Goal: Communication & Community: Answer question/provide support

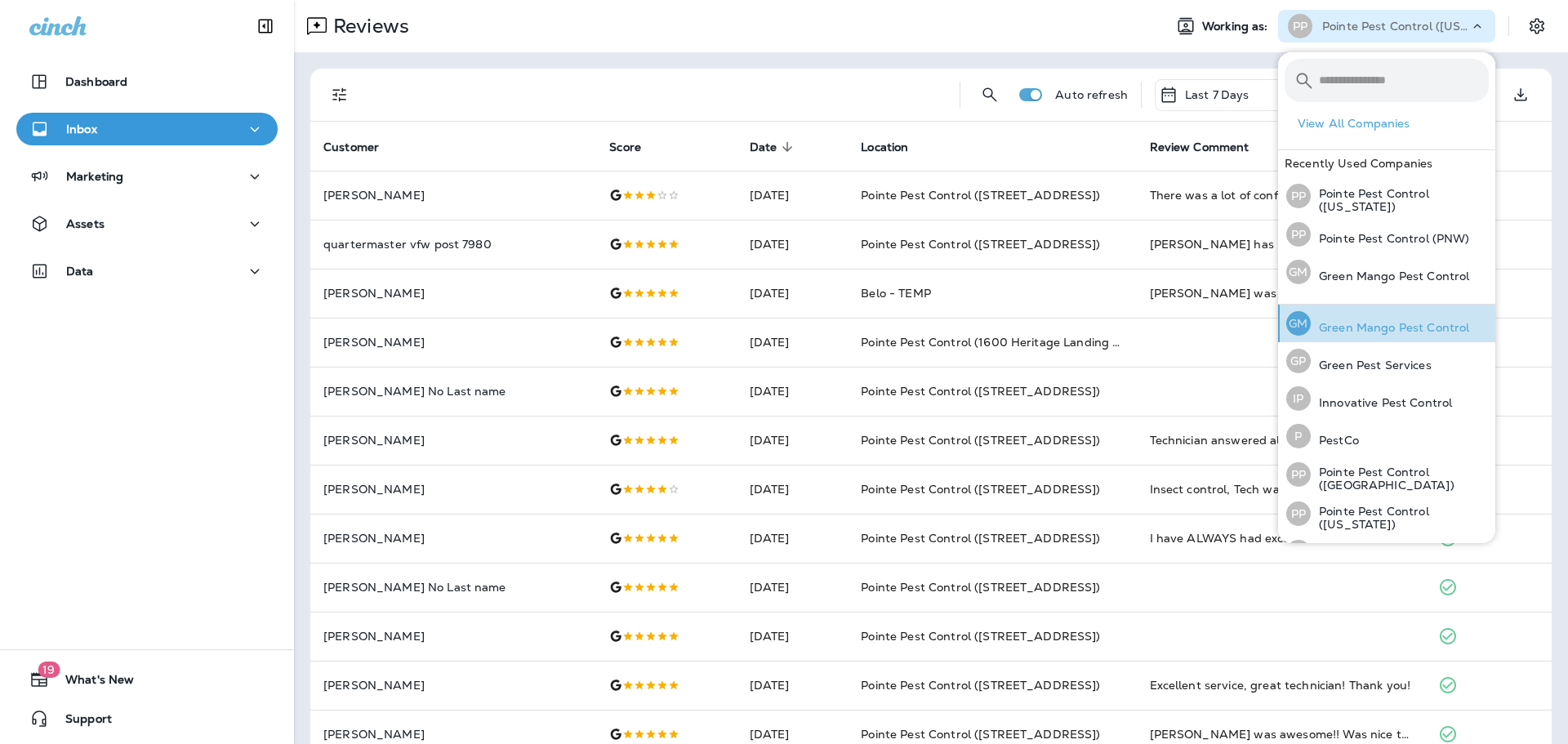
click at [1369, 324] on p "Green Mango Pest Control" at bounding box center [1390, 328] width 159 height 13
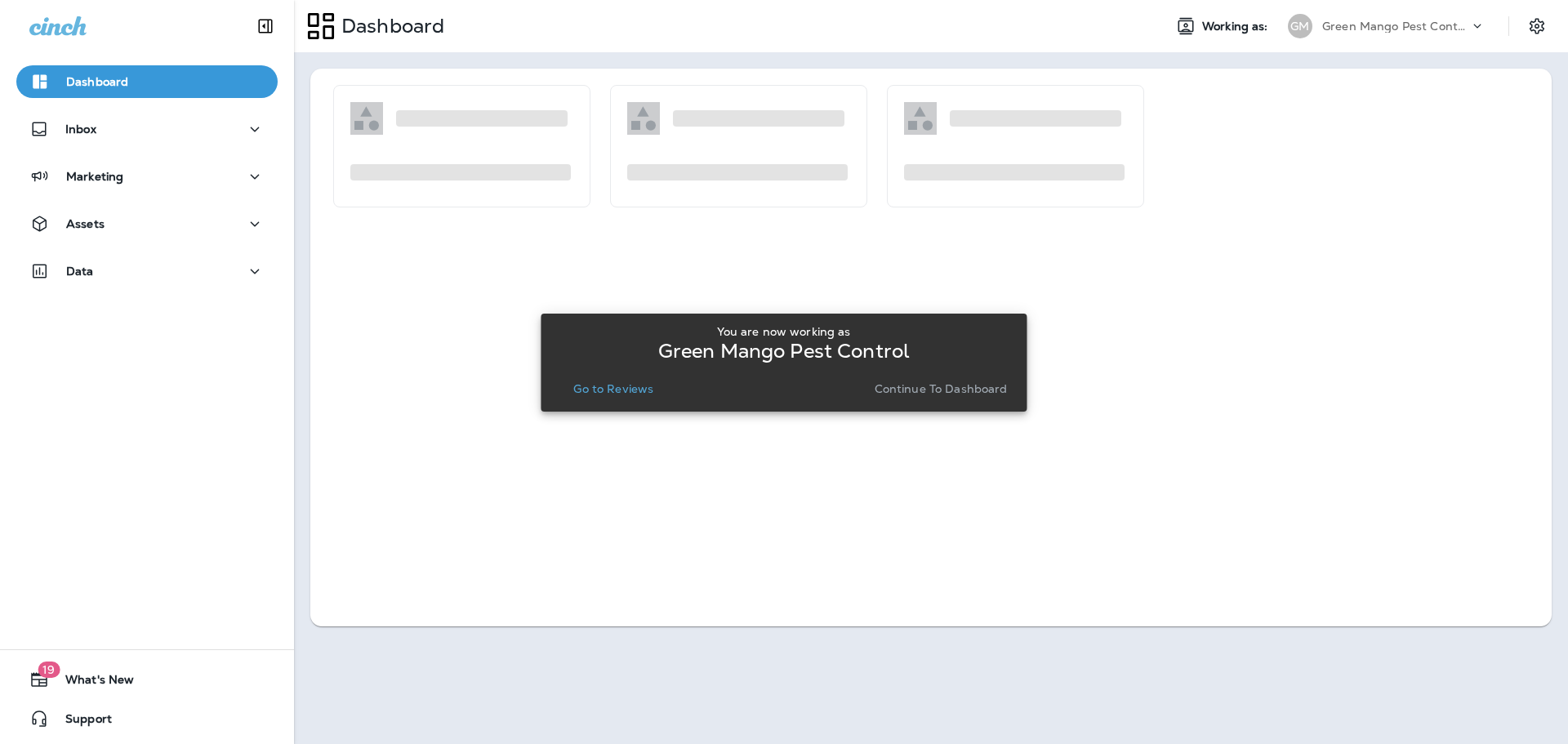
click at [641, 383] on p "Go to Reviews" at bounding box center [614, 389] width 80 height 13
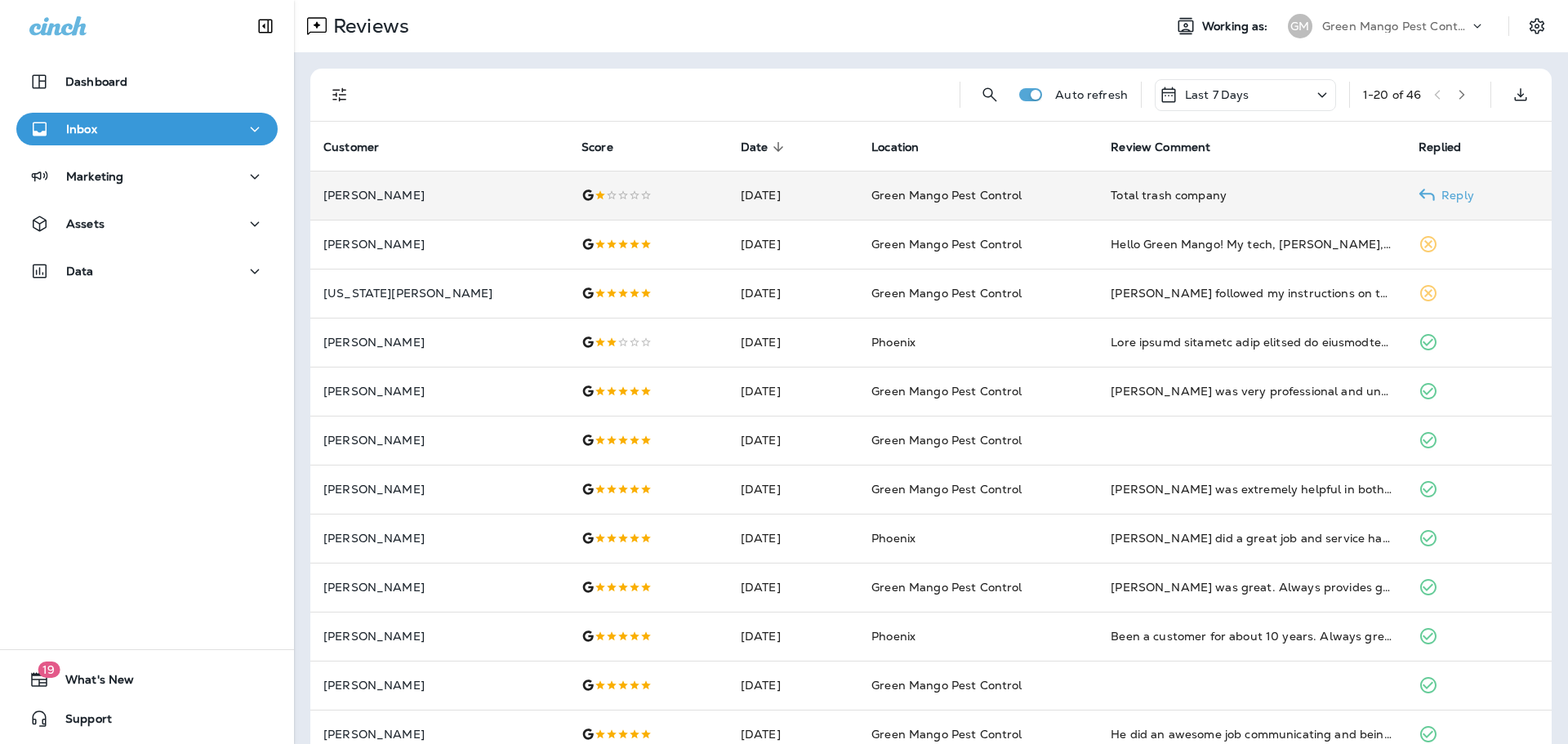
click at [616, 206] on td at bounding box center [648, 195] width 160 height 49
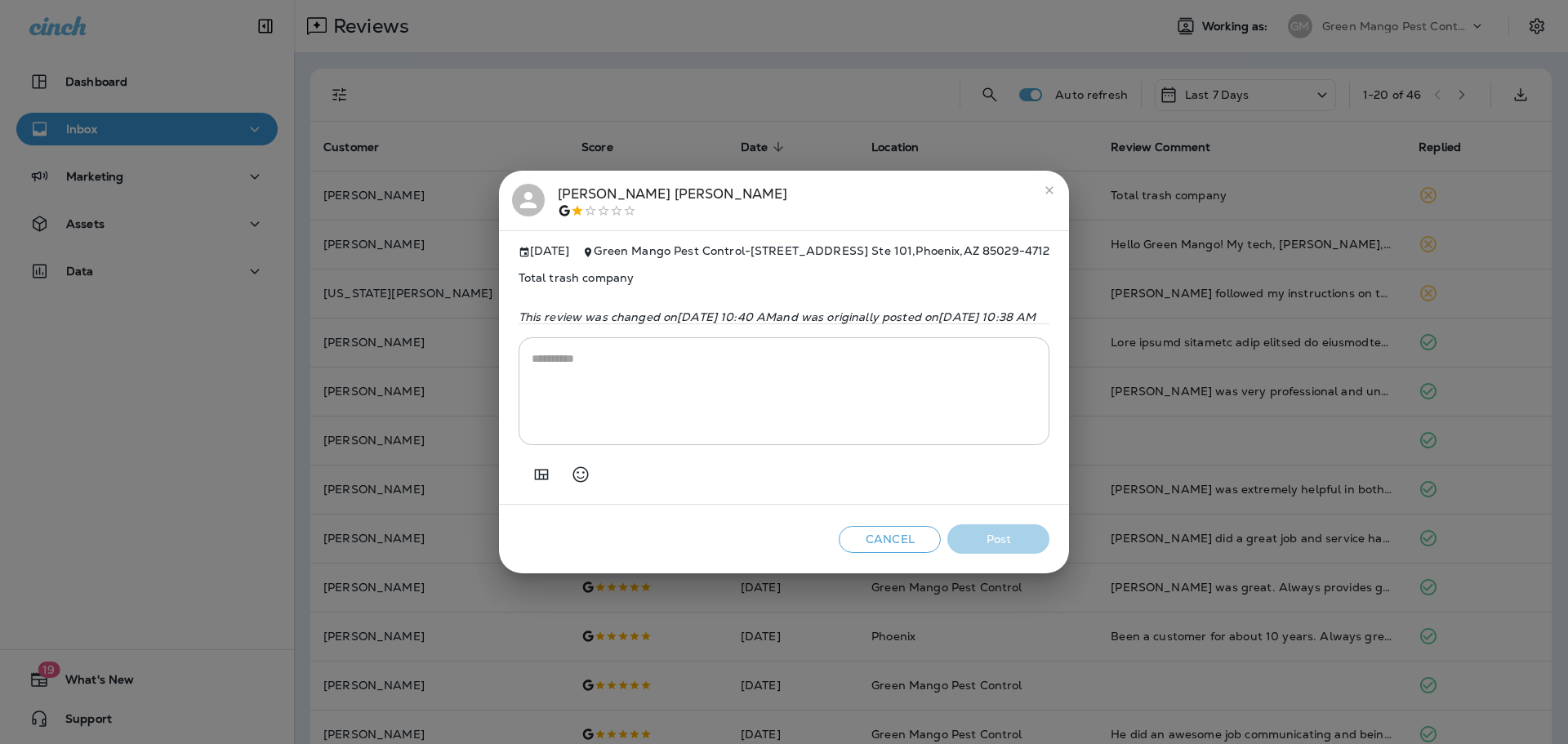
click at [621, 136] on div "[PERSON_NAME] [DATE] Green Mango Pest Control - [STREET_ADDRESS] Total trash co…" at bounding box center [784, 372] width 1568 height 744
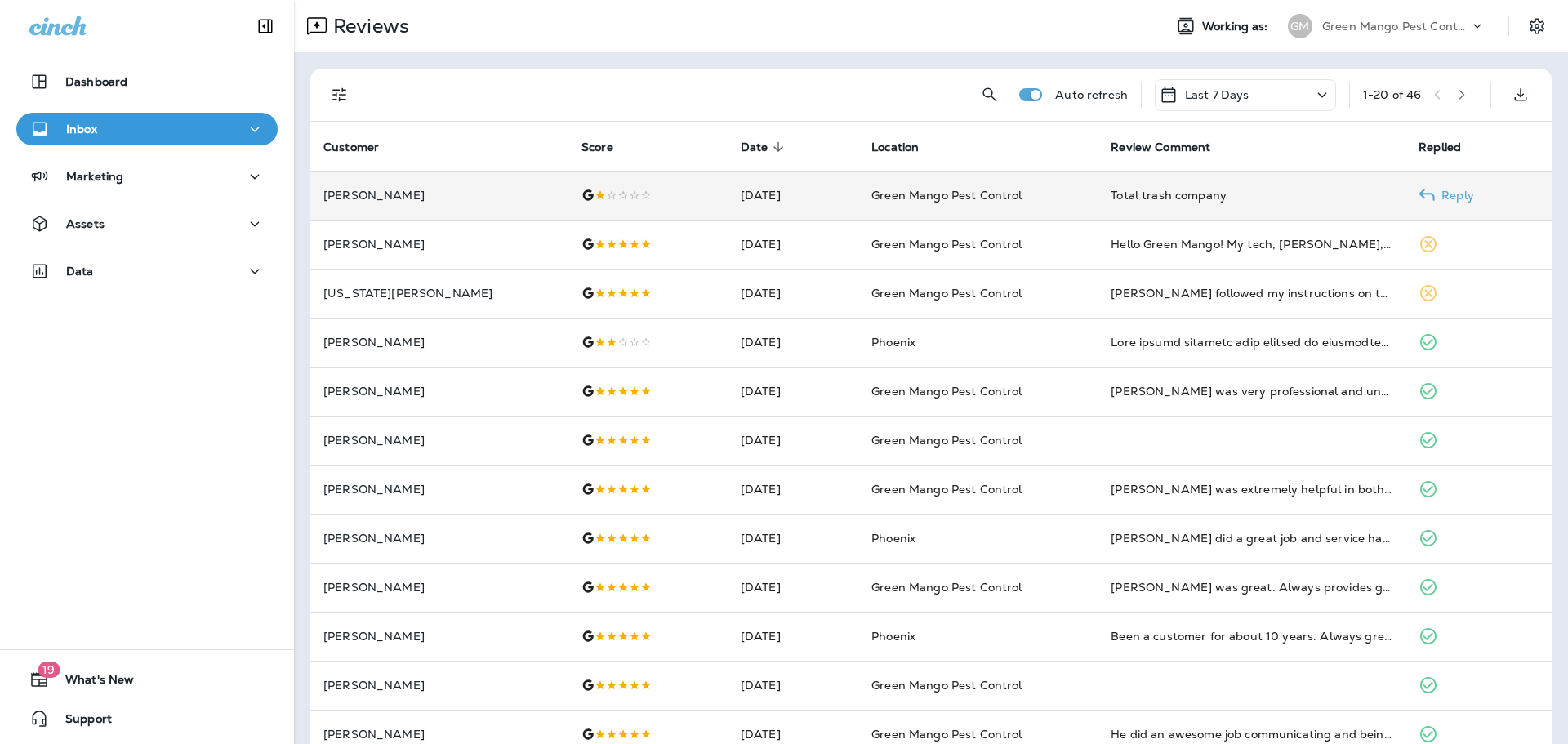
click at [859, 182] on td "Green Mango Pest Control" at bounding box center [978, 195] width 239 height 49
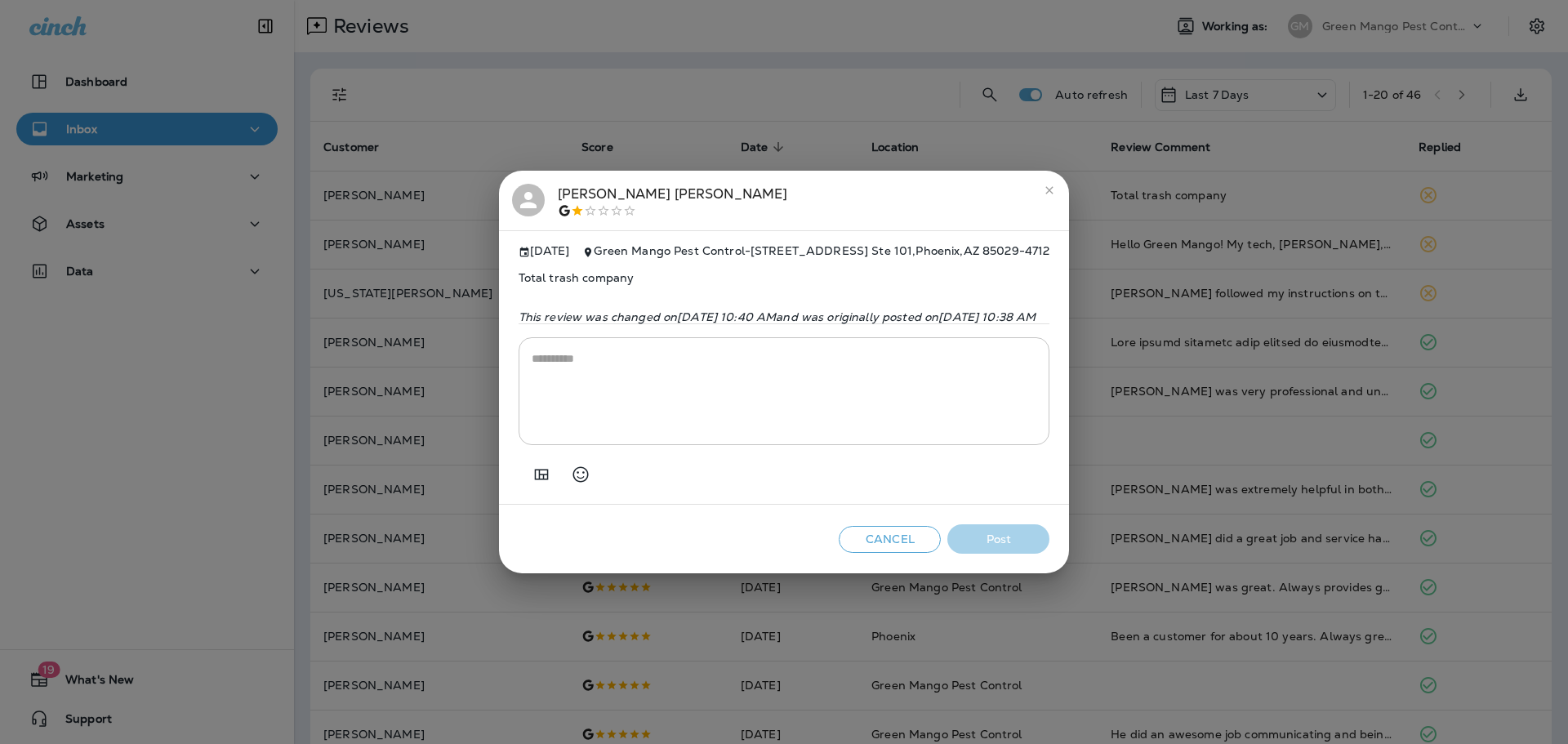
click at [686, 84] on div "[PERSON_NAME] [DATE] Green Mango Pest Control - [STREET_ADDRESS] Total trash co…" at bounding box center [784, 372] width 1568 height 744
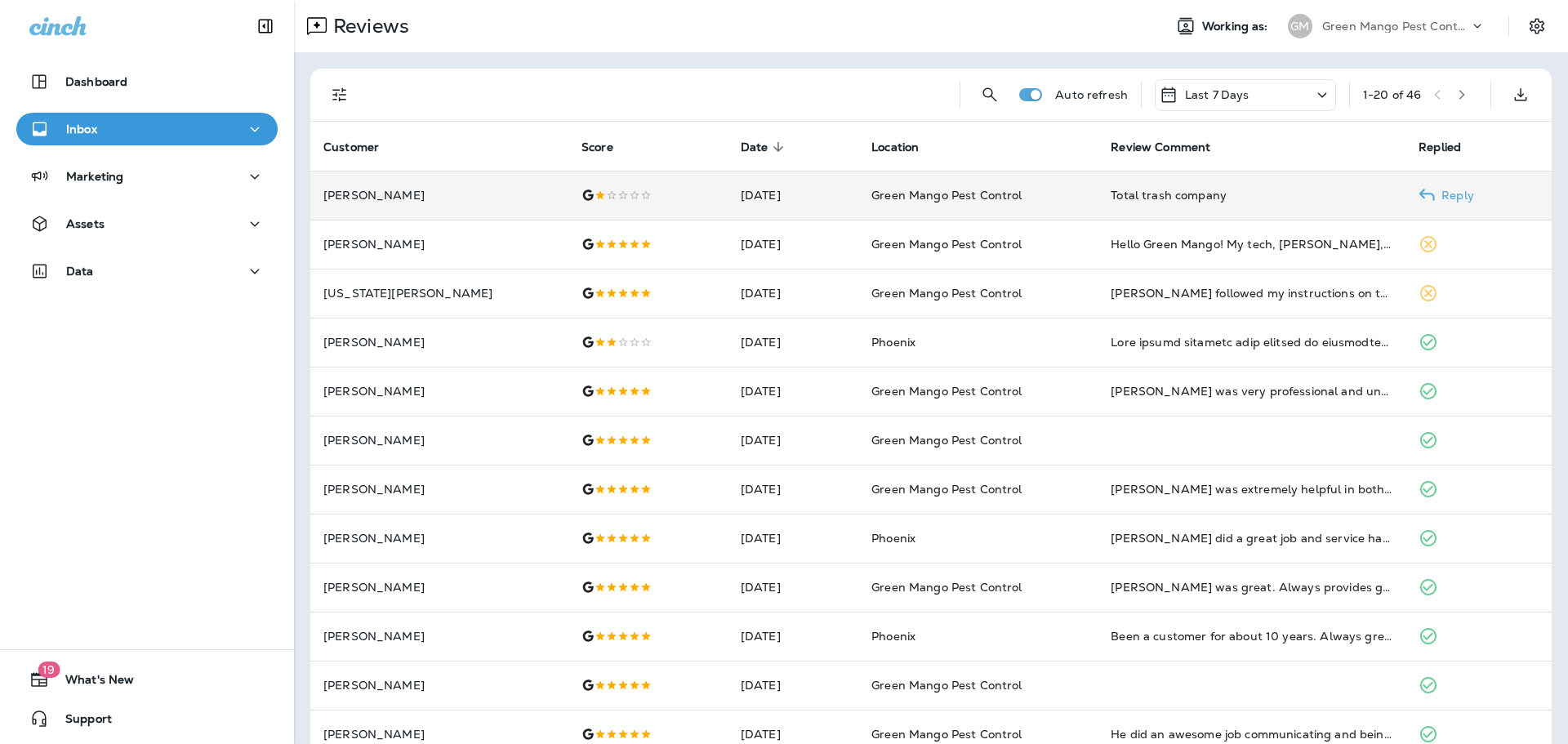
click at [728, 184] on td "[DATE]" at bounding box center [793, 195] width 131 height 49
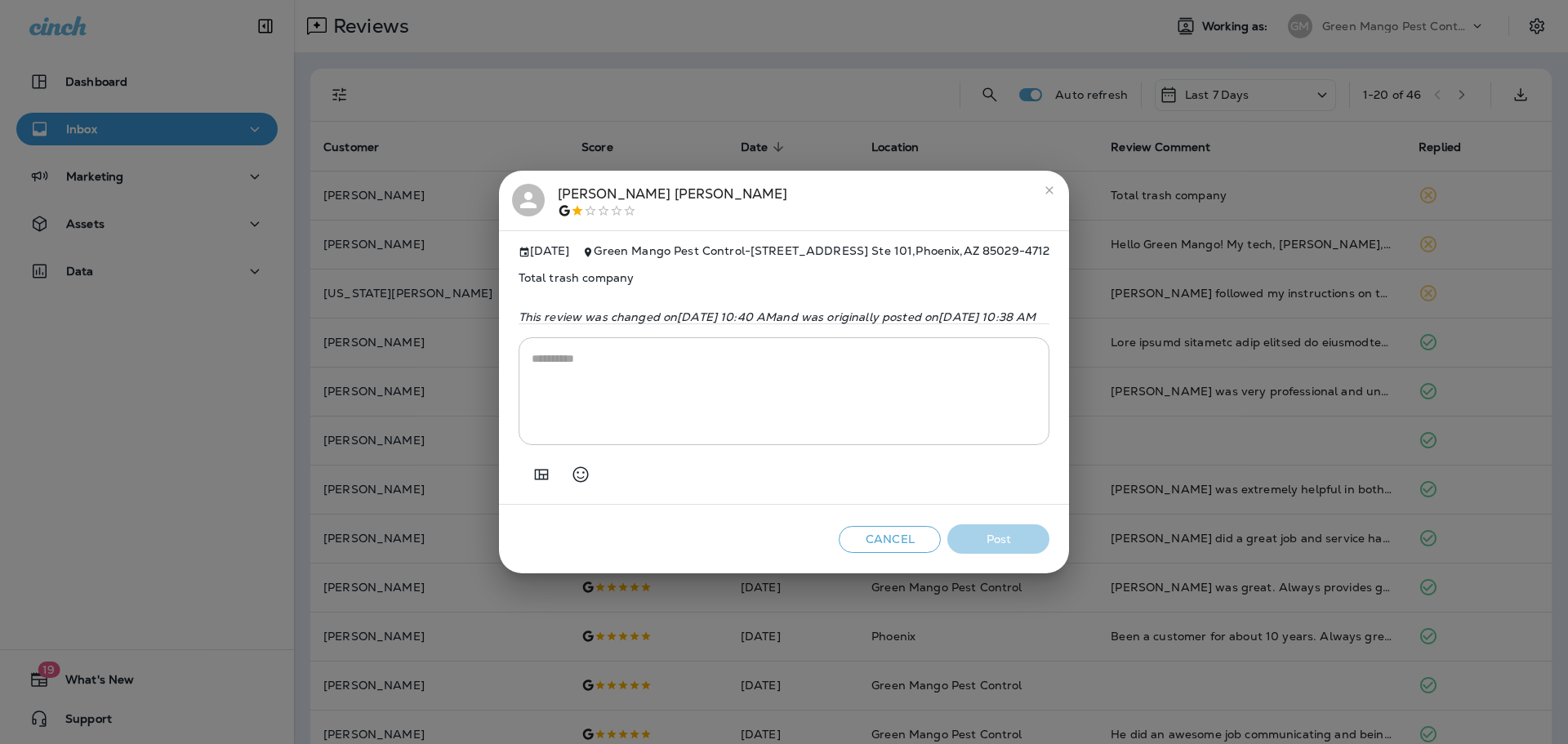
click at [558, 190] on div "[PERSON_NAME]" at bounding box center [673, 201] width 230 height 34
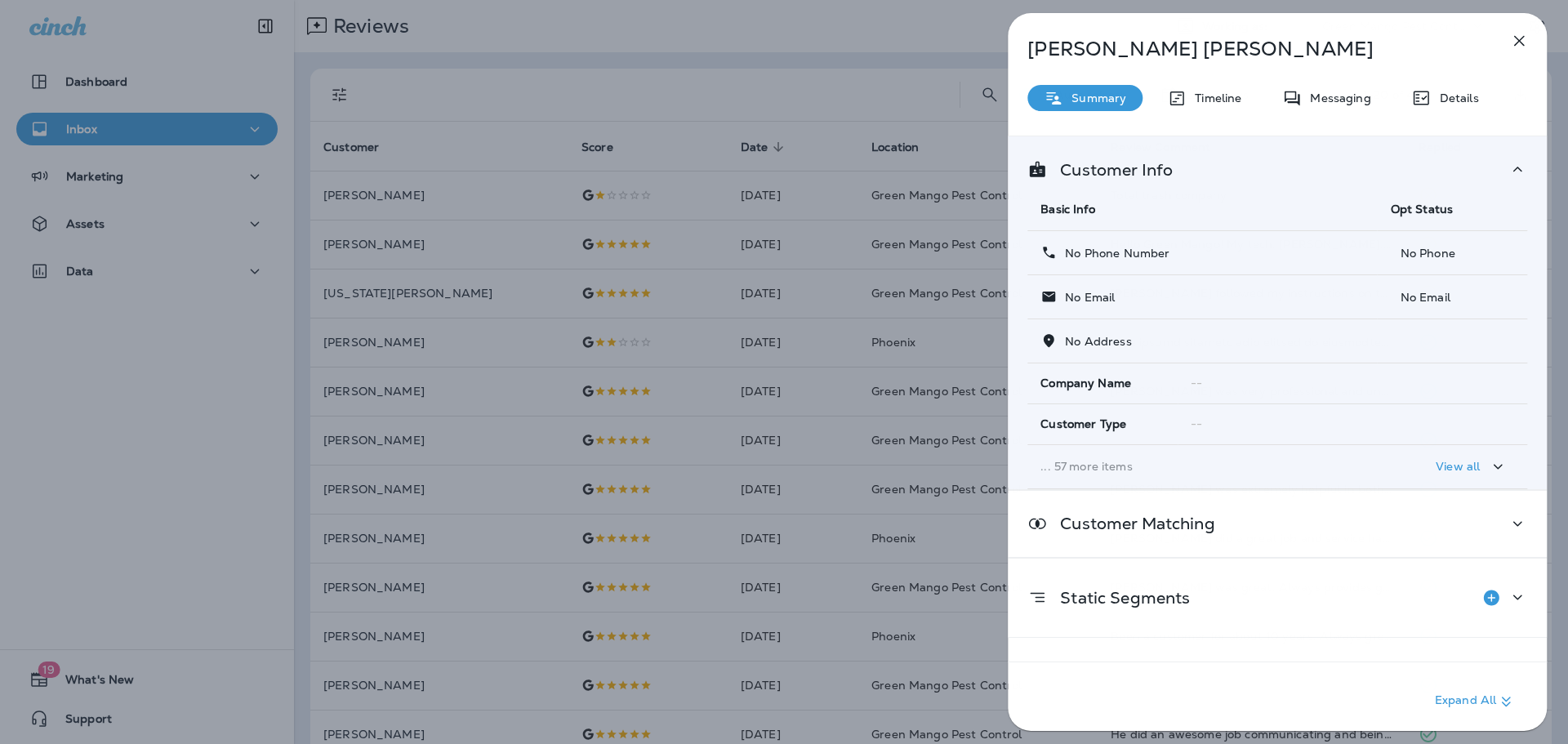
click at [622, 251] on div "[PERSON_NAME] Summary Timeline Messaging Details Customer Info Basic Info Opt S…" at bounding box center [784, 372] width 1568 height 744
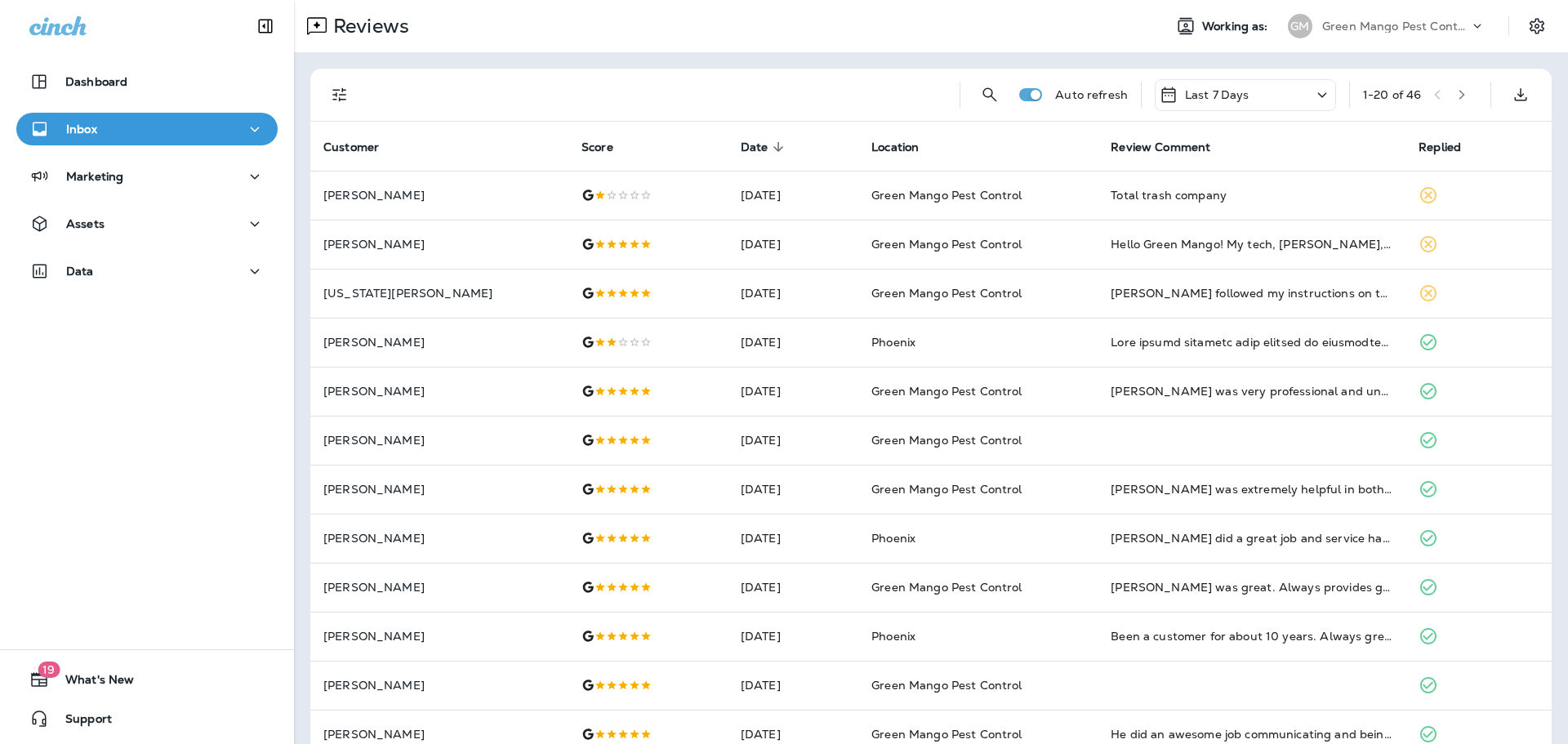
click at [1434, 30] on p "Green Mango Pest Control" at bounding box center [1396, 27] width 147 height 13
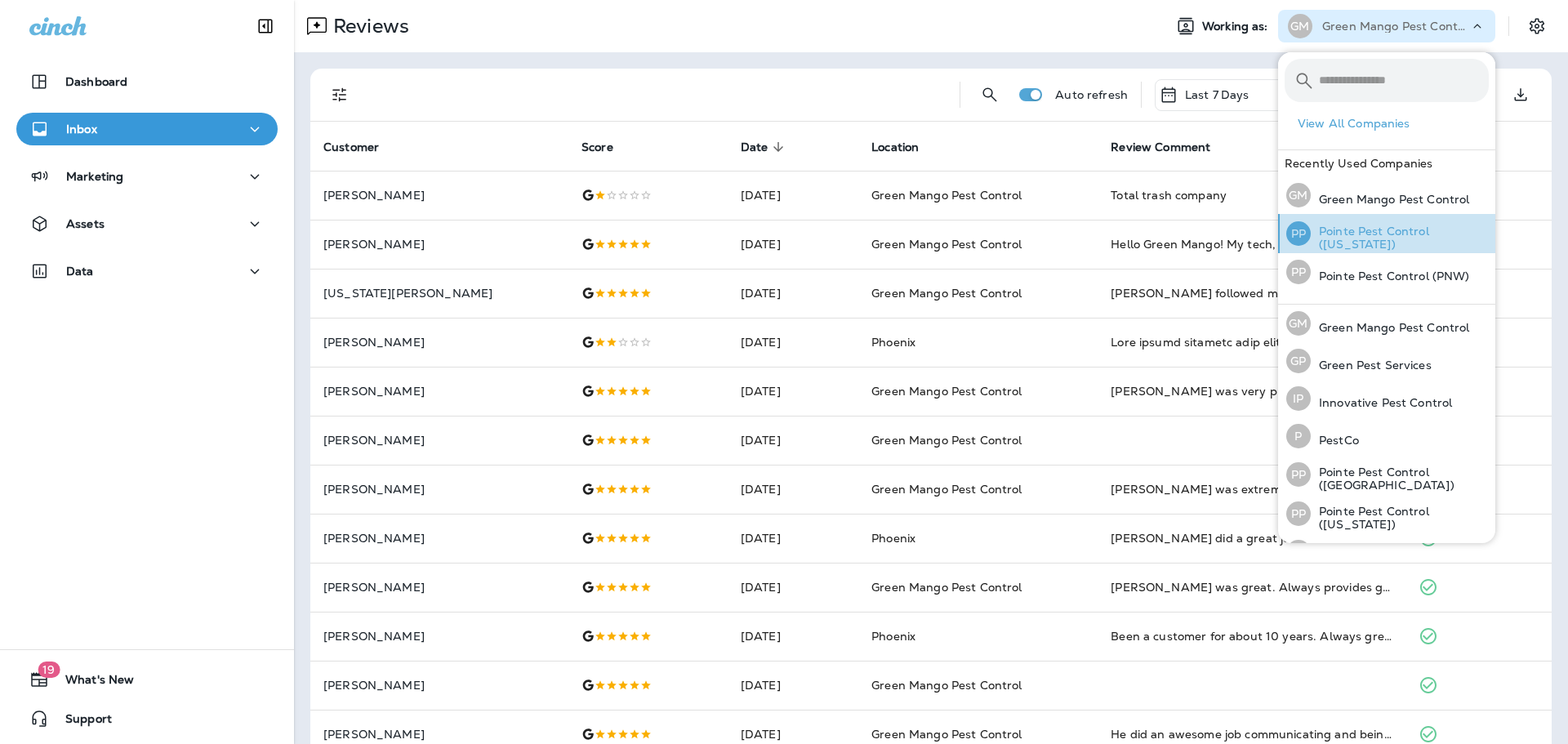
click at [1355, 242] on p "Pointe Pest Control ([US_STATE])" at bounding box center [1400, 237] width 178 height 26
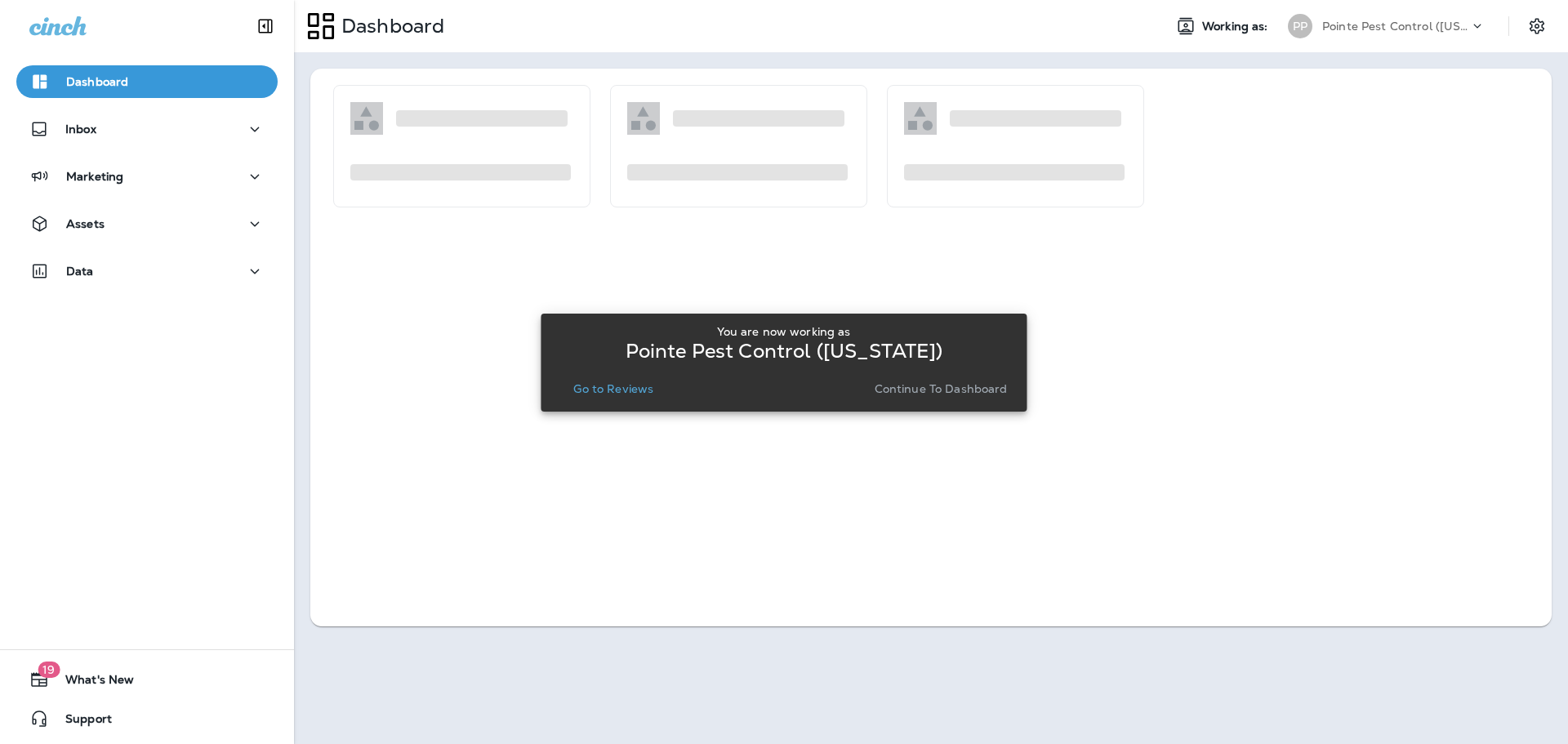
click at [621, 390] on p "Go to Reviews" at bounding box center [614, 389] width 80 height 13
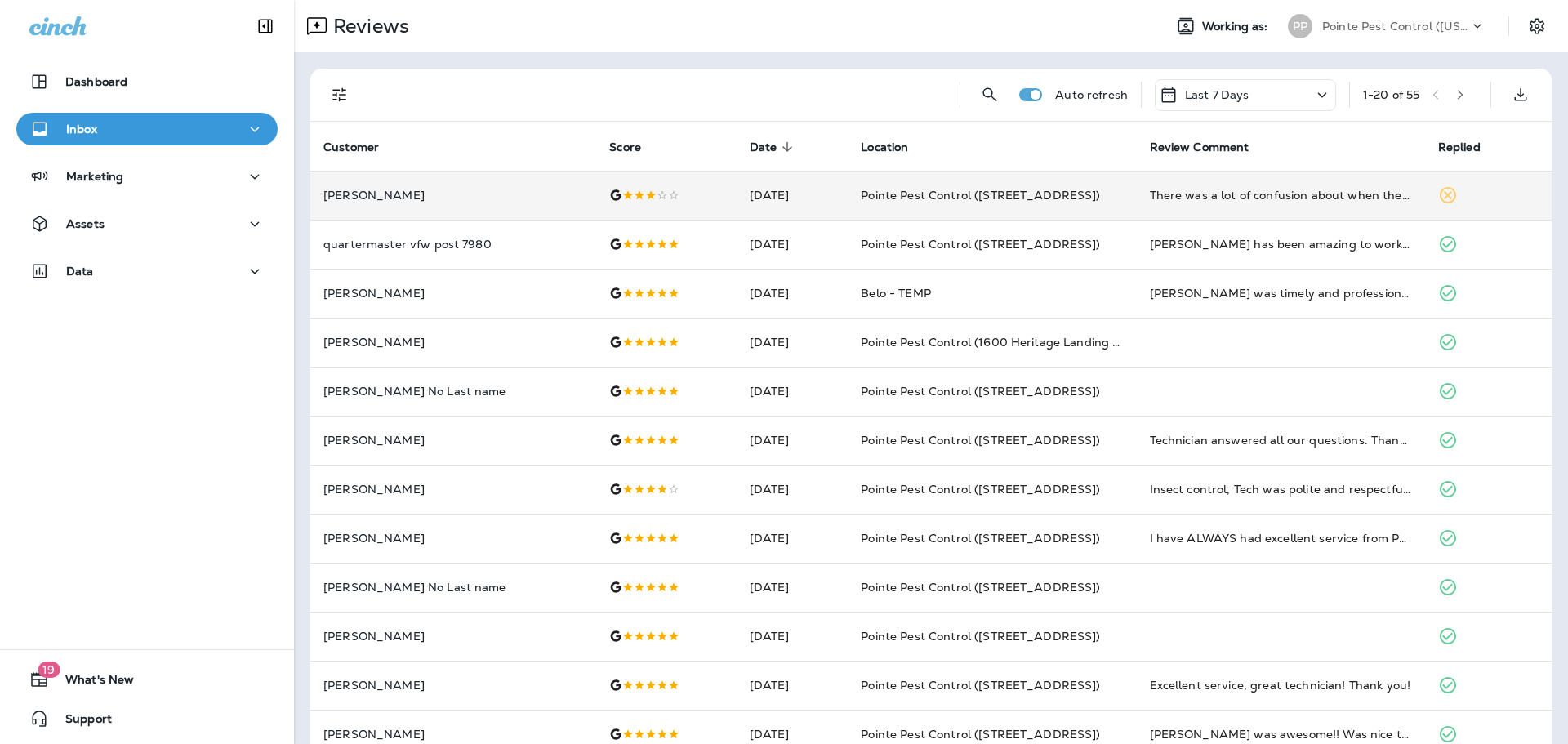
click at [470, 206] on td "[PERSON_NAME]" at bounding box center [453, 195] width 286 height 49
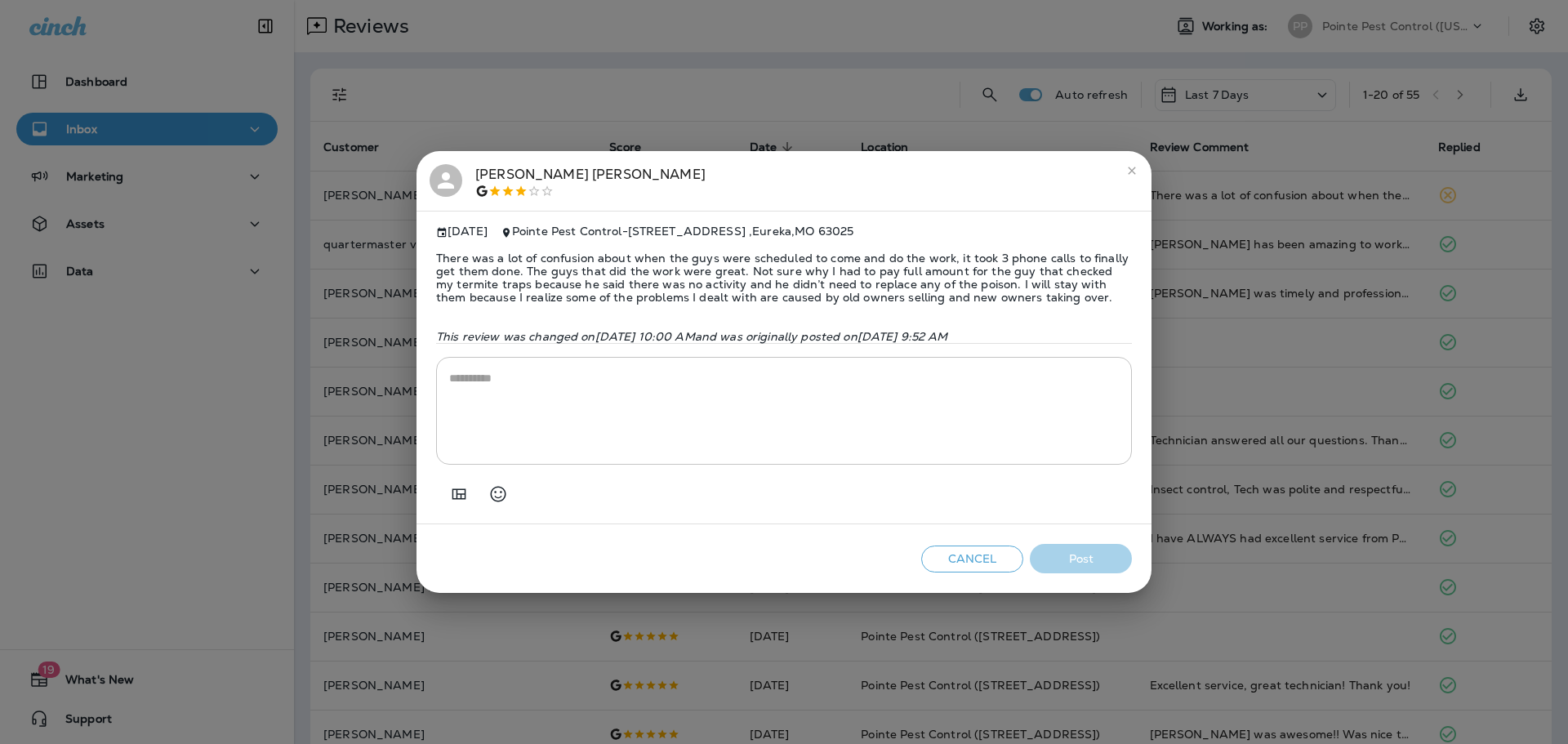
click at [469, 164] on div "[PERSON_NAME]" at bounding box center [784, 182] width 709 height 34
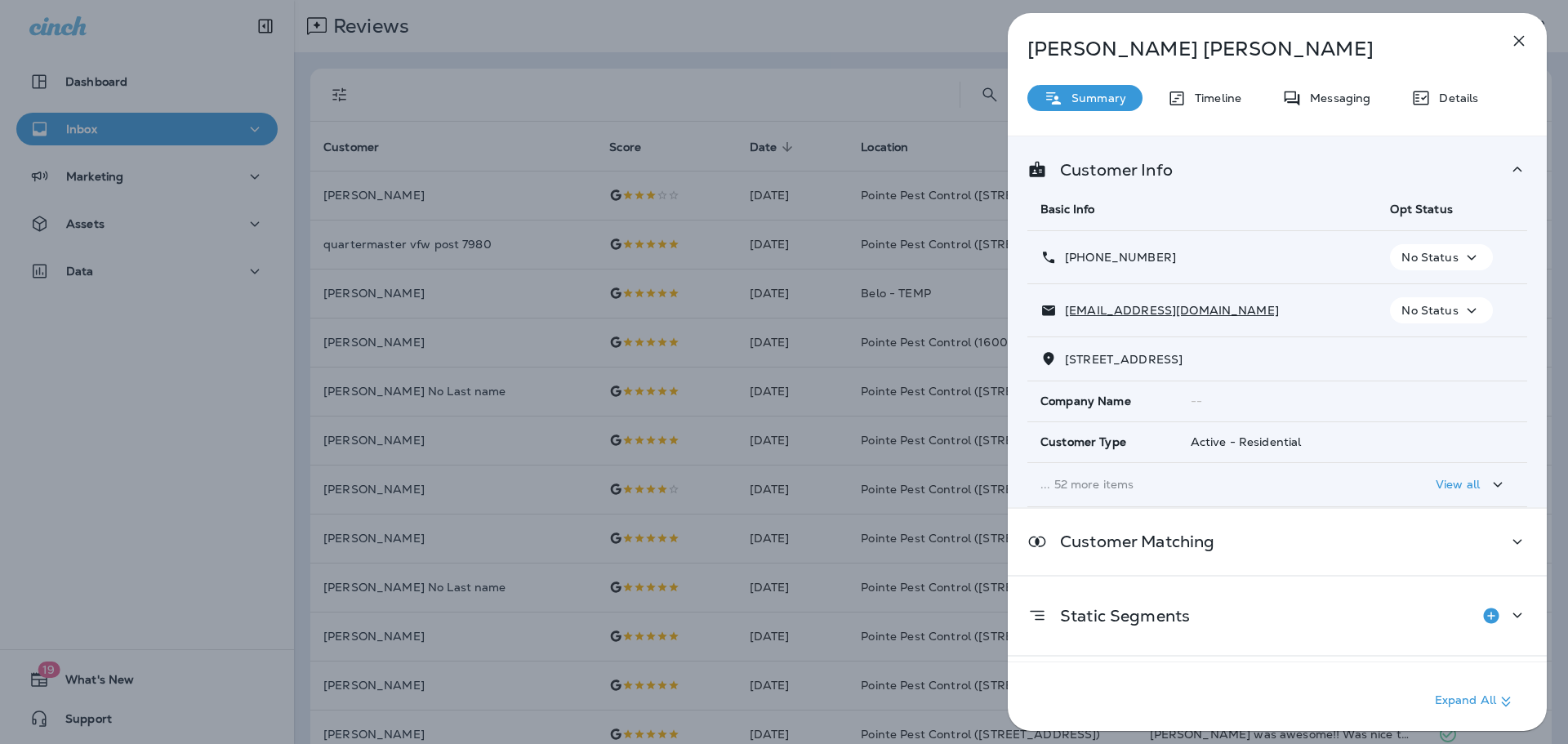
click at [734, 147] on div "[PERSON_NAME] Summary Timeline Messaging Details Customer Info Basic Info Opt S…" at bounding box center [784, 372] width 1568 height 744
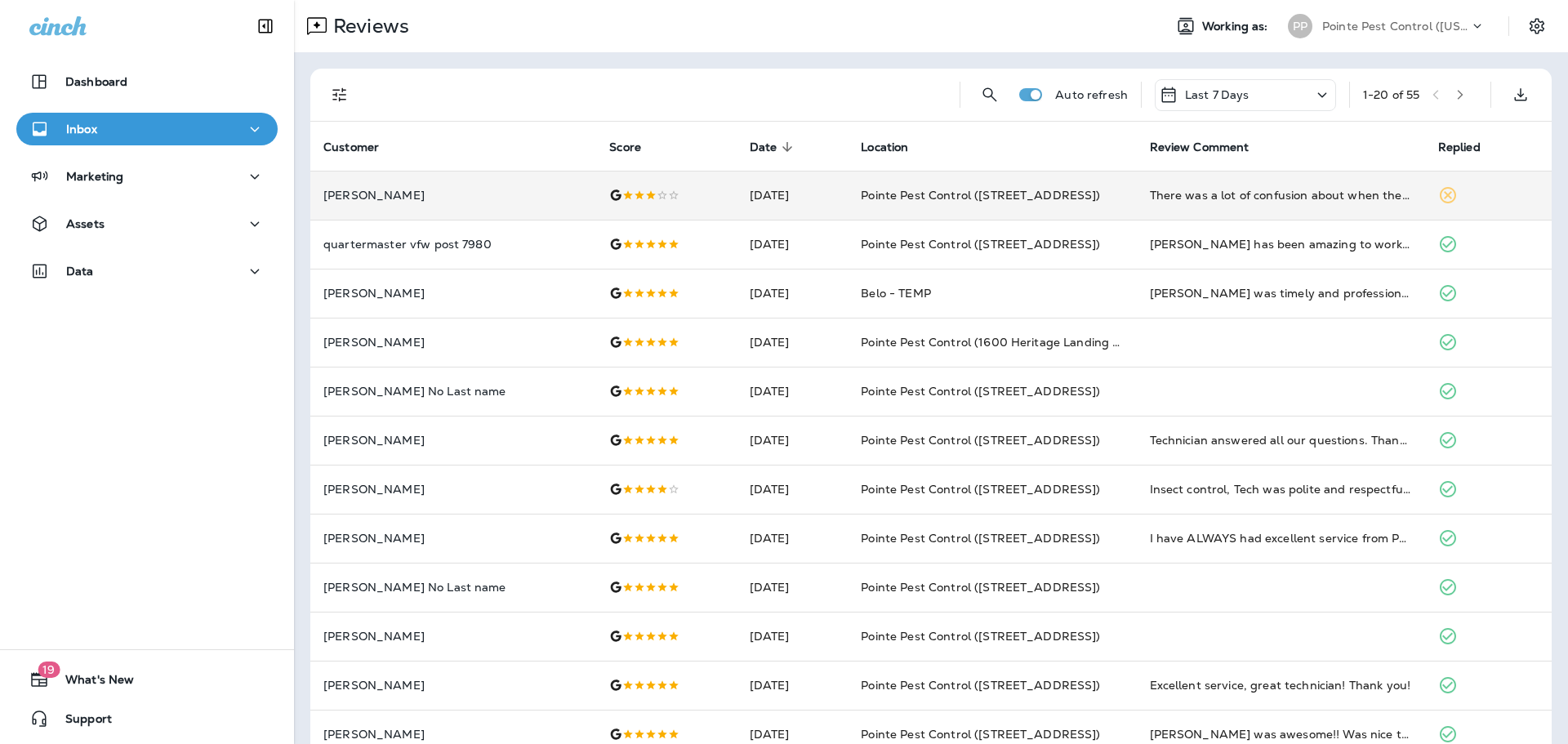
click at [805, 216] on td "[DATE]" at bounding box center [793, 195] width 112 height 49
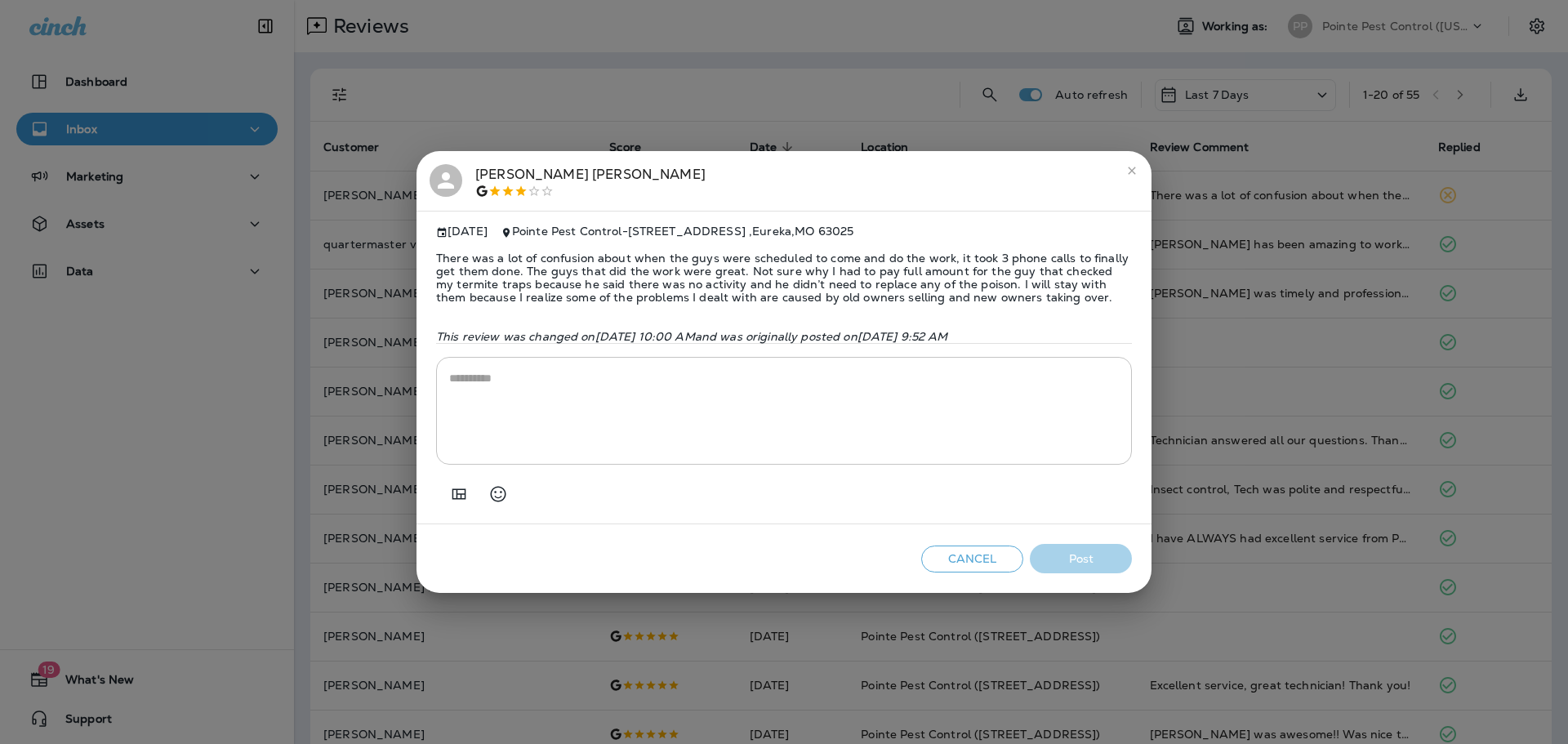
click at [482, 171] on div "[PERSON_NAME]" at bounding box center [590, 182] width 230 height 34
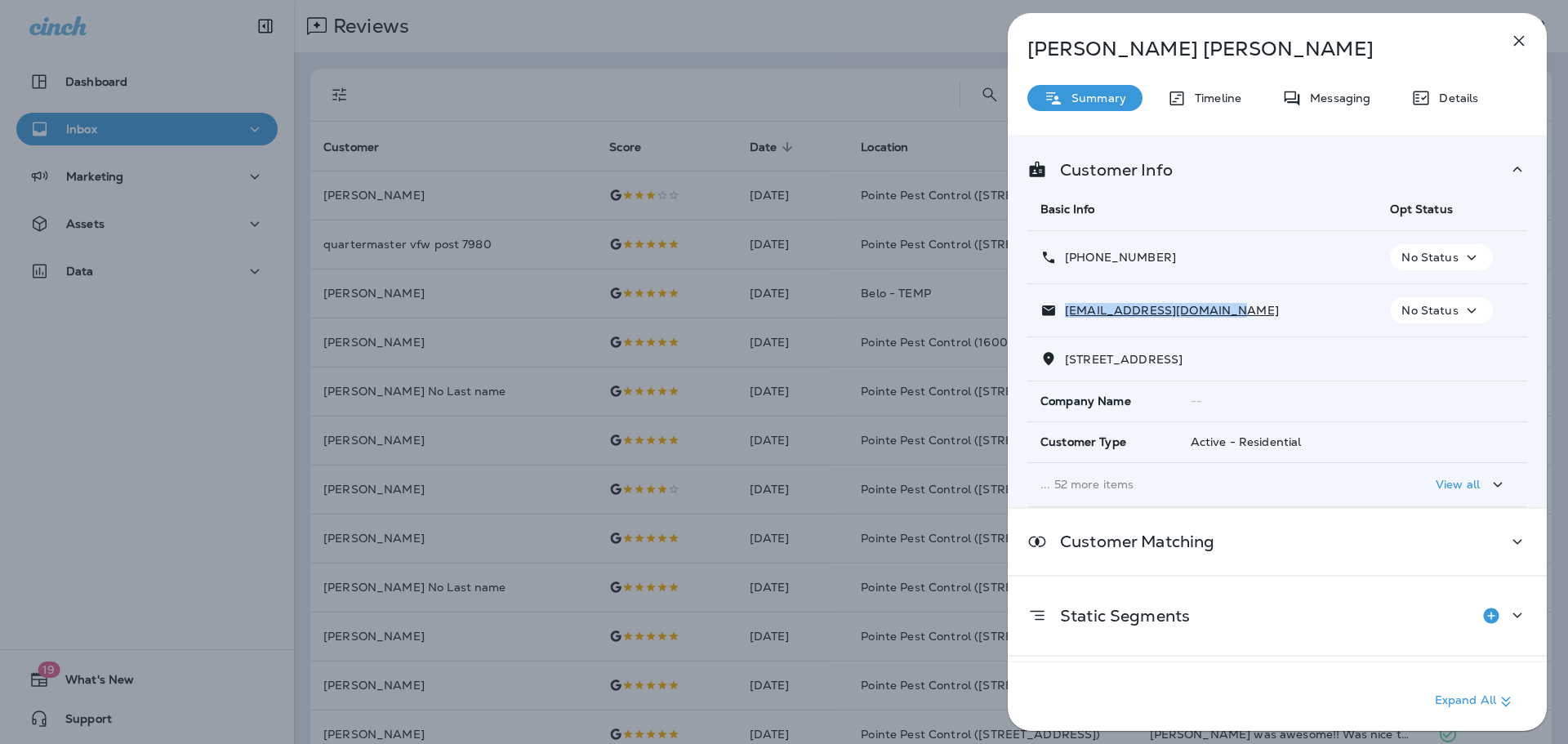
drag, startPoint x: 1224, startPoint y: 310, endPoint x: 1064, endPoint y: 315, distance: 160.1
click at [1066, 315] on div "[EMAIL_ADDRESS][DOMAIN_NAME]" at bounding box center [1203, 311] width 323 height 17
copy p "[EMAIL_ADDRESS][DOMAIN_NAME]"
drag, startPoint x: 1178, startPoint y: 251, endPoint x: 1143, endPoint y: 267, distance: 38.5
click at [1124, 263] on div "[PHONE_NUMBER]" at bounding box center [1203, 258] width 323 height 17
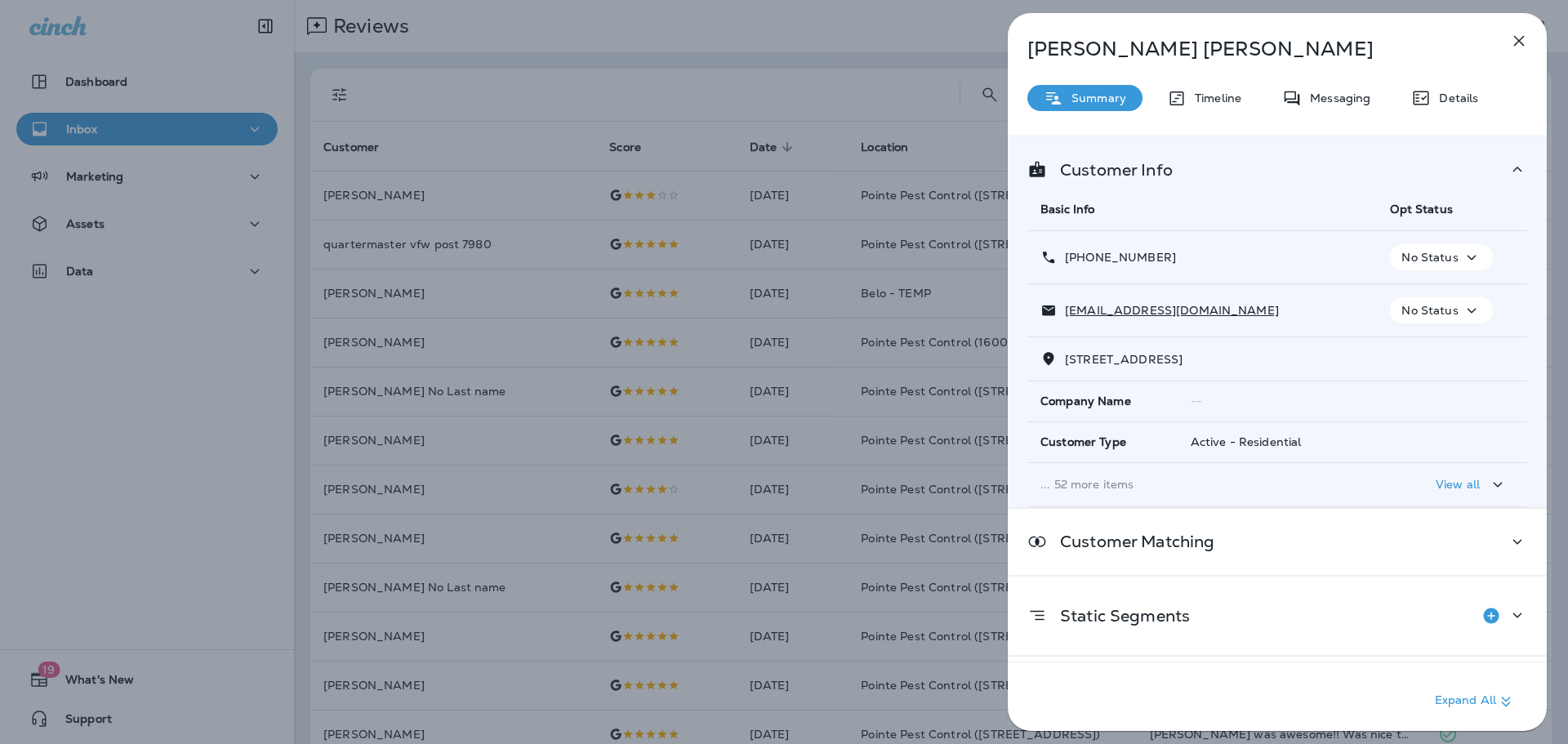
drag, startPoint x: 1171, startPoint y: 262, endPoint x: 1080, endPoint y: 263, distance: 91.0
click at [1080, 263] on div "[PHONE_NUMBER]" at bounding box center [1203, 258] width 323 height 17
copy p "[PHONE_NUMBER]"
click at [678, 169] on div "[PERSON_NAME] Summary Timeline Messaging Details Customer Info Basic Info Opt S…" at bounding box center [784, 372] width 1568 height 744
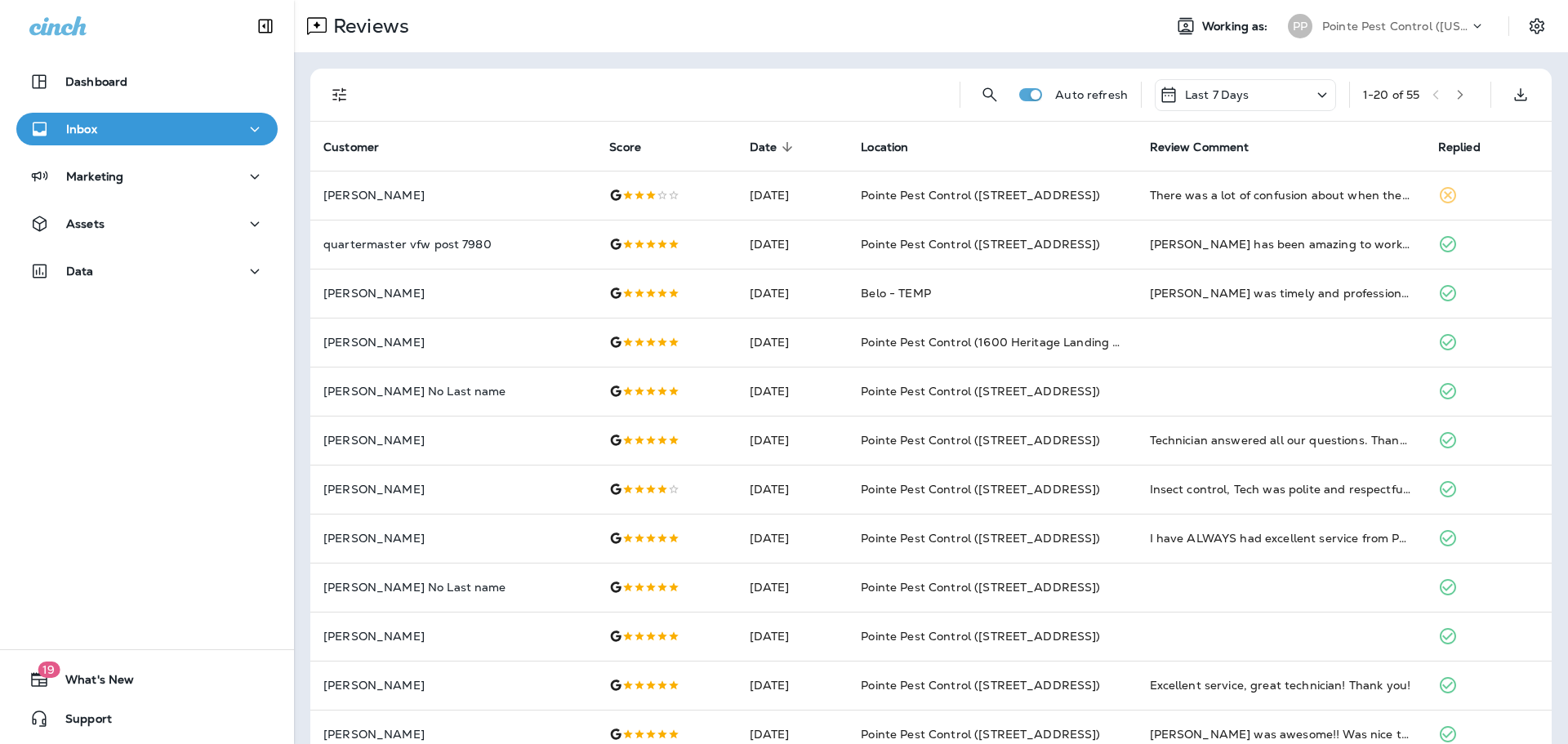
click at [1436, 20] on p "Pointe Pest Control ([US_STATE])" at bounding box center [1396, 27] width 147 height 13
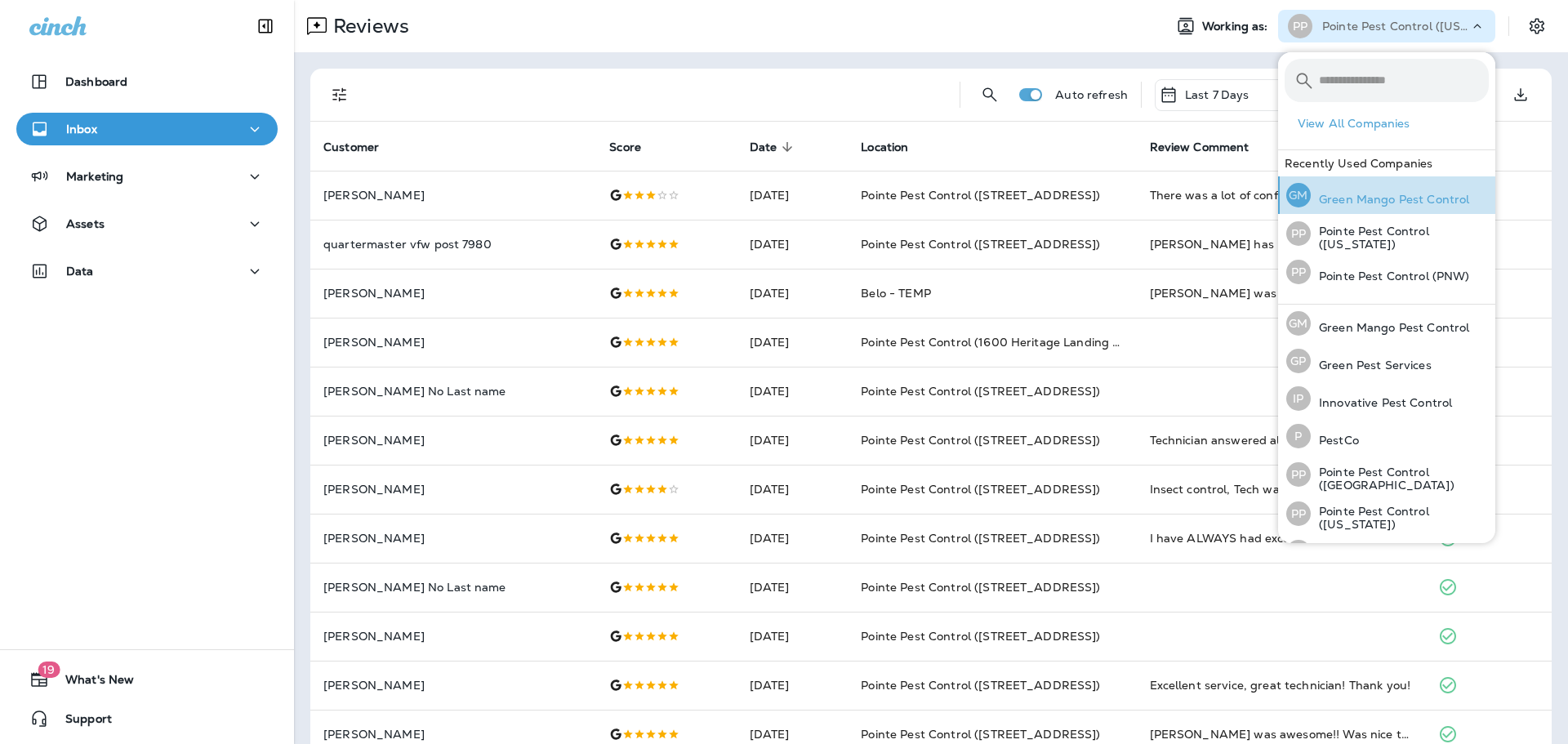
click at [1375, 204] on p "Green Mango Pest Control" at bounding box center [1390, 200] width 159 height 13
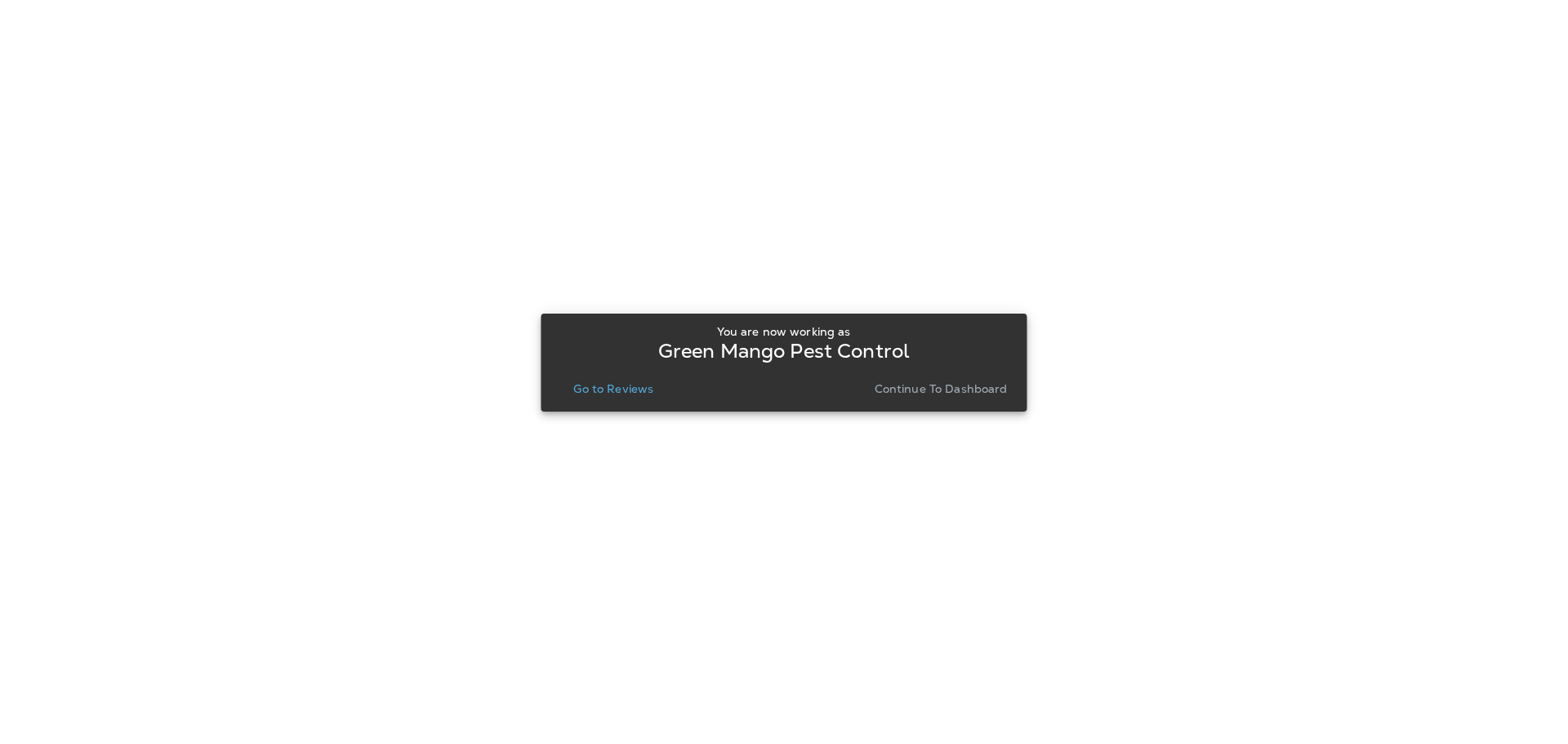
click at [617, 385] on p "Go to Reviews" at bounding box center [614, 389] width 80 height 13
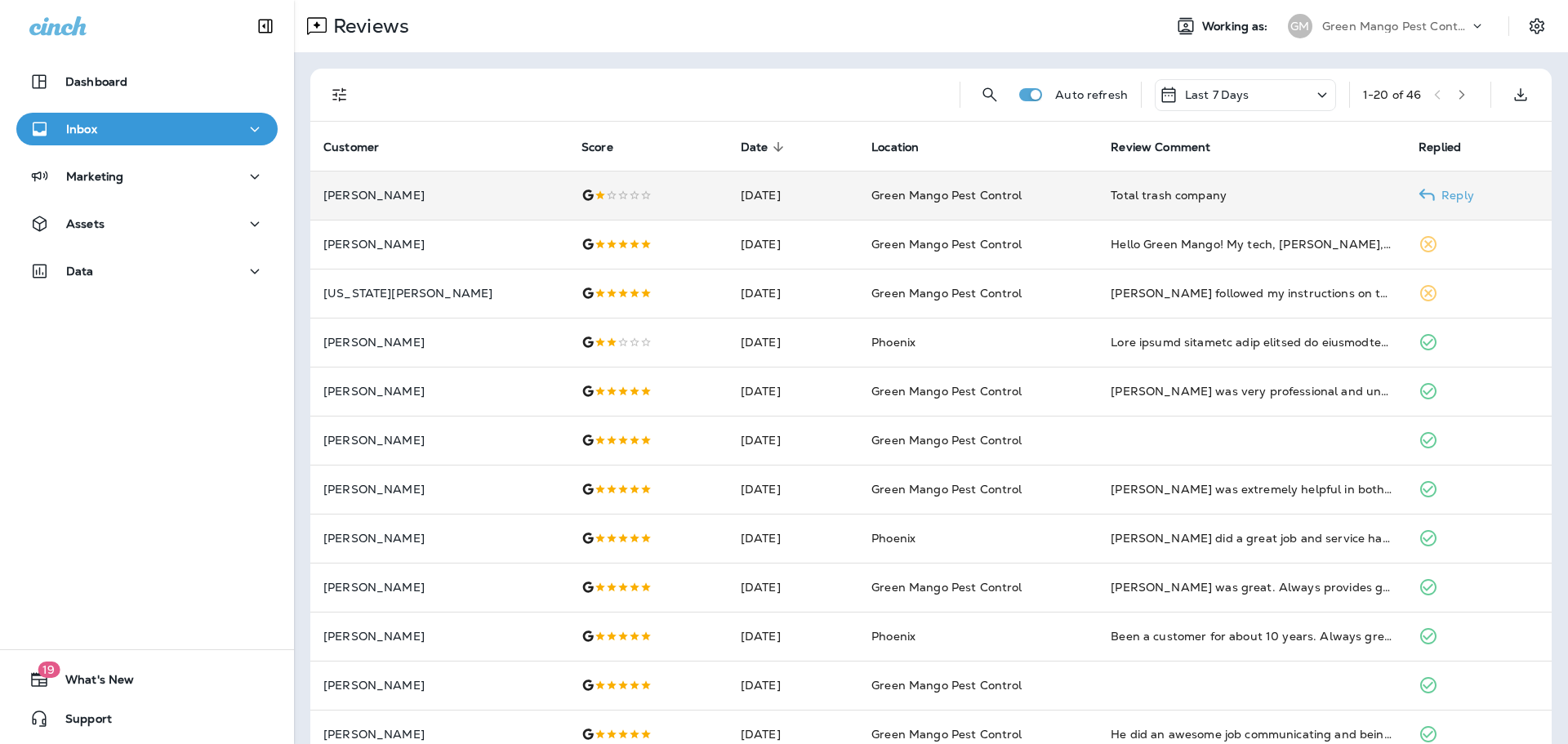
click at [569, 192] on td at bounding box center [648, 195] width 160 height 49
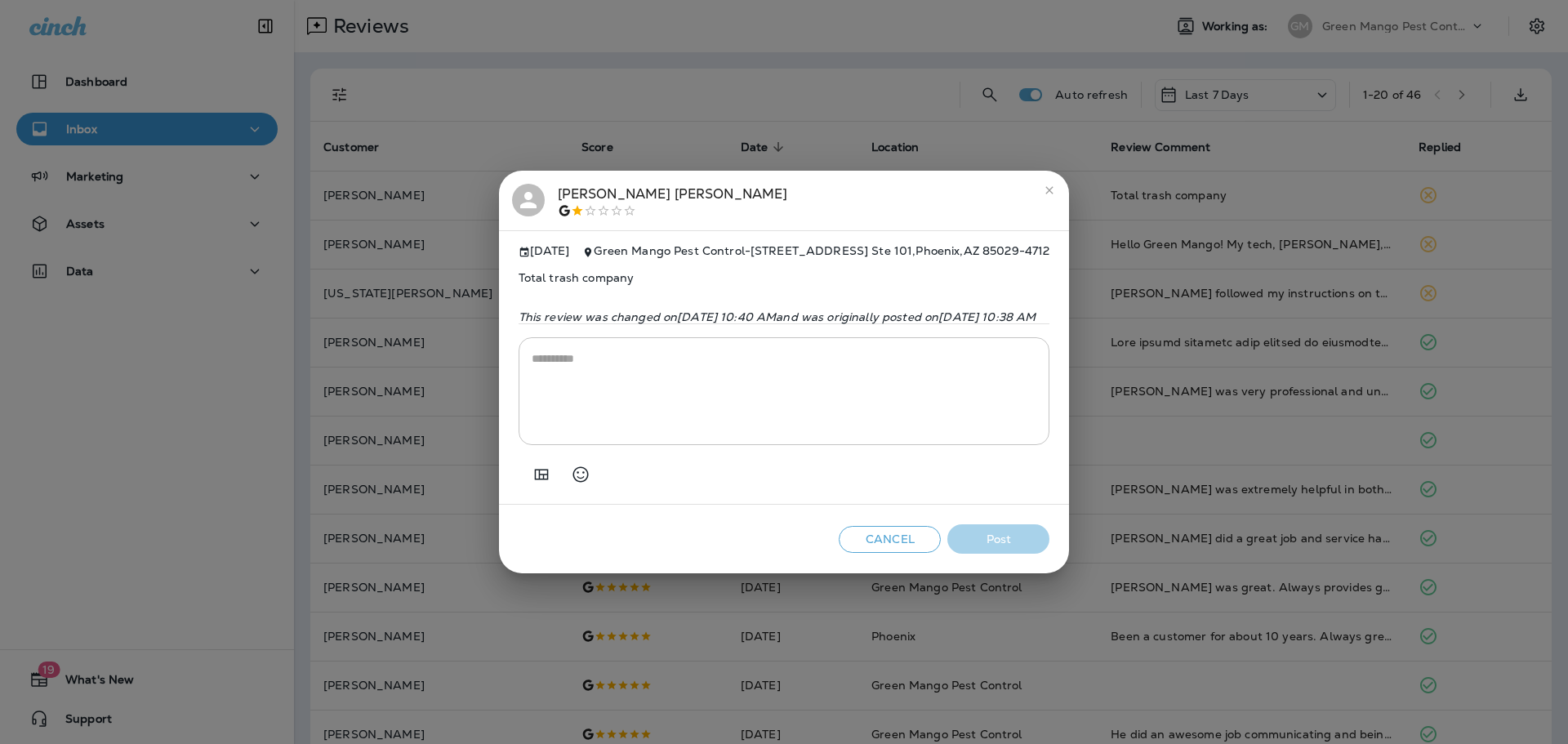
click at [583, 215] on h2 "[PERSON_NAME]" at bounding box center [784, 201] width 571 height 60
click at [563, 189] on div "[PERSON_NAME]" at bounding box center [673, 201] width 230 height 34
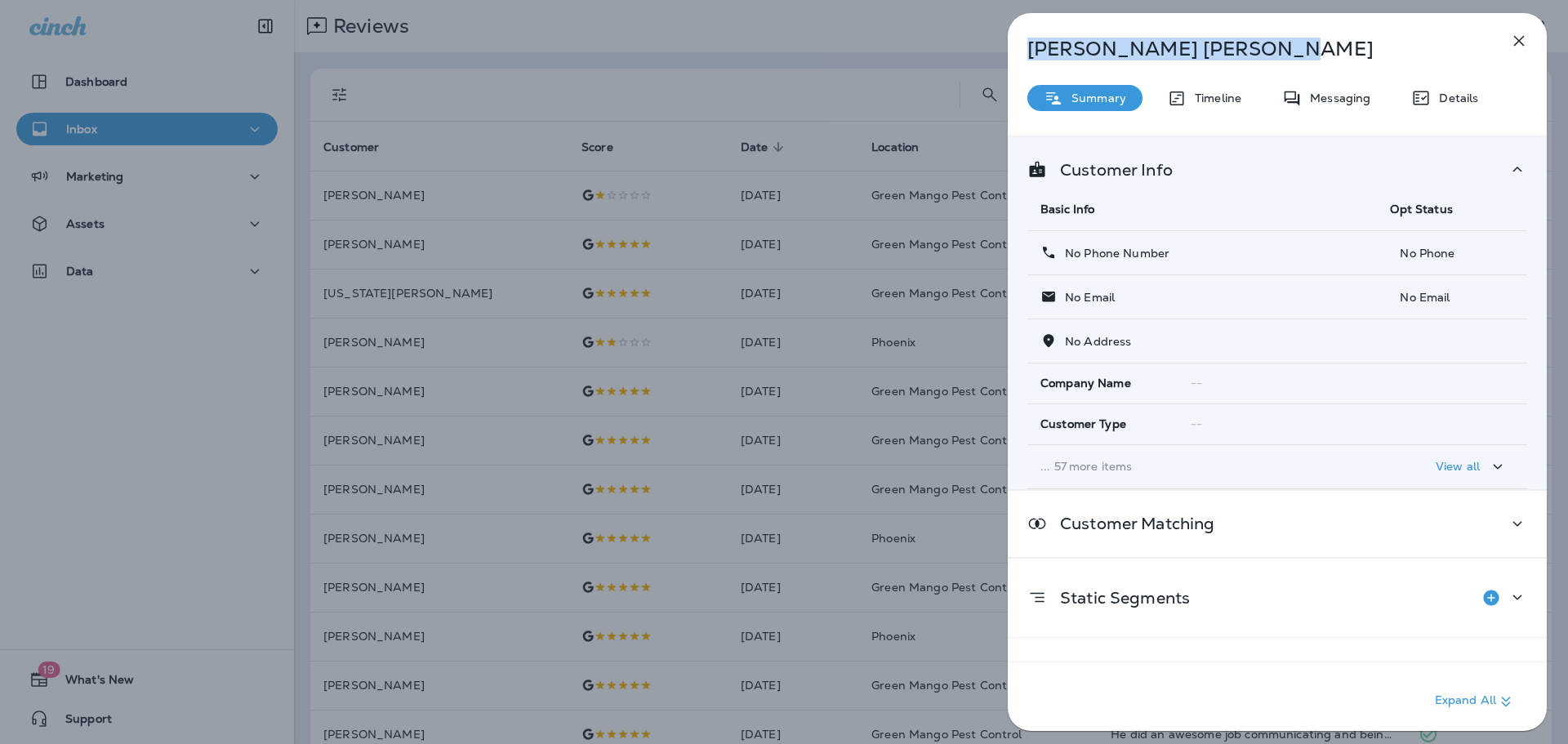
drag, startPoint x: 1230, startPoint y: 49, endPoint x: 992, endPoint y: 42, distance: 238.1
click at [992, 42] on div "[PERSON_NAME] Summary Timeline Messaging Details Customer Info Basic Info Opt S…" at bounding box center [1277, 372] width 581 height 744
copy p "[PERSON_NAME]"
drag, startPoint x: 490, startPoint y: 177, endPoint x: 390, endPoint y: 208, distance: 104.7
click at [490, 177] on div "[PERSON_NAME] Summary Timeline Messaging Details Customer Info Basic Info Opt S…" at bounding box center [784, 372] width 1568 height 744
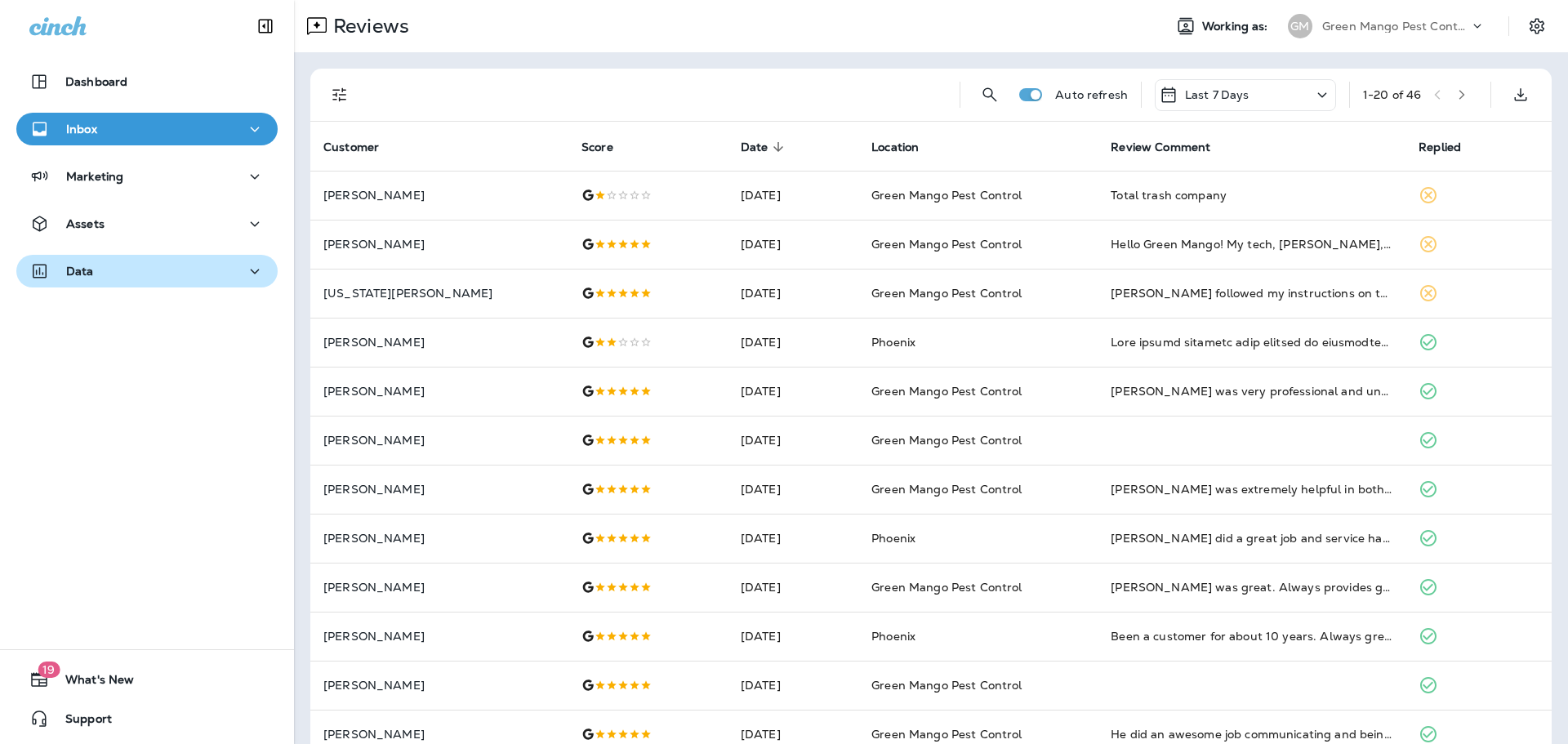
click at [146, 271] on div "Data" at bounding box center [147, 271] width 235 height 20
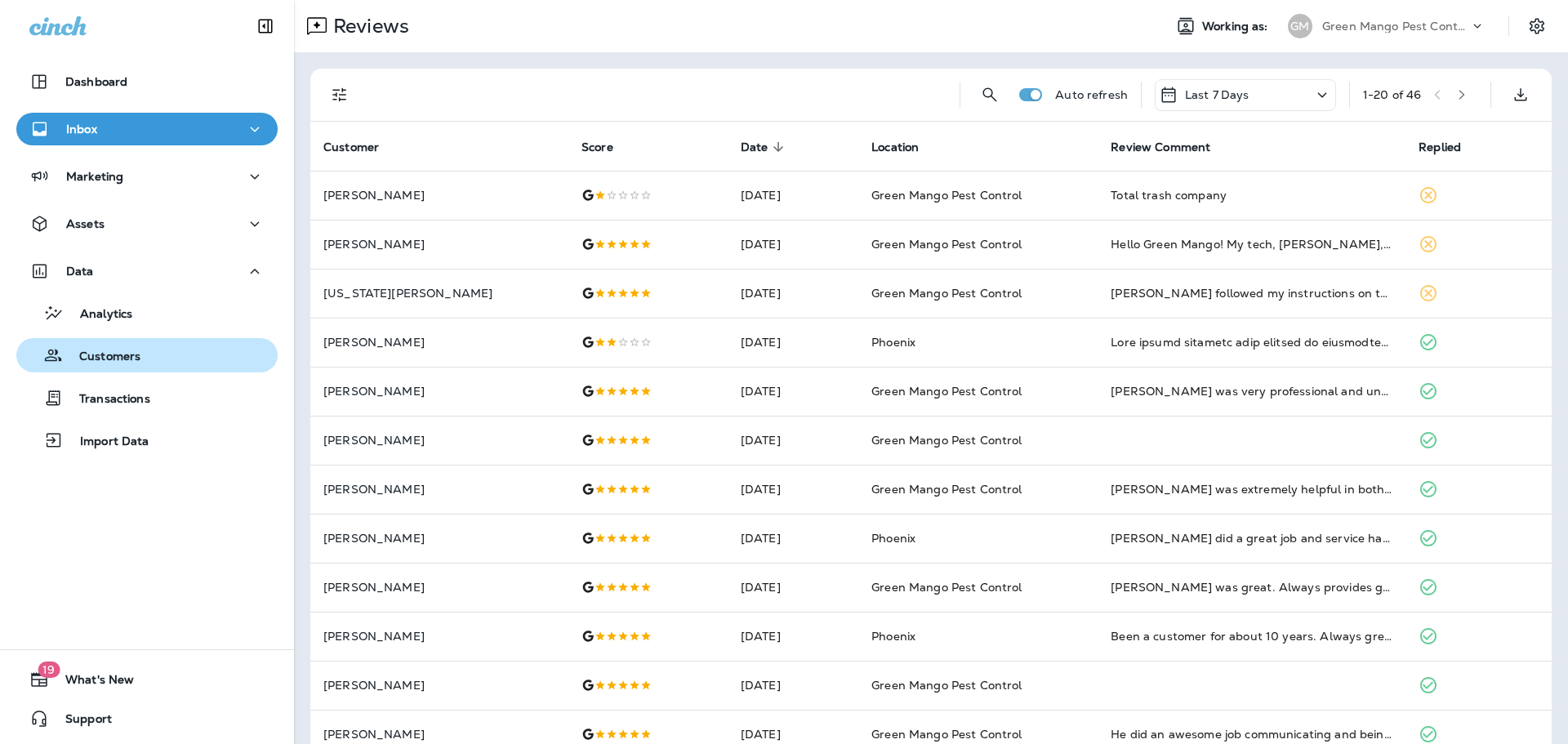
click at [159, 345] on div "Customers" at bounding box center [147, 356] width 249 height 25
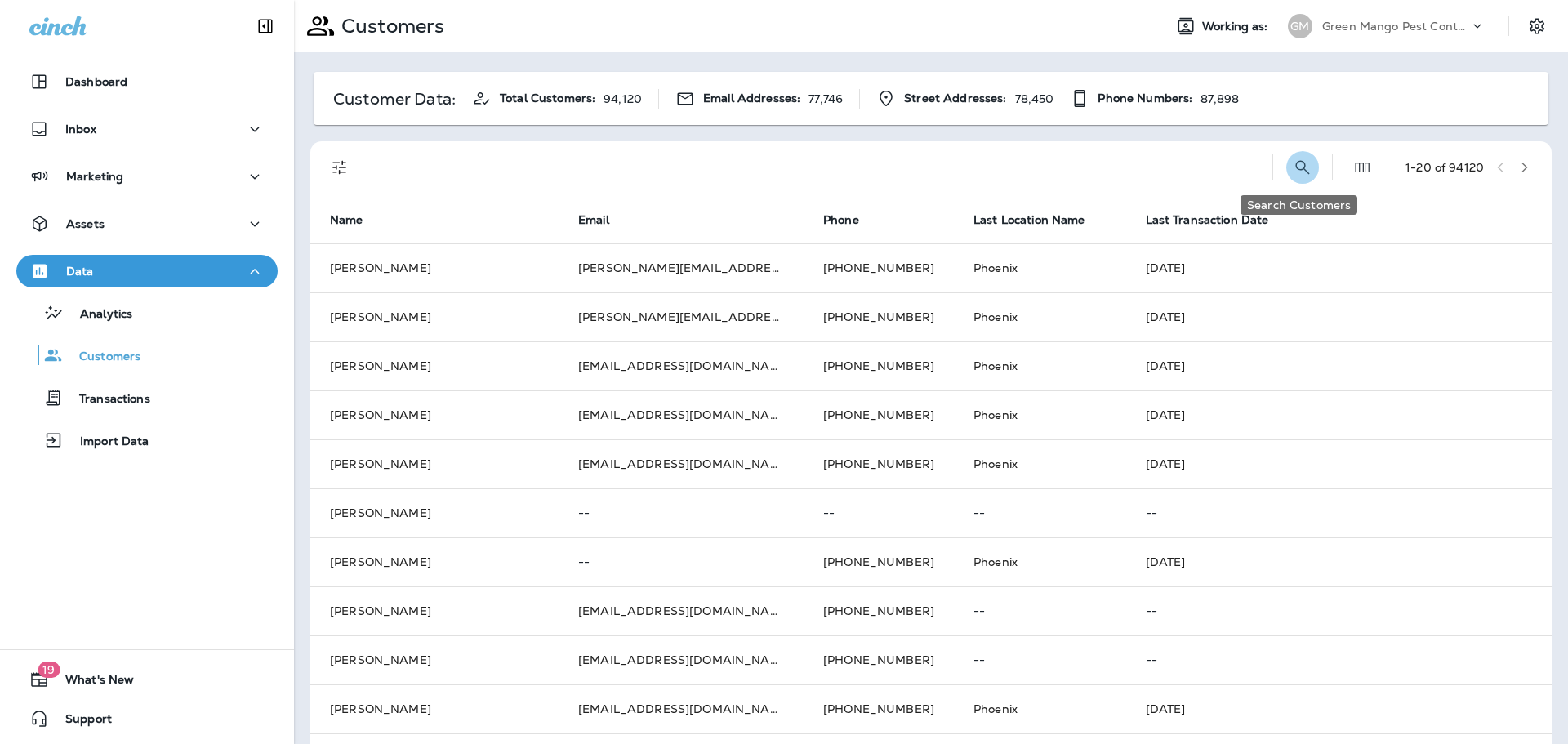
click at [1296, 163] on icon "Search Customers" at bounding box center [1303, 167] width 20 height 20
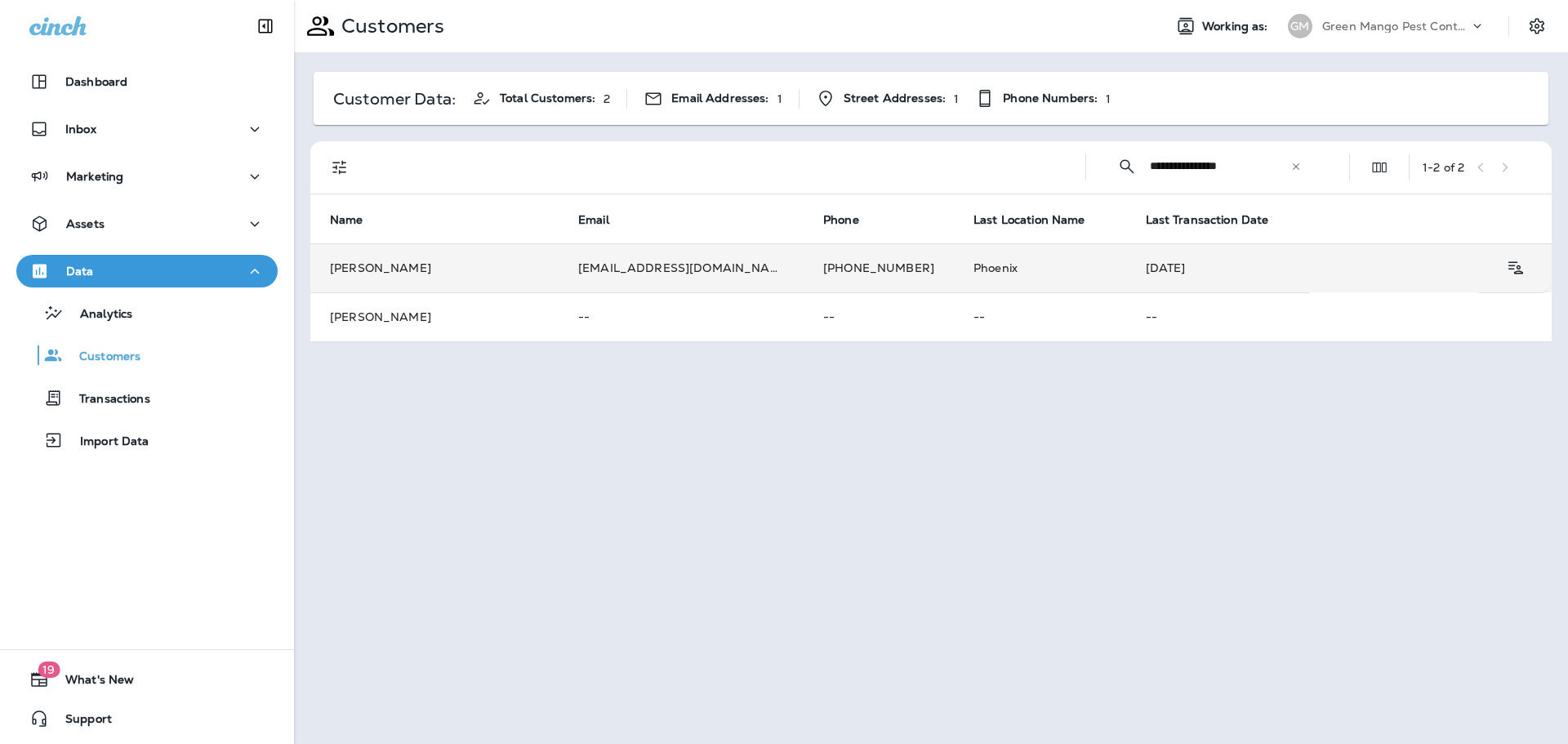
type input "**********"
click at [601, 263] on td "[EMAIL_ADDRESS][DOMAIN_NAME]" at bounding box center [681, 268] width 245 height 49
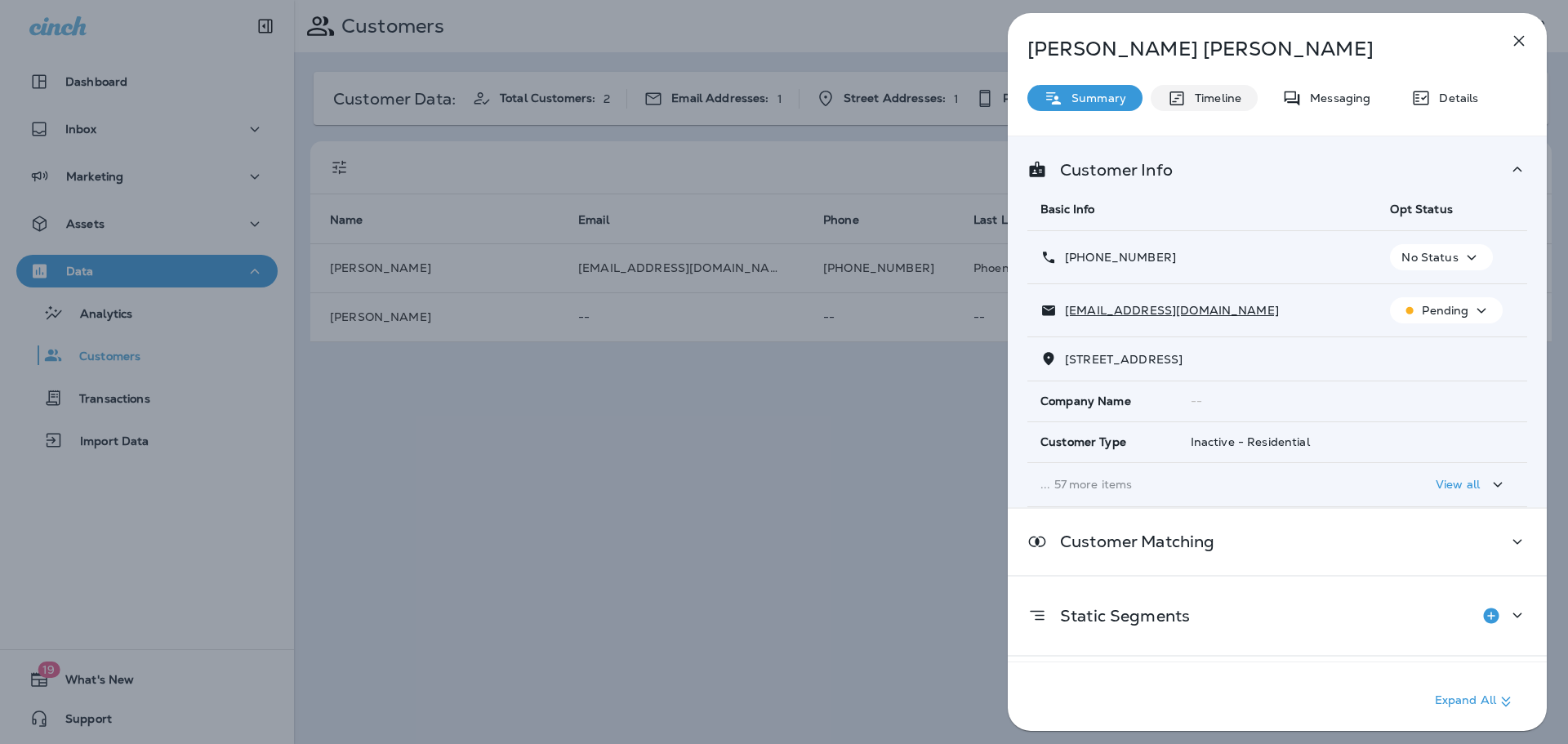
click at [1196, 89] on div "Timeline" at bounding box center [1205, 98] width 107 height 26
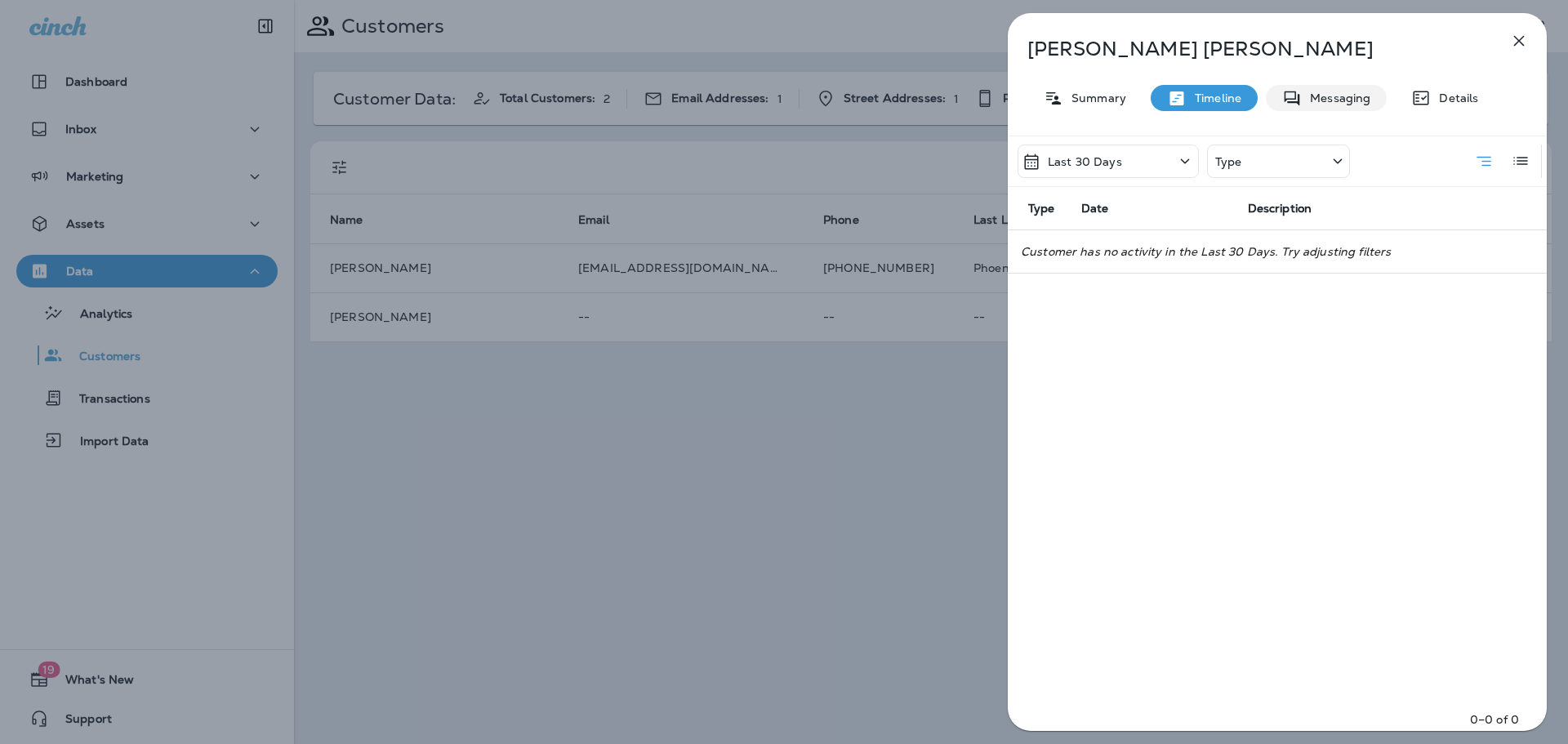
drag, startPoint x: 1347, startPoint y: 100, endPoint x: 1375, endPoint y: 98, distance: 28.1
click at [1347, 100] on p "Messaging" at bounding box center [1337, 98] width 69 height 13
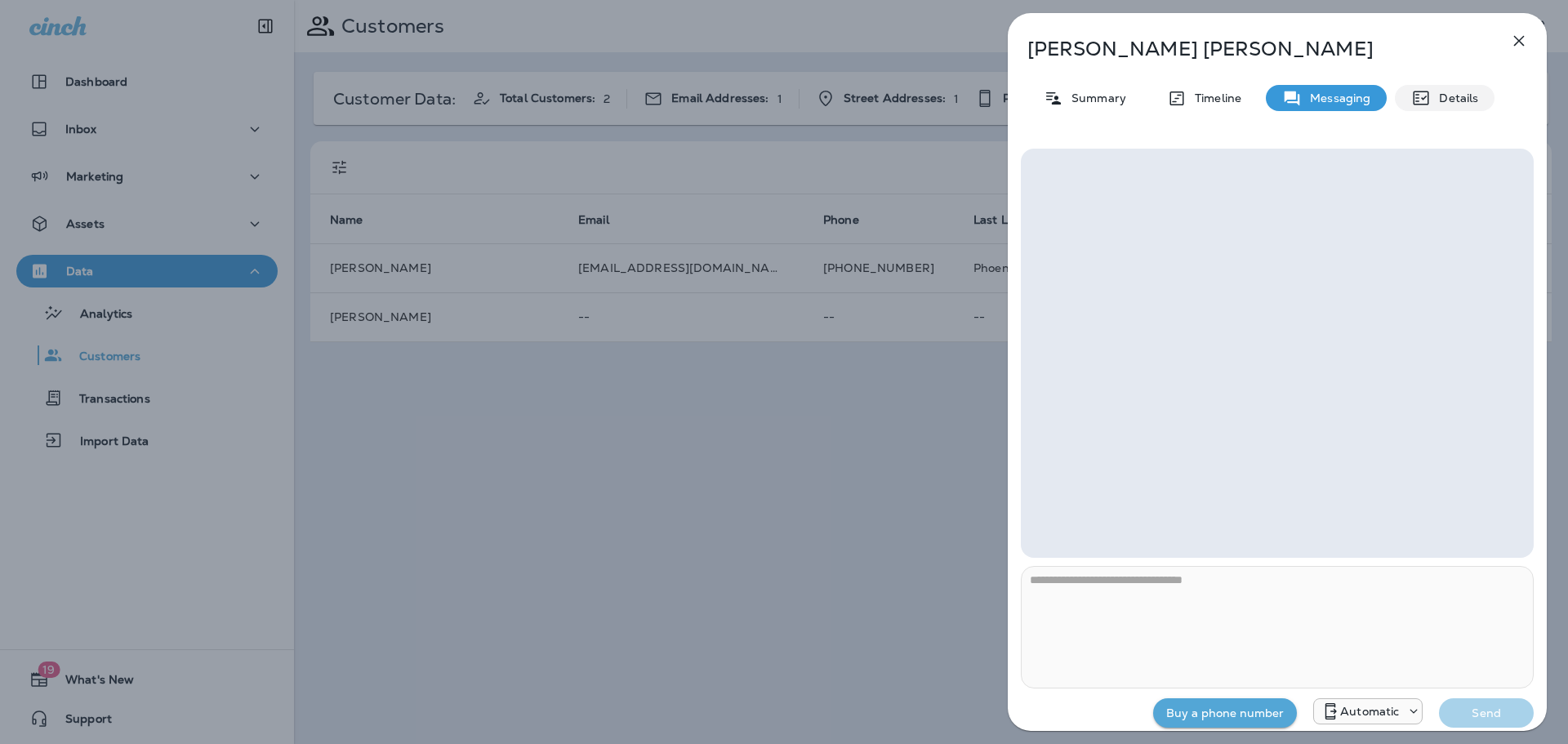
click at [1452, 98] on p "Details" at bounding box center [1455, 98] width 48 height 13
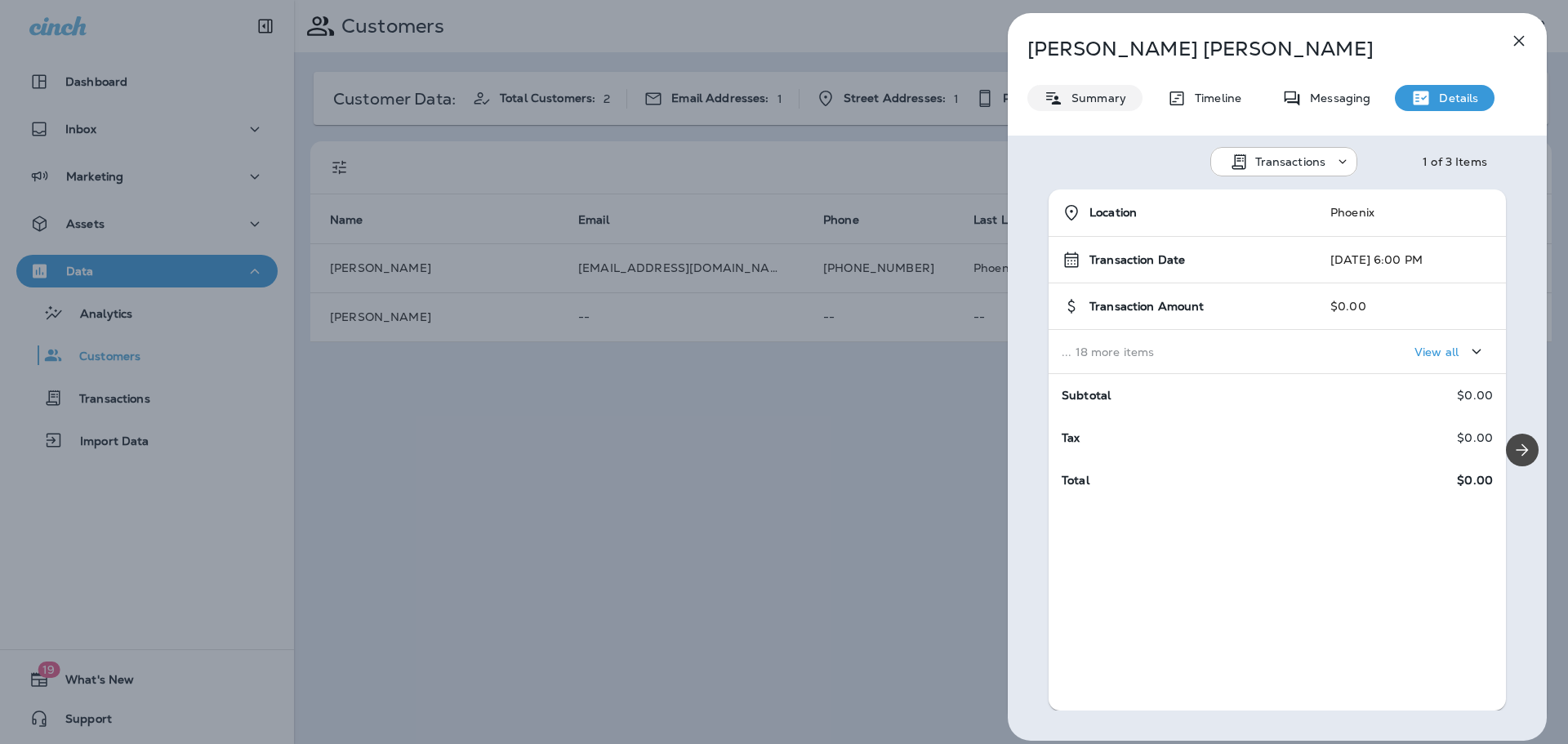
click at [1078, 98] on p "Summary" at bounding box center [1095, 98] width 63 height 13
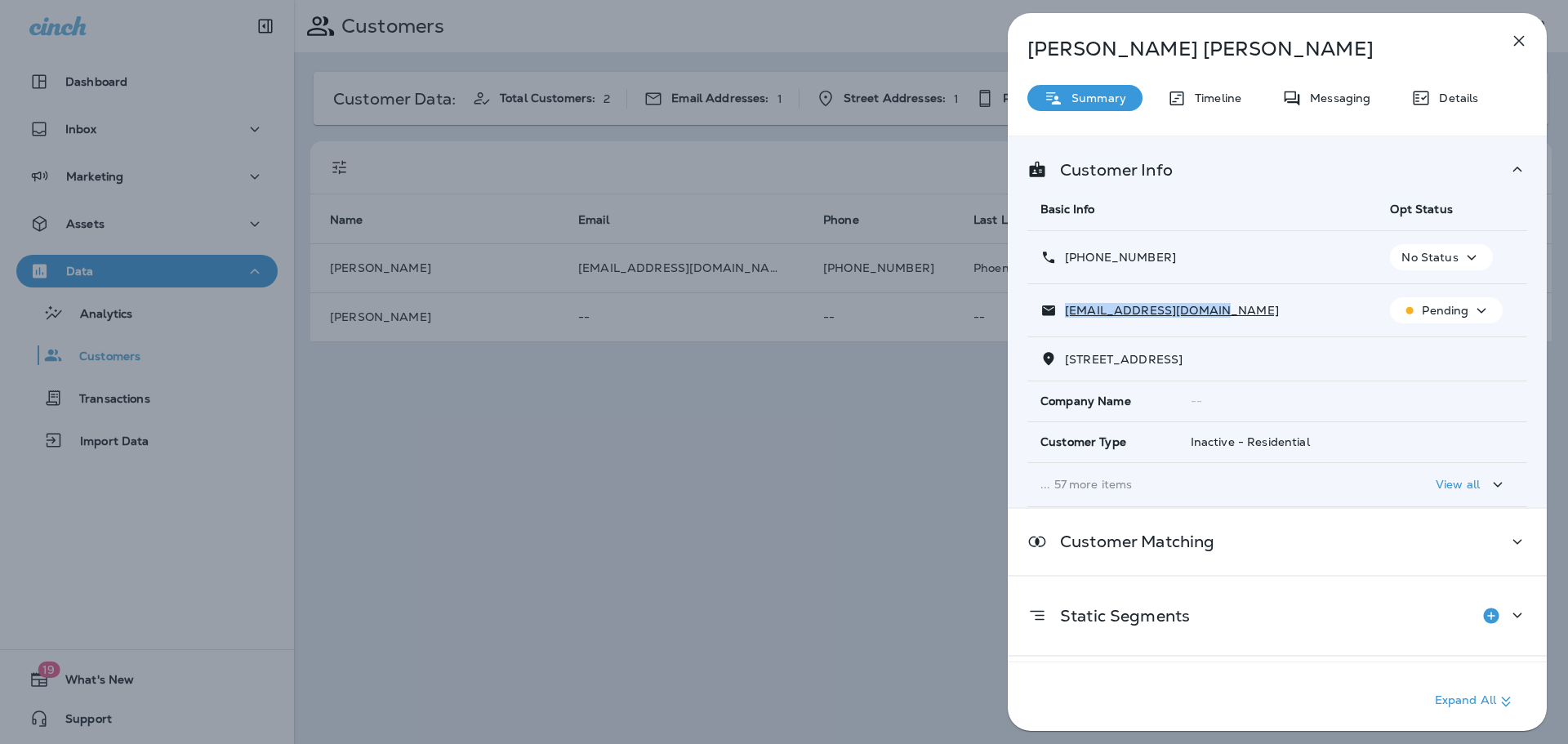
drag, startPoint x: 1224, startPoint y: 310, endPoint x: 1062, endPoint y: 317, distance: 162.2
click at [1062, 317] on div "[EMAIL_ADDRESS][DOMAIN_NAME]" at bounding box center [1203, 311] width 323 height 17
copy p "[EMAIL_ADDRESS][DOMAIN_NAME]"
drag, startPoint x: 1177, startPoint y: 260, endPoint x: 1080, endPoint y: 262, distance: 97.0
click at [1080, 262] on div "[PHONE_NUMBER]" at bounding box center [1203, 258] width 323 height 17
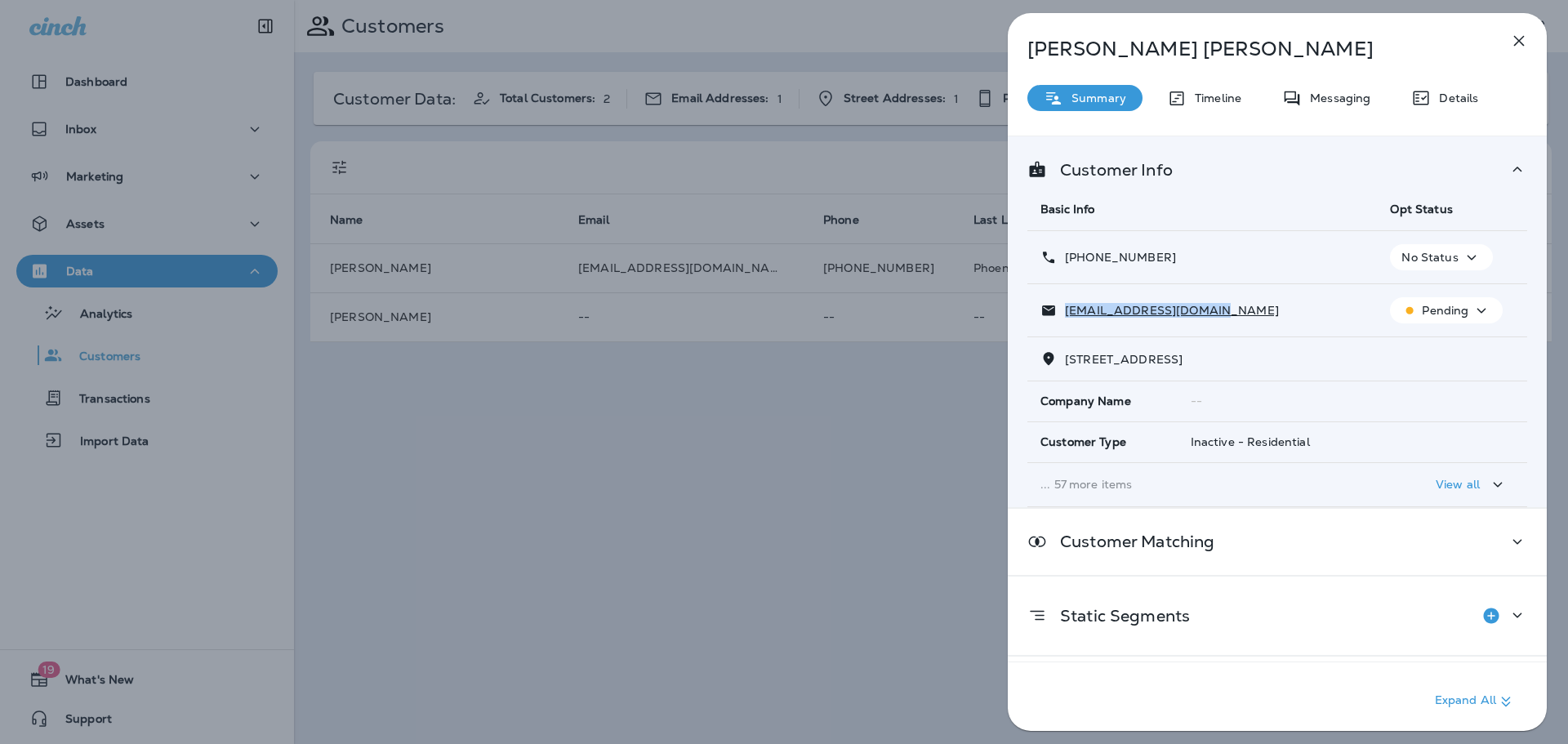
copy p "[PHONE_NUMBER]"
click at [955, 416] on div "[PERSON_NAME] Summary Timeline Messaging Details Customer Info Basic Info Opt S…" at bounding box center [784, 372] width 1568 height 744
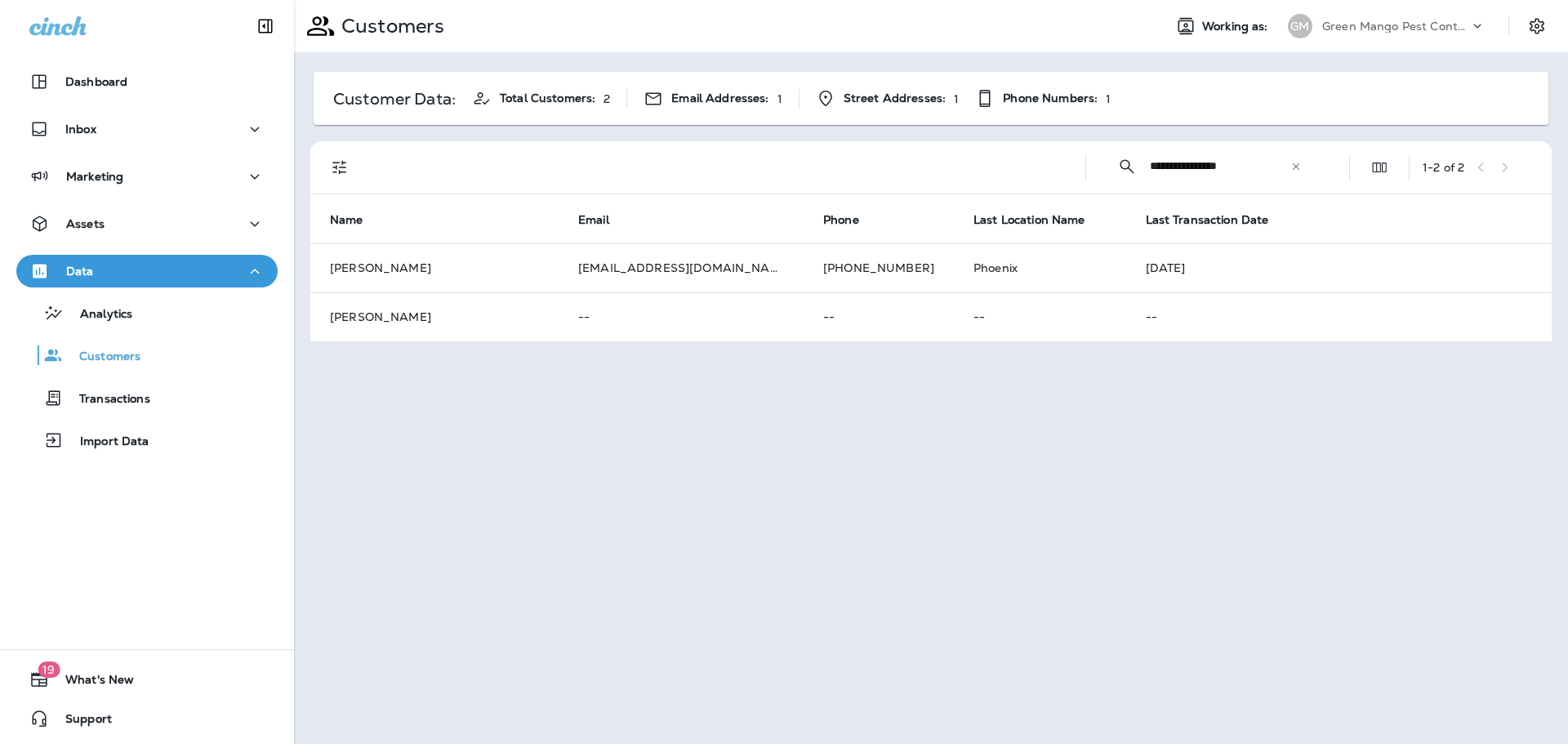
click at [165, 149] on div "Inbox" at bounding box center [147, 133] width 294 height 41
click at [150, 132] on div "Inbox" at bounding box center [147, 129] width 235 height 20
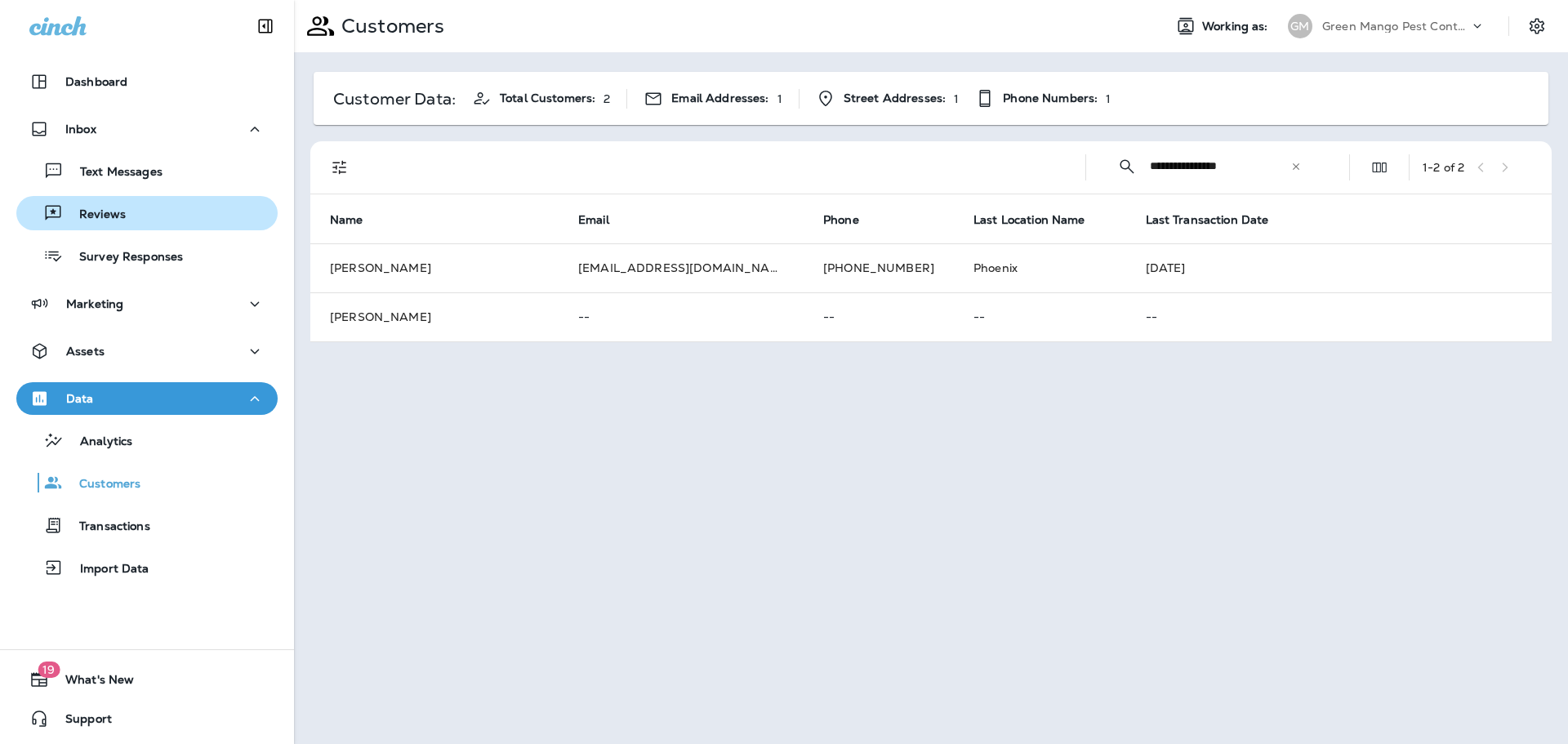
drag, startPoint x: 120, startPoint y: 205, endPoint x: 126, endPoint y: 220, distance: 16.2
click at [120, 205] on div "Reviews" at bounding box center [75, 213] width 103 height 25
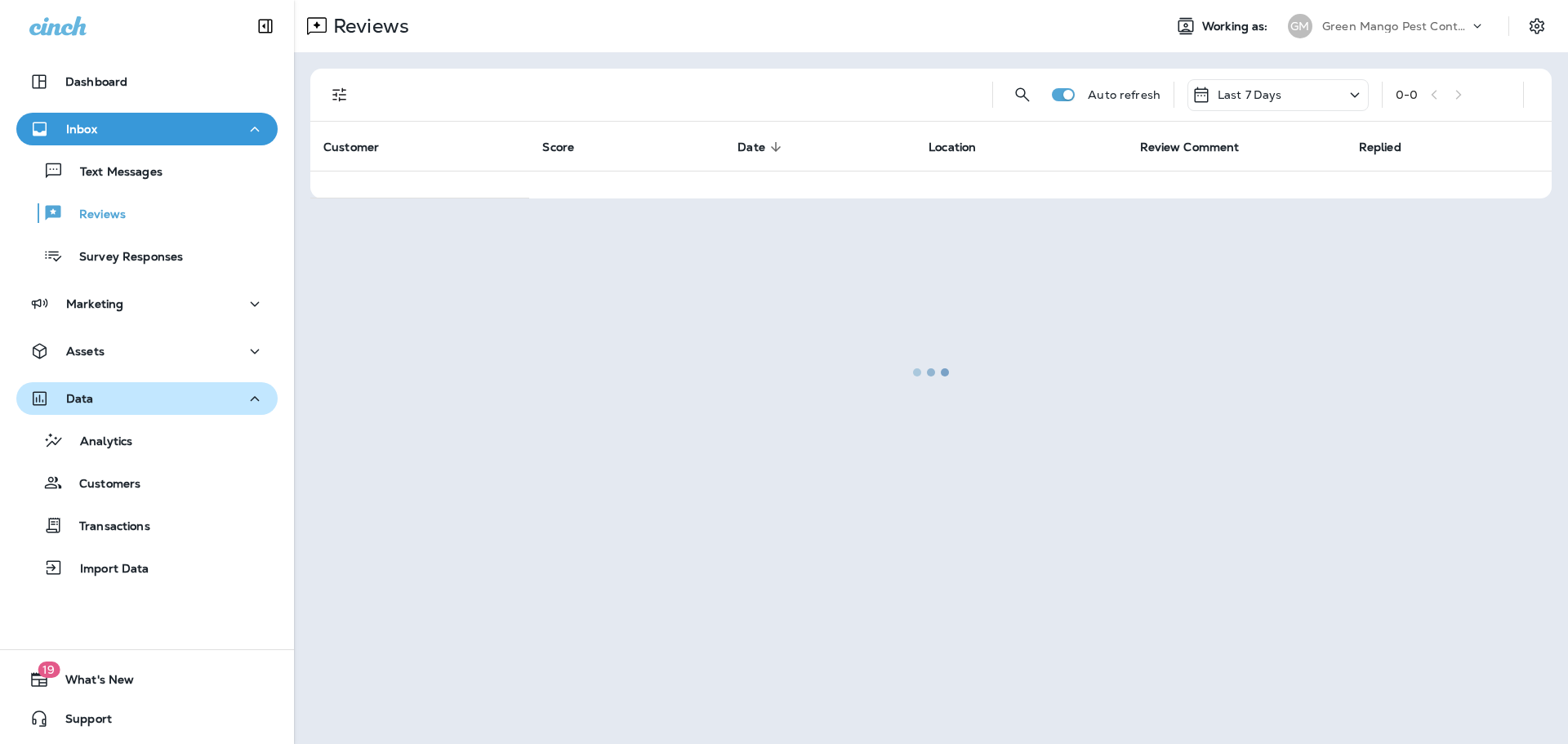
click at [137, 397] on div "Data" at bounding box center [147, 399] width 235 height 20
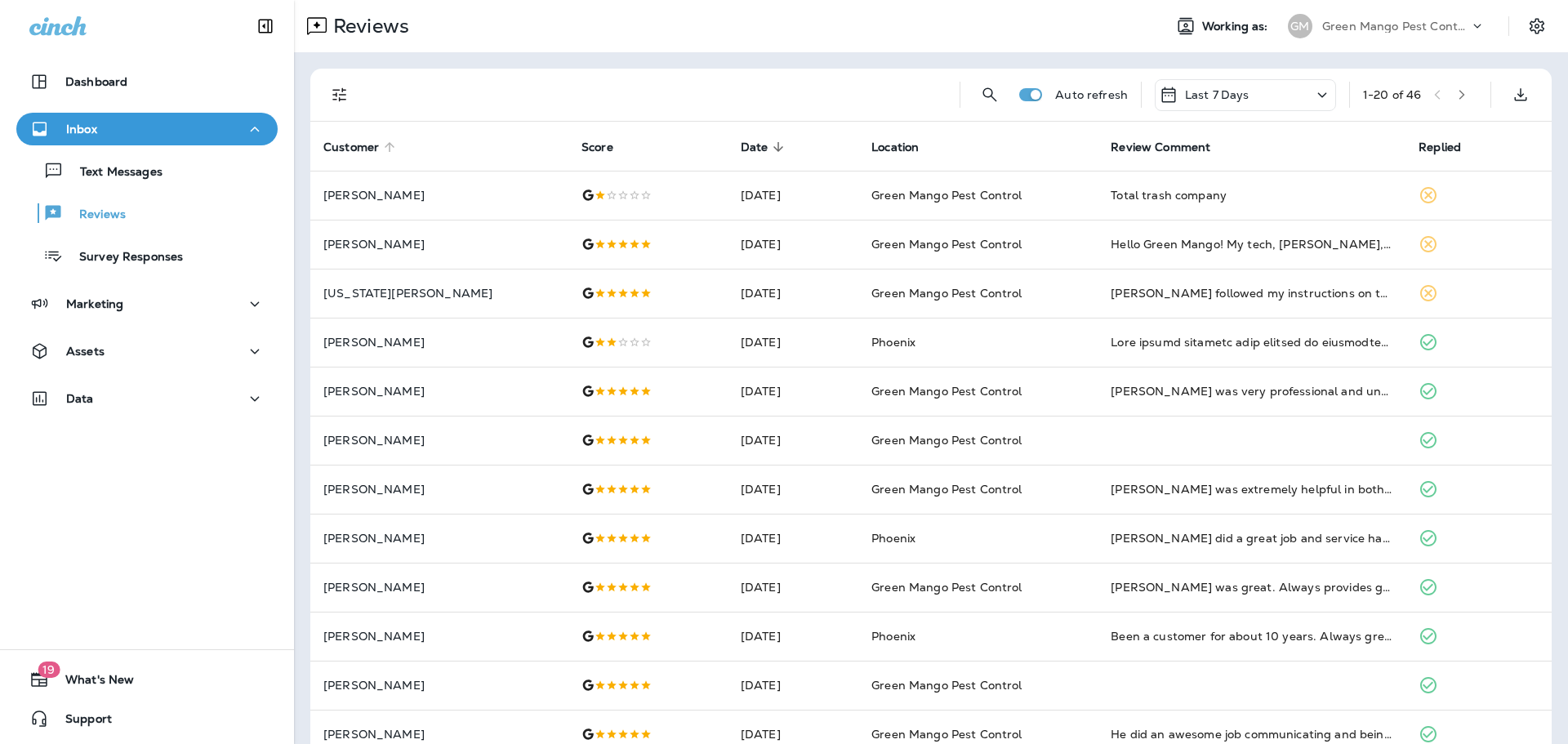
drag, startPoint x: 334, startPoint y: 76, endPoint x: 385, endPoint y: 146, distance: 86.6
click at [334, 77] on div "Auto refresh Last 7 Days 1 - 20 of 46" at bounding box center [934, 95] width 1222 height 53
click at [351, 94] on button "Filters" at bounding box center [339, 95] width 33 height 33
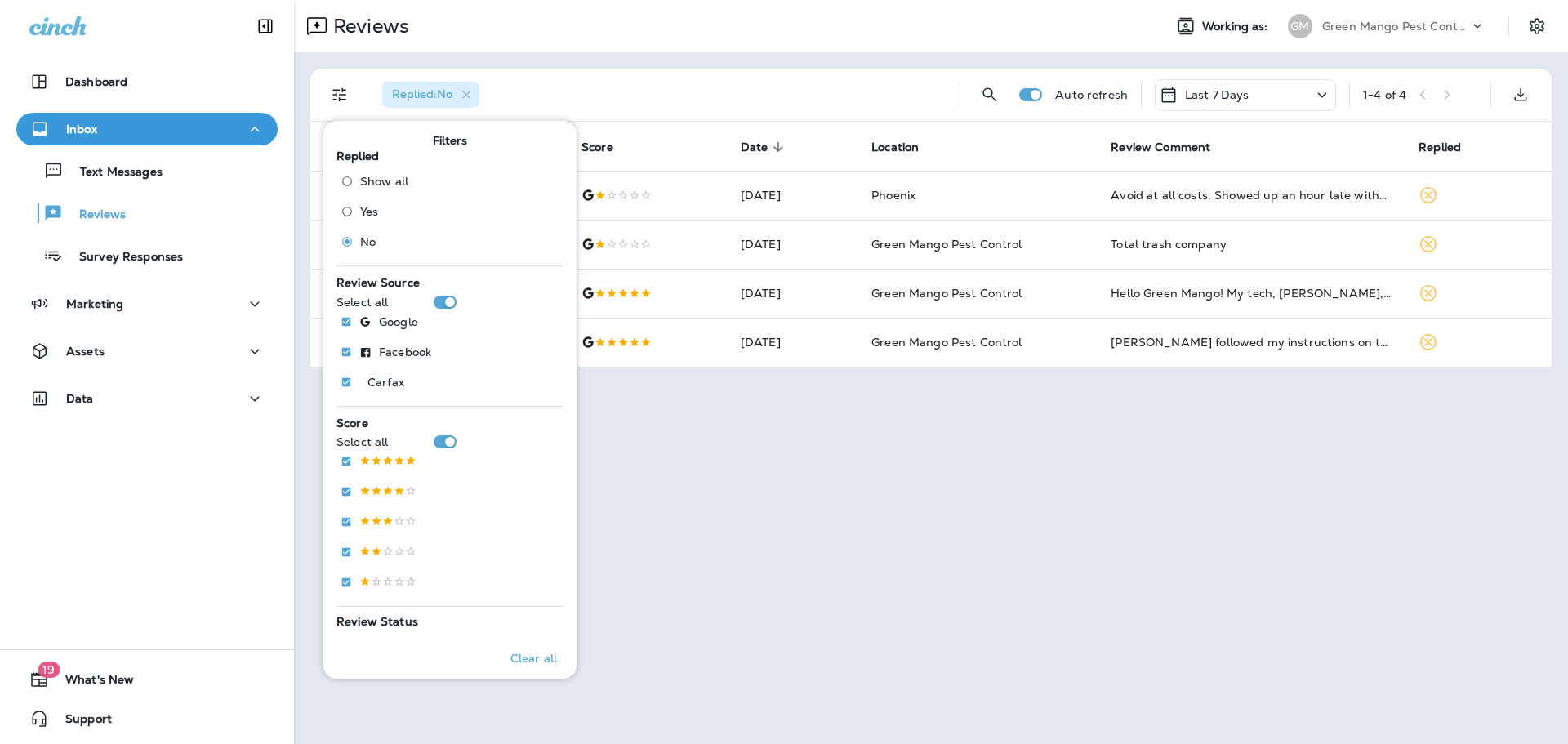
click at [674, 78] on div "Replied : No" at bounding box center [658, 95] width 577 height 53
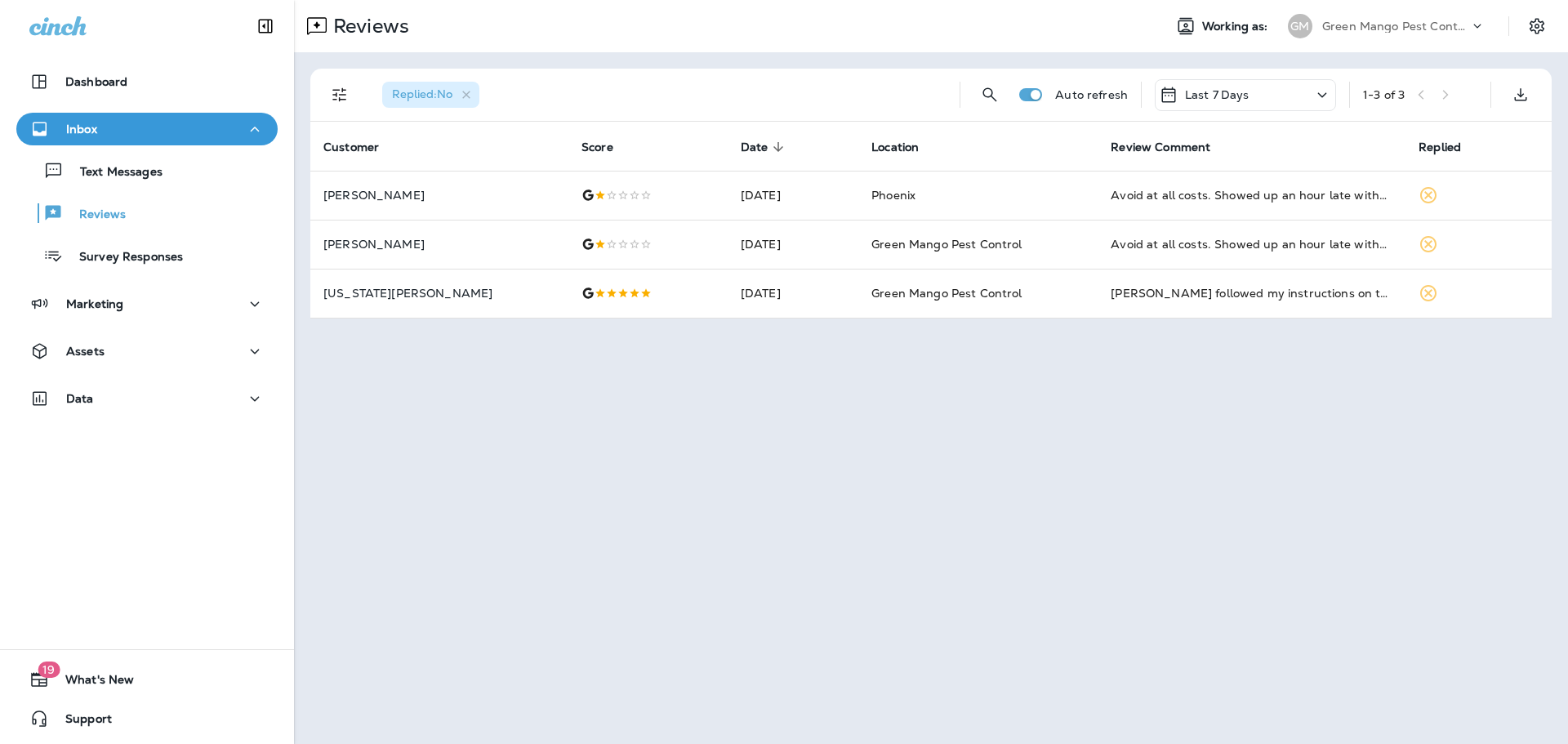
click at [1393, 30] on p "Green Mango Pest Control" at bounding box center [1396, 27] width 147 height 13
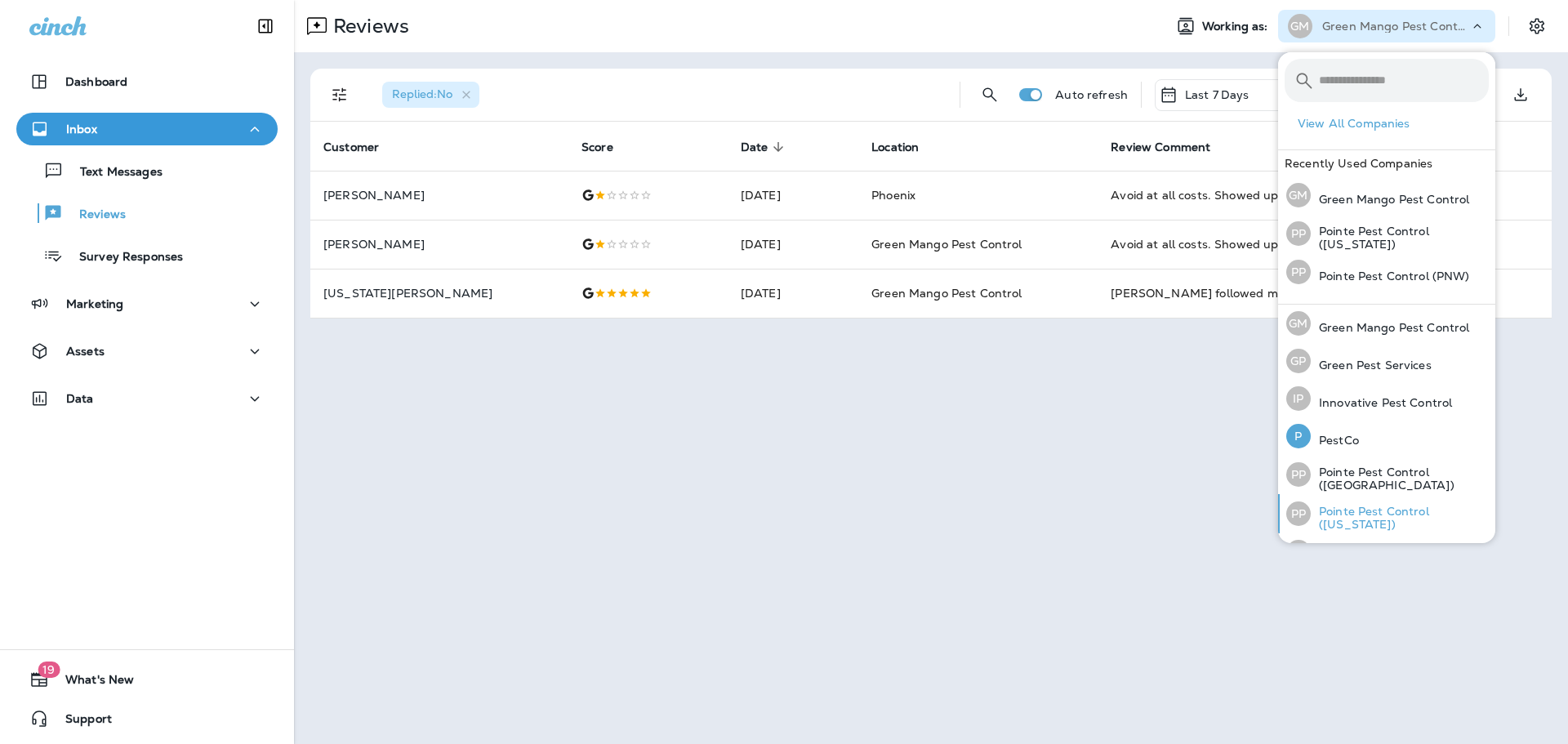
scroll to position [67, 0]
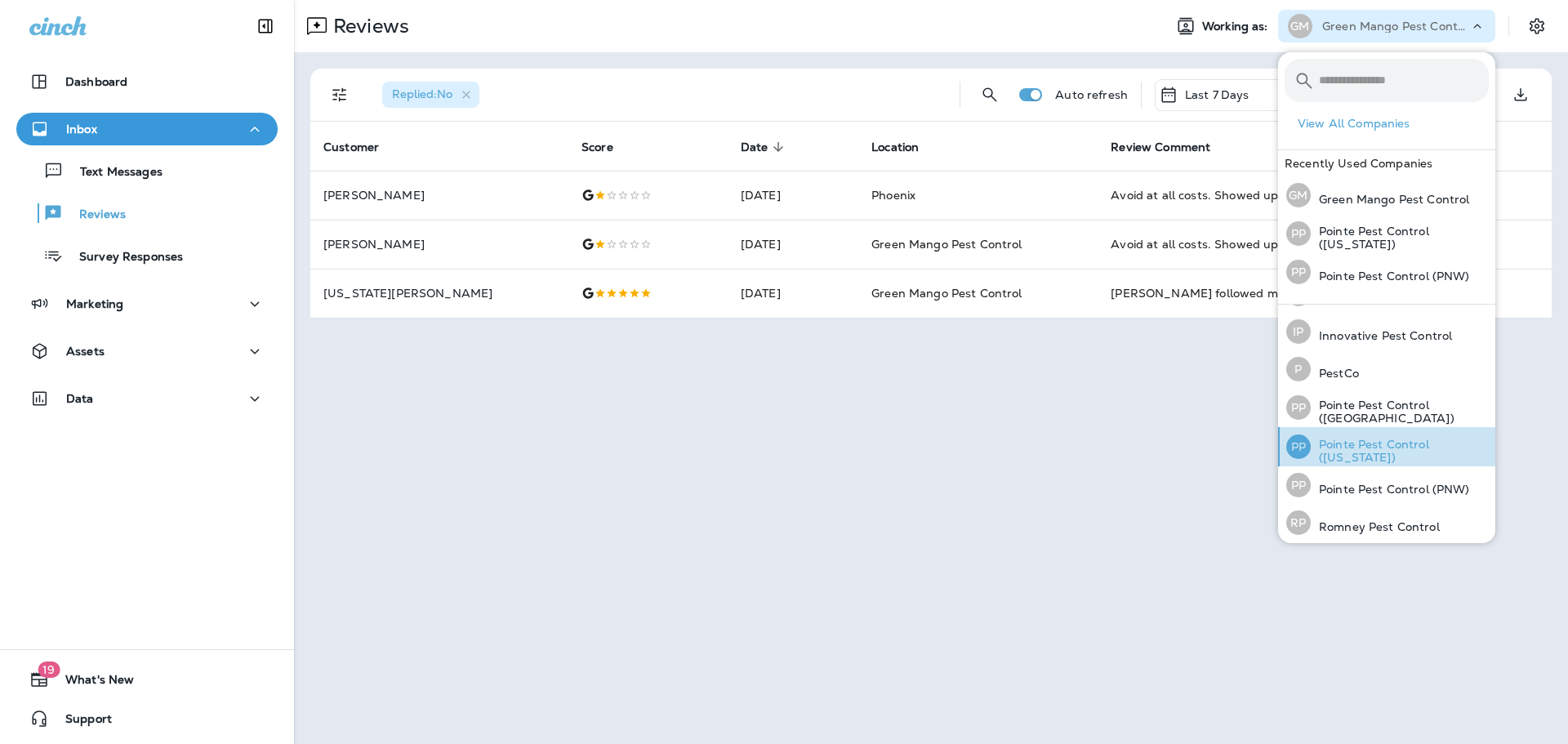
click at [1390, 446] on p "Pointe Pest Control ([US_STATE])" at bounding box center [1400, 450] width 178 height 26
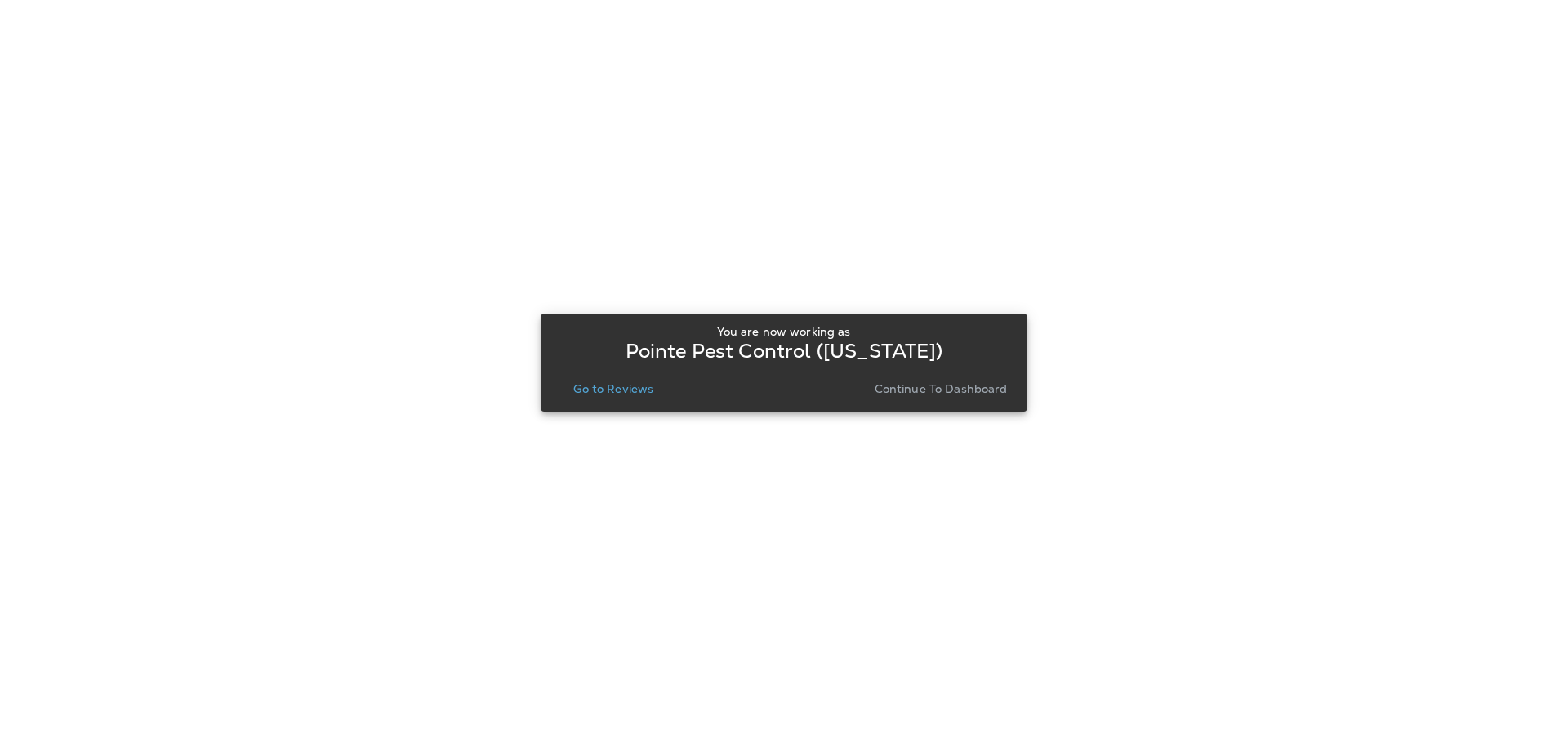
click at [615, 395] on p "Go to Reviews" at bounding box center [614, 389] width 80 height 13
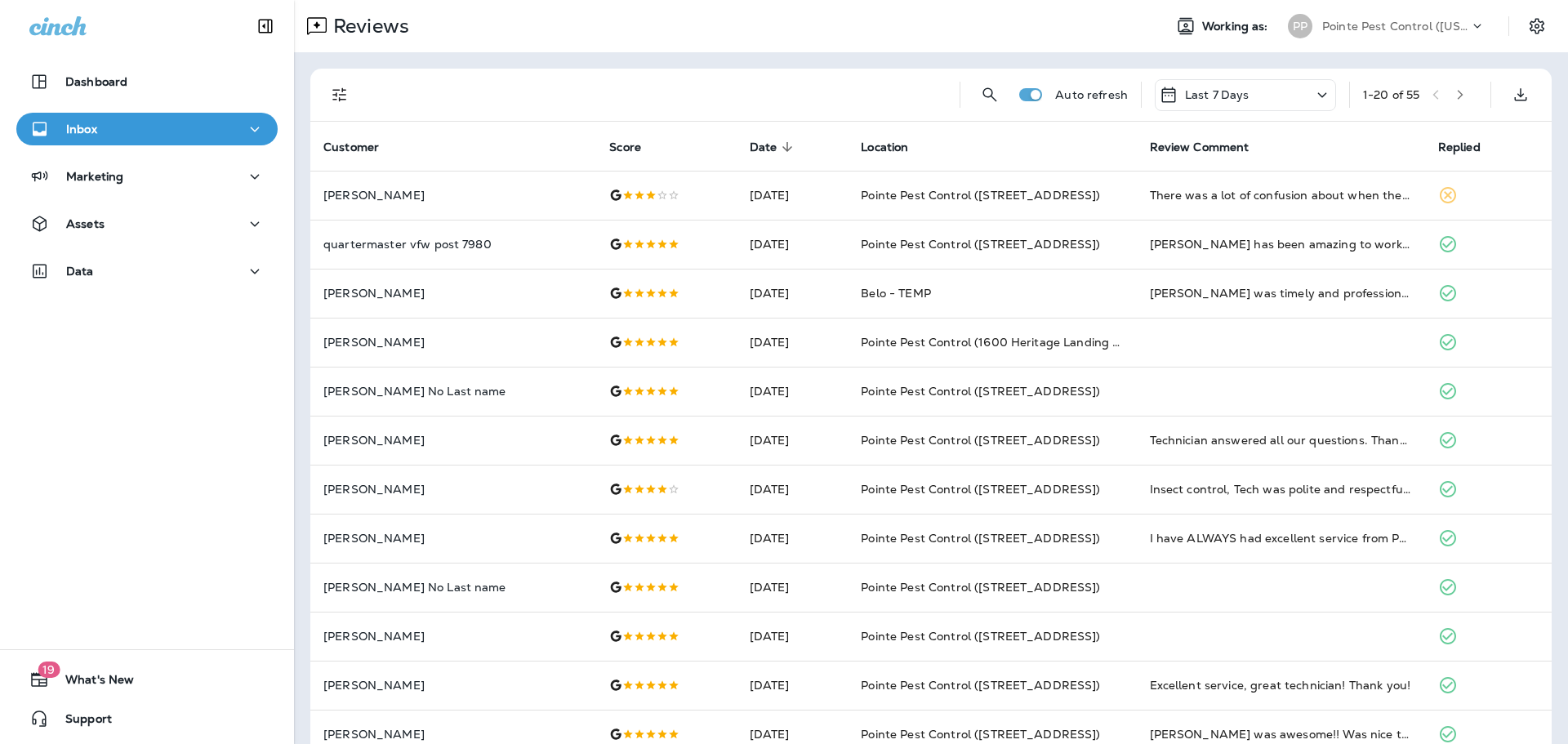
click at [1394, 14] on div "Pointe Pest Control ([US_STATE])" at bounding box center [1396, 27] width 147 height 25
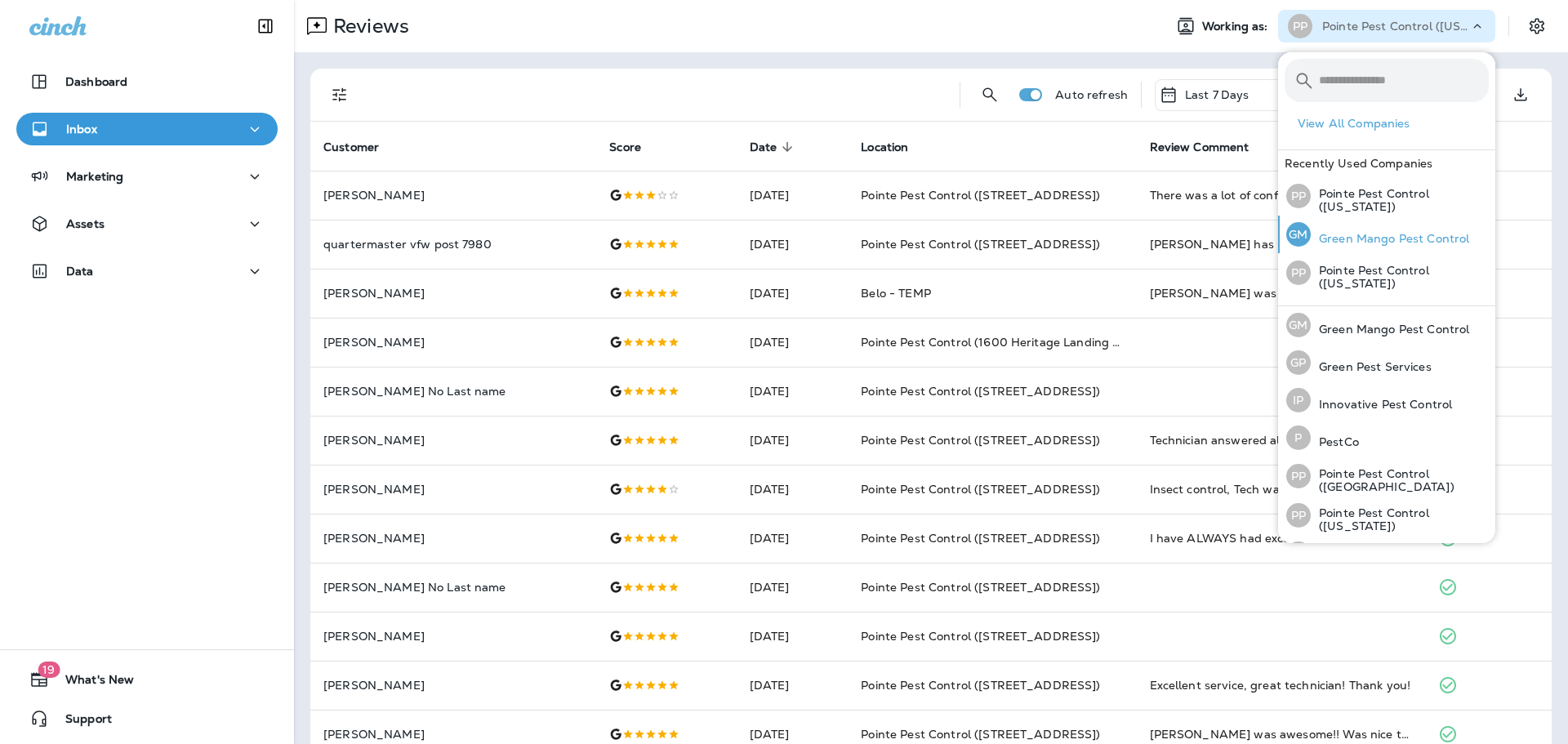
click at [1397, 239] on p "Green Mango Pest Control" at bounding box center [1390, 239] width 159 height 13
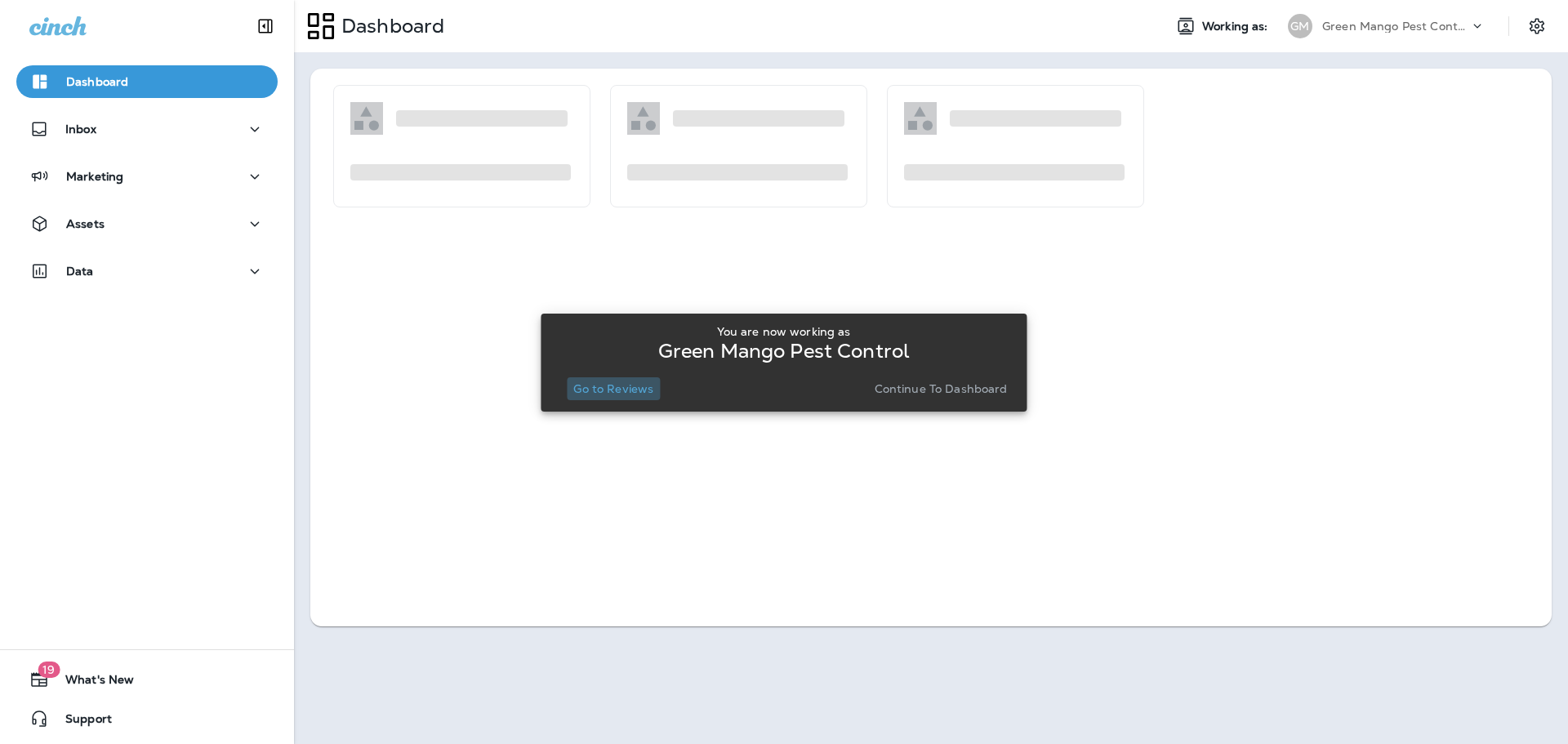
click at [620, 389] on p "Go to Reviews" at bounding box center [614, 389] width 80 height 13
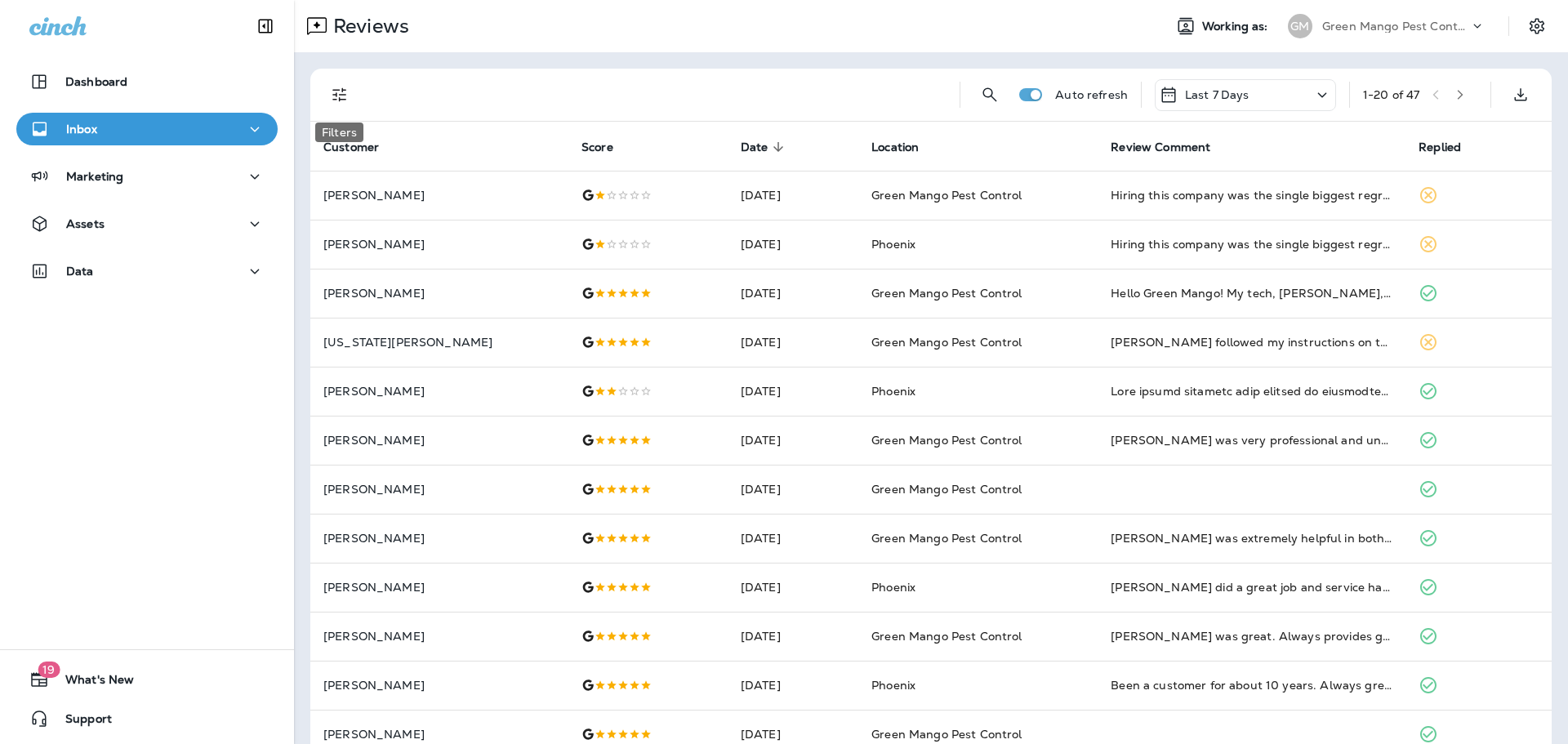
drag, startPoint x: 347, startPoint y: 96, endPoint x: 348, endPoint y: 126, distance: 30.0
click at [347, 96] on icon "Filters" at bounding box center [339, 95] width 20 height 20
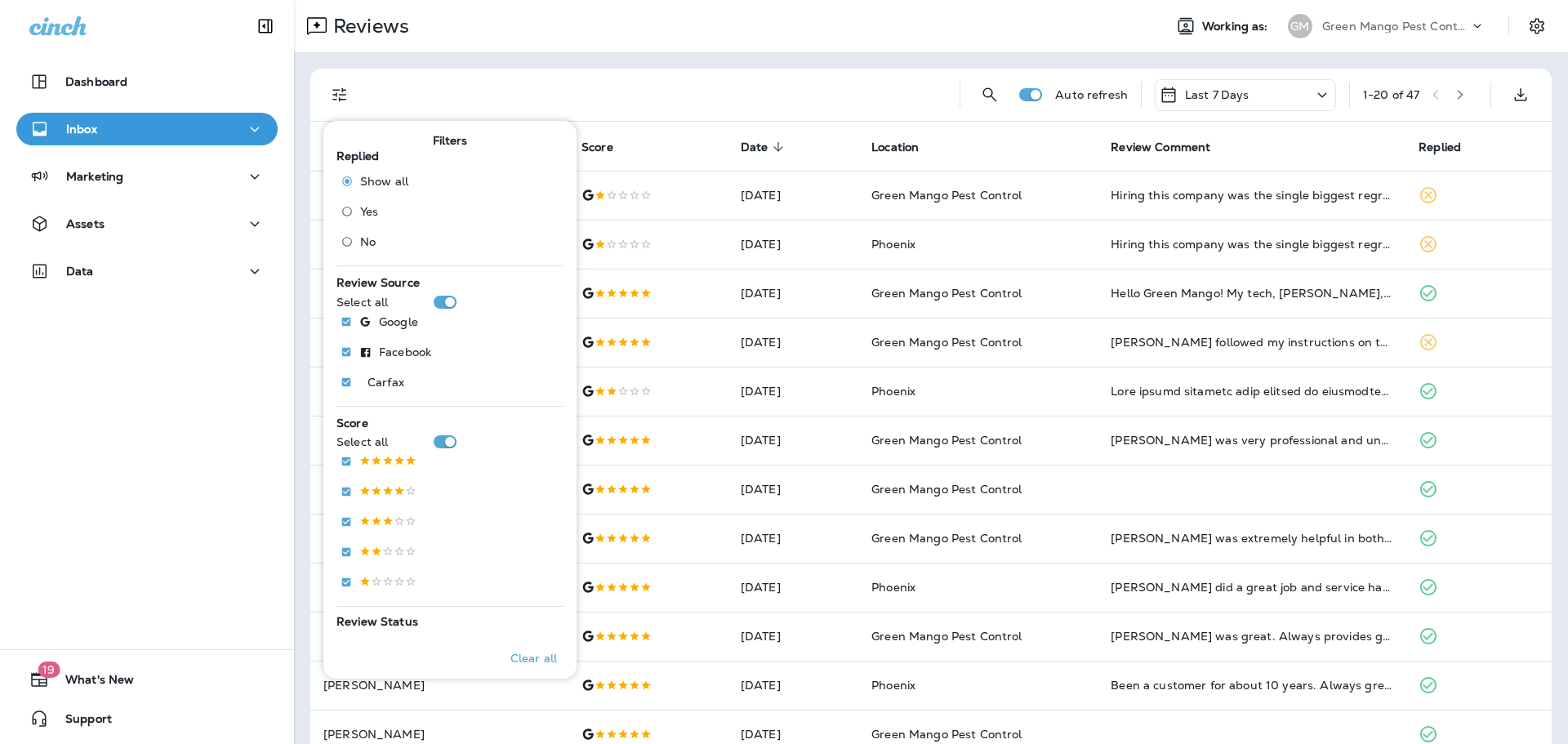
drag, startPoint x: 361, startPoint y: 238, endPoint x: 463, endPoint y: 136, distance: 144.2
click at [361, 238] on span "No" at bounding box center [368, 242] width 15 height 13
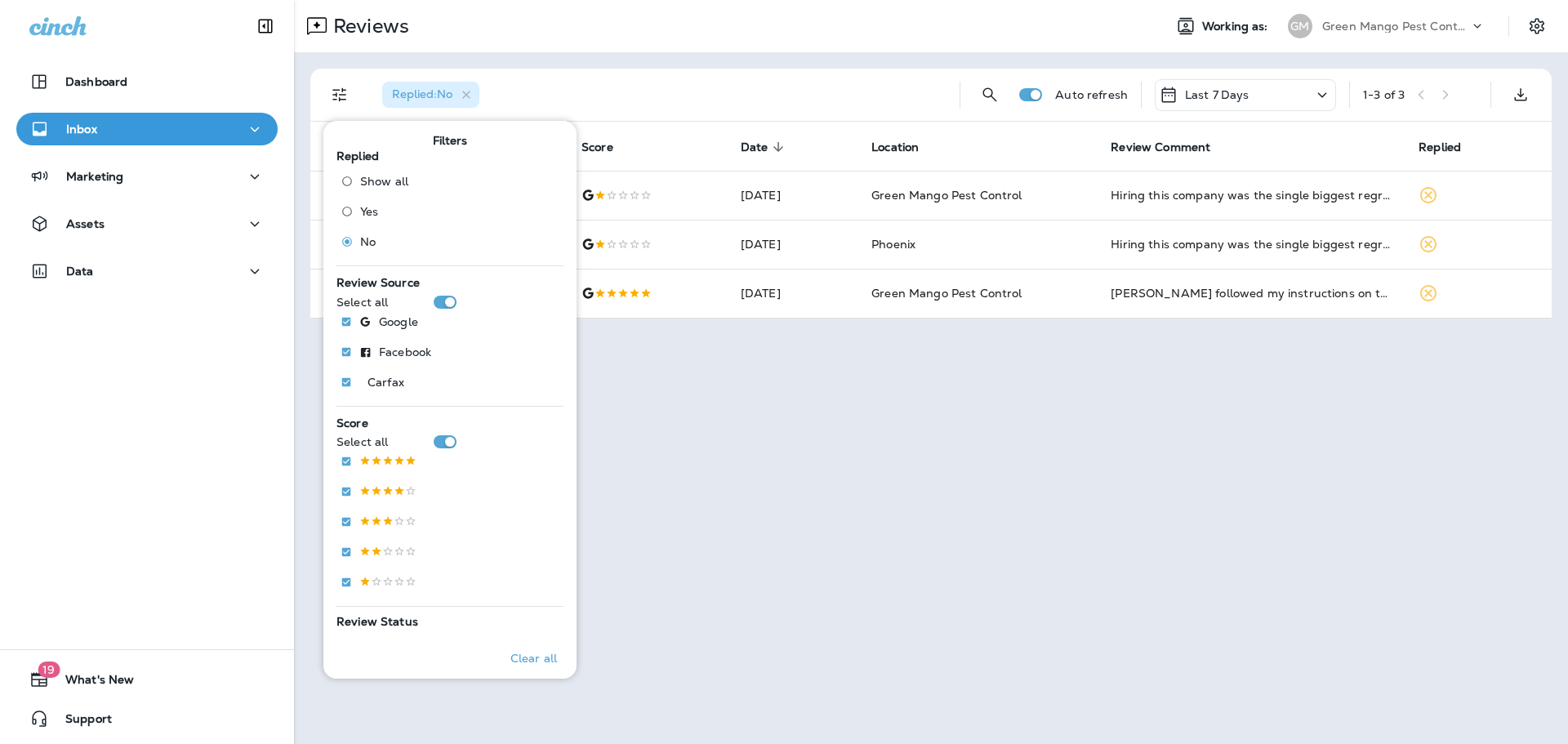
click at [722, 39] on div "Reviews" at bounding box center [722, 26] width 856 height 33
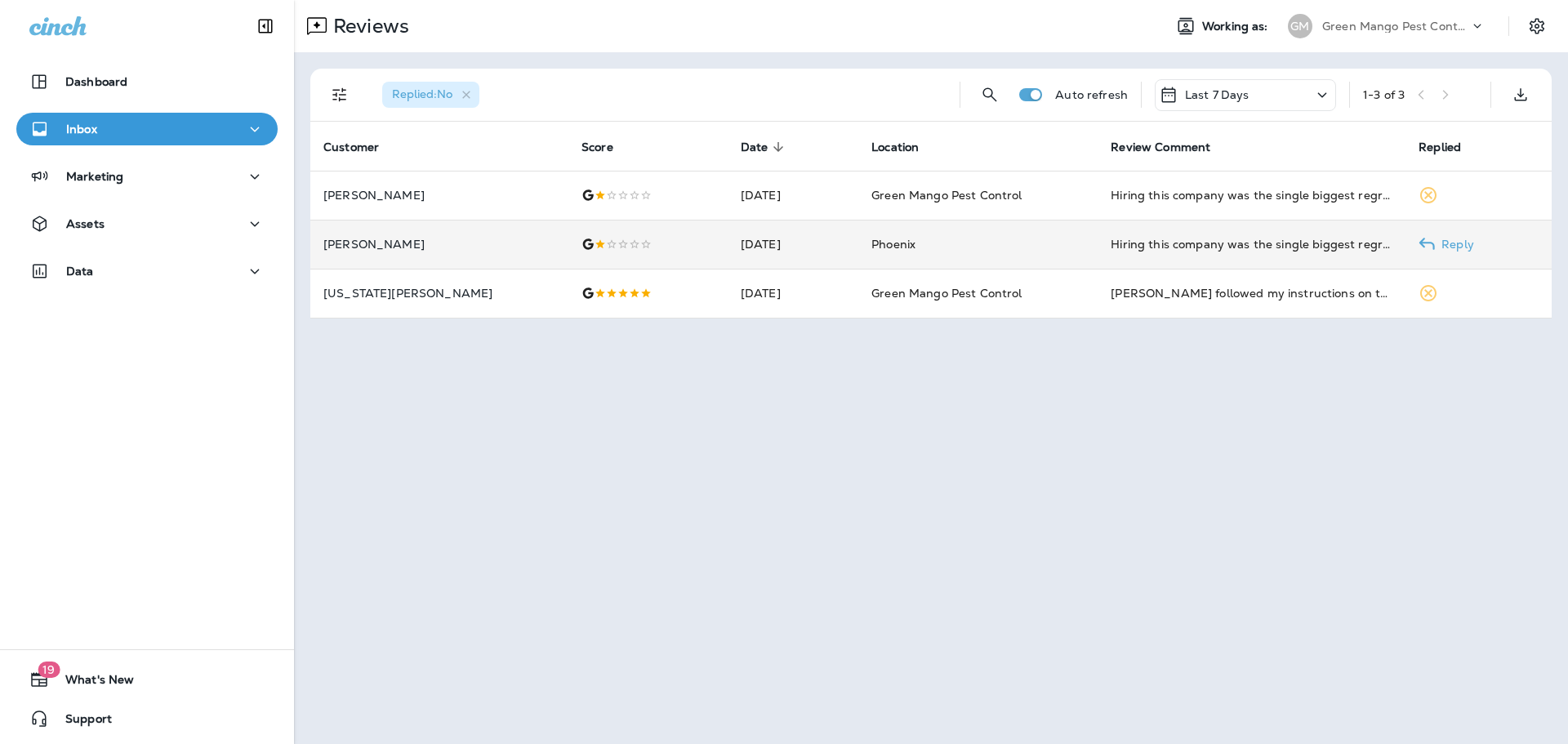
click at [838, 237] on td "[DATE]" at bounding box center [793, 244] width 131 height 49
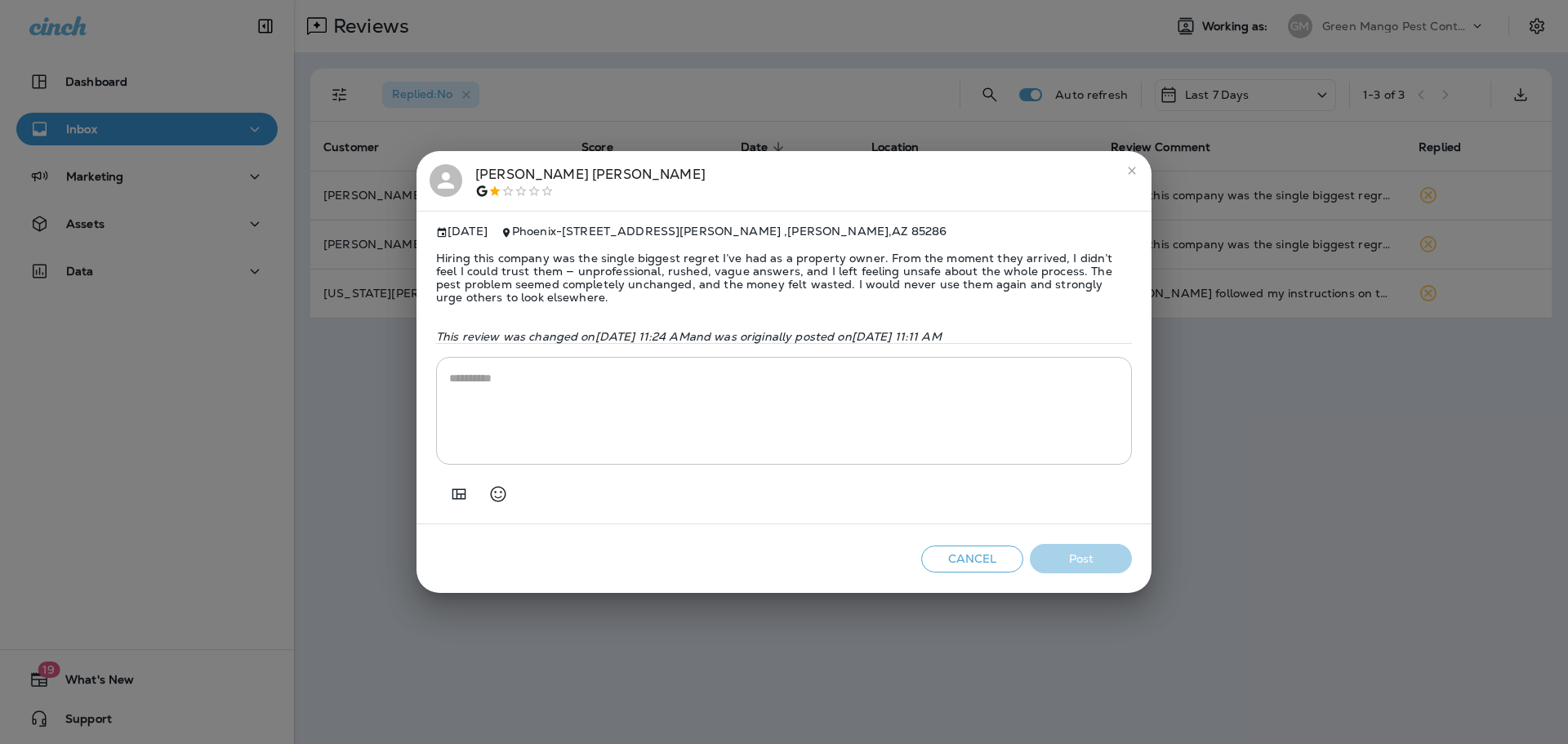
click at [672, 109] on div "[PERSON_NAME] [DATE] Phoenix - [STREET_ADDRESS][PERSON_NAME] Hiring this compan…" at bounding box center [784, 372] width 1568 height 744
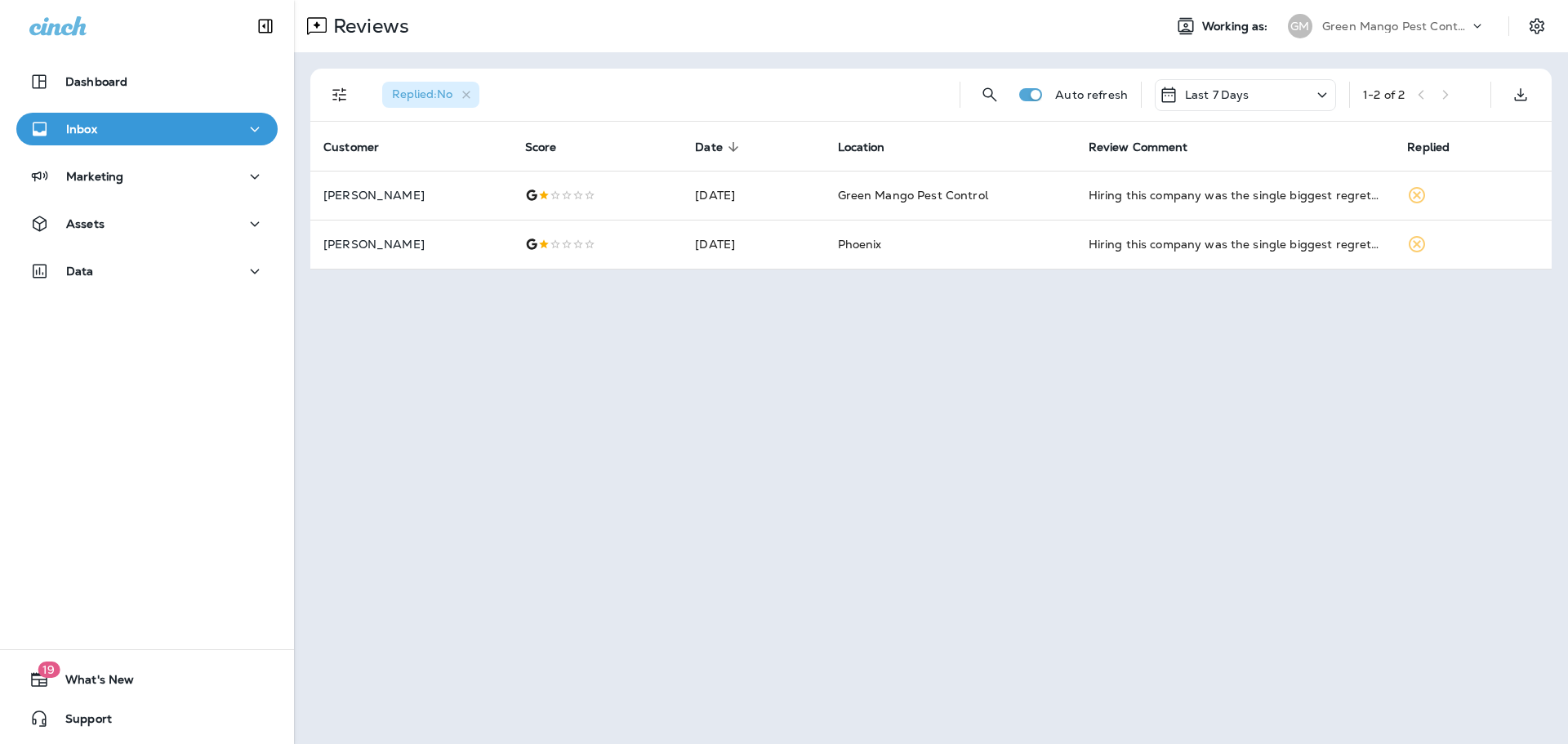
drag, startPoint x: 1397, startPoint y: 18, endPoint x: 1394, endPoint y: 26, distance: 8.5
click at [1397, 18] on div "Green Mango Pest Control" at bounding box center [1396, 27] width 147 height 25
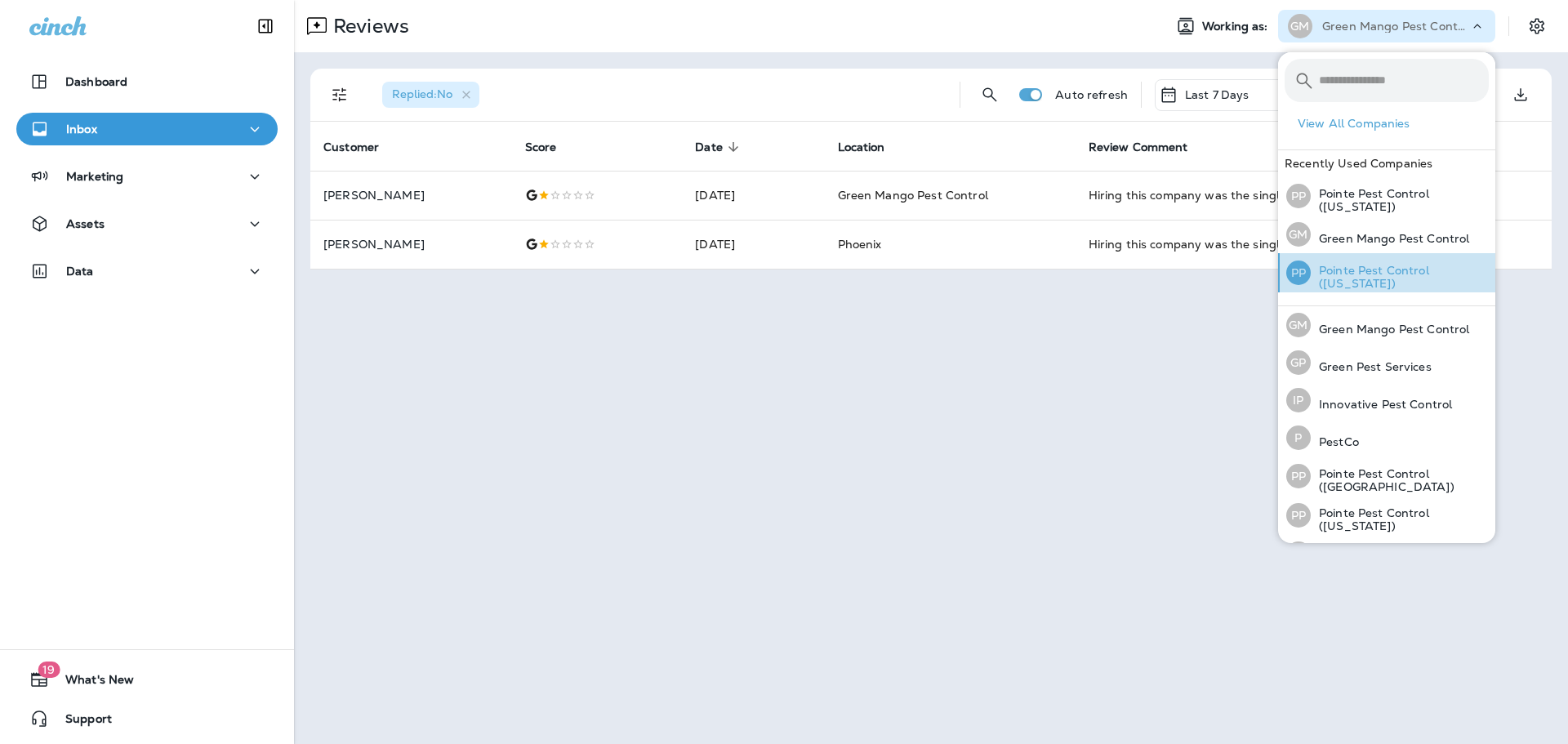
click at [1417, 272] on p "Pointe Pest Control ([US_STATE])" at bounding box center [1400, 276] width 178 height 26
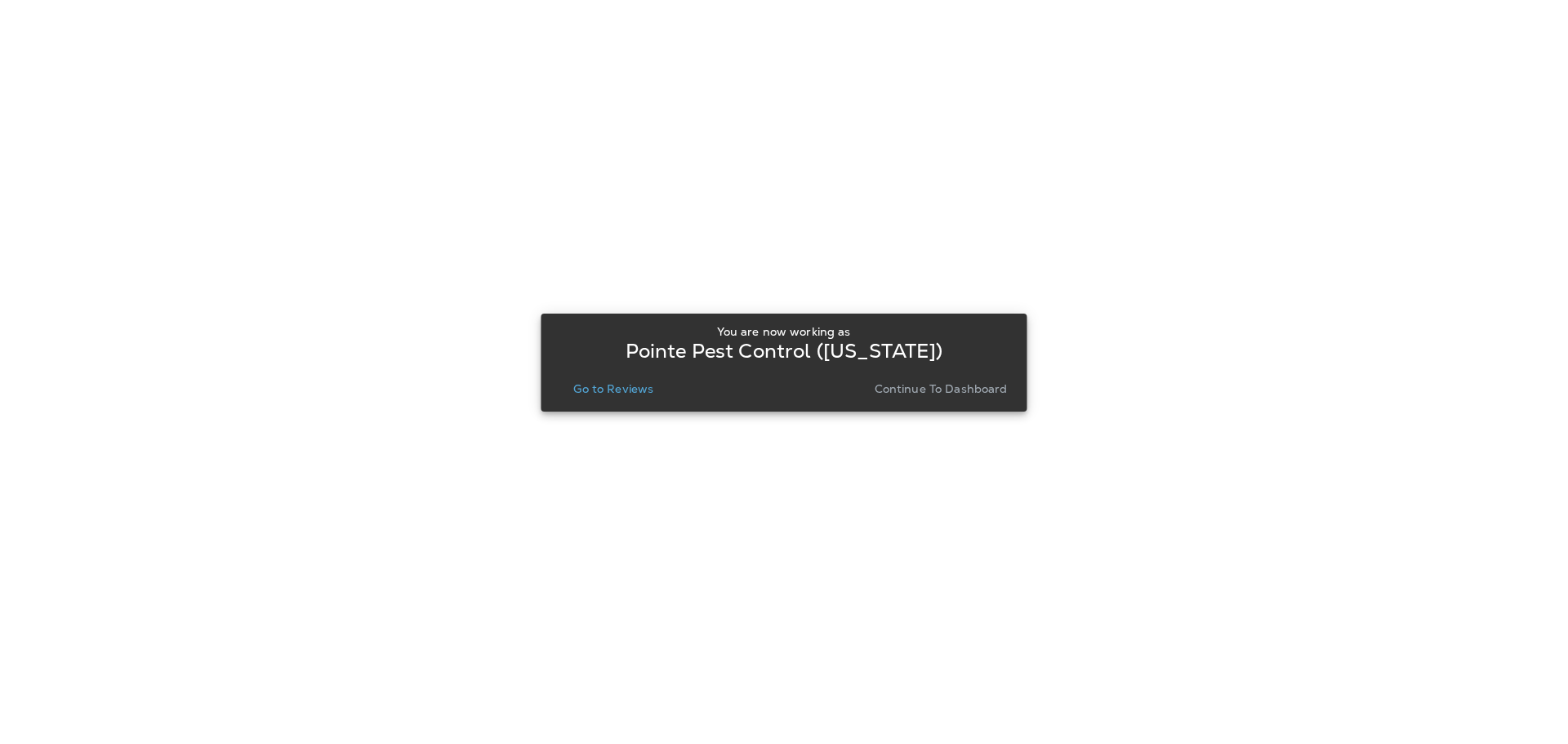
click at [619, 384] on p "Go to Reviews" at bounding box center [614, 389] width 80 height 13
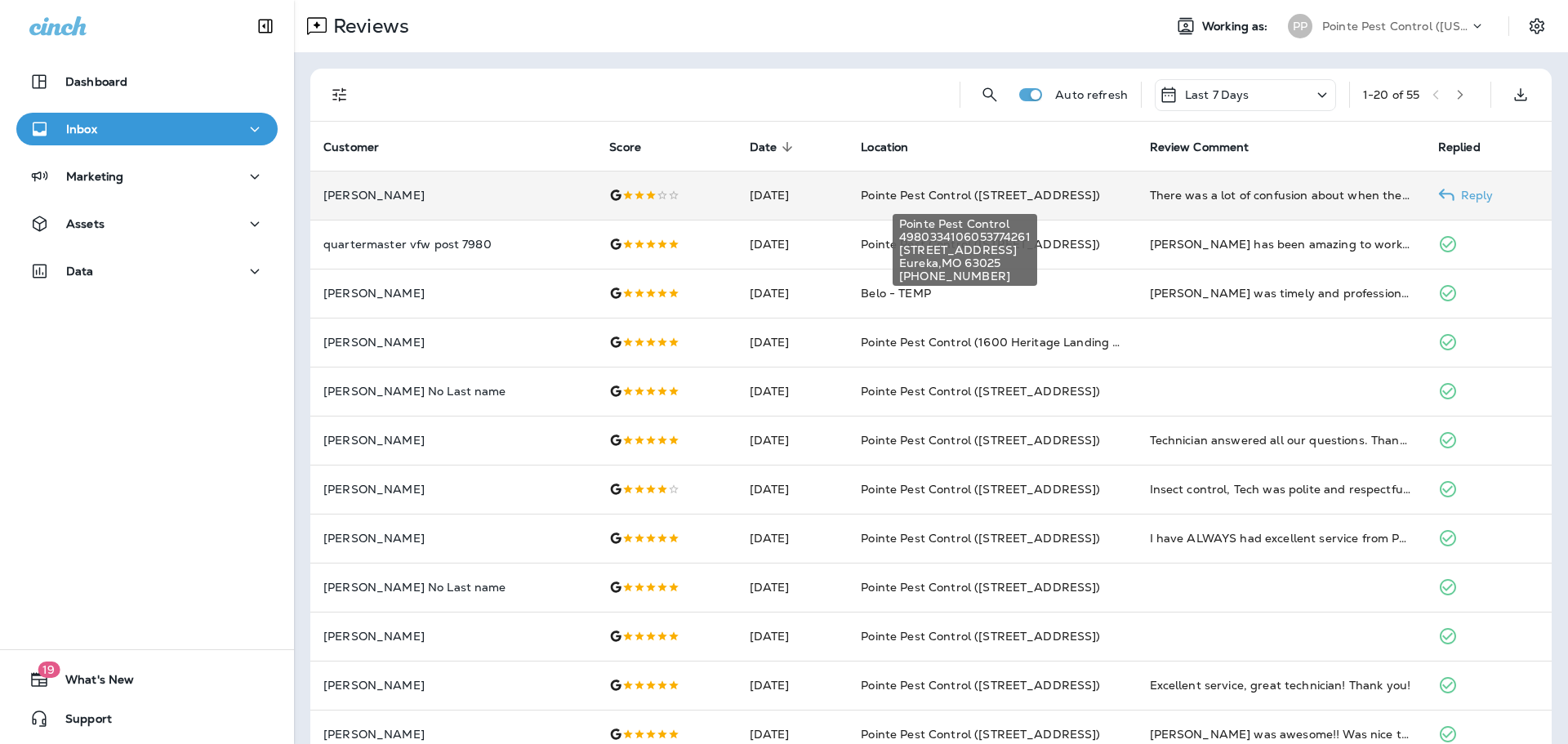
click at [957, 194] on span "Pointe Pest Control ([STREET_ADDRESS])" at bounding box center [981, 195] width 239 height 14
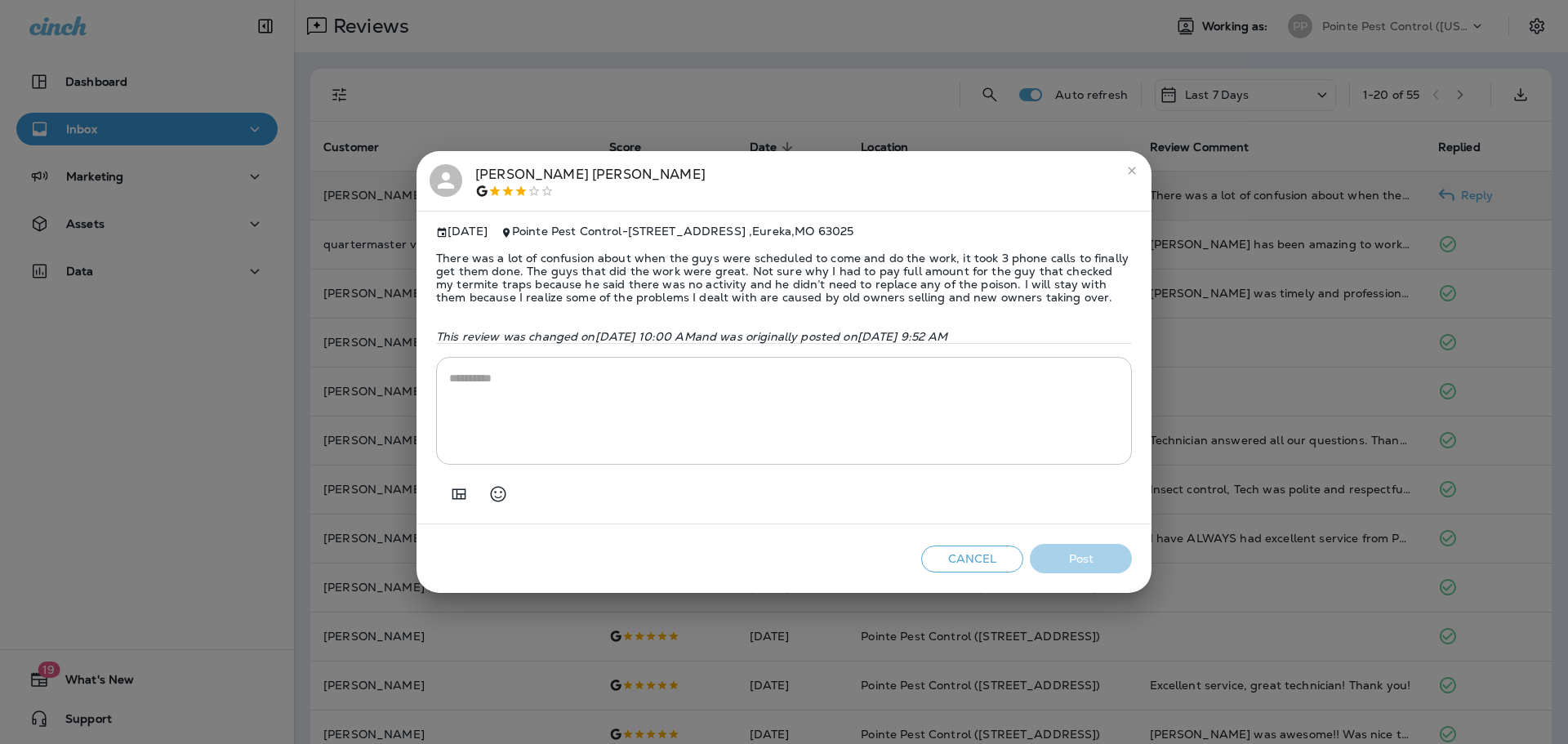
click at [642, 421] on textarea at bounding box center [784, 410] width 670 height 81
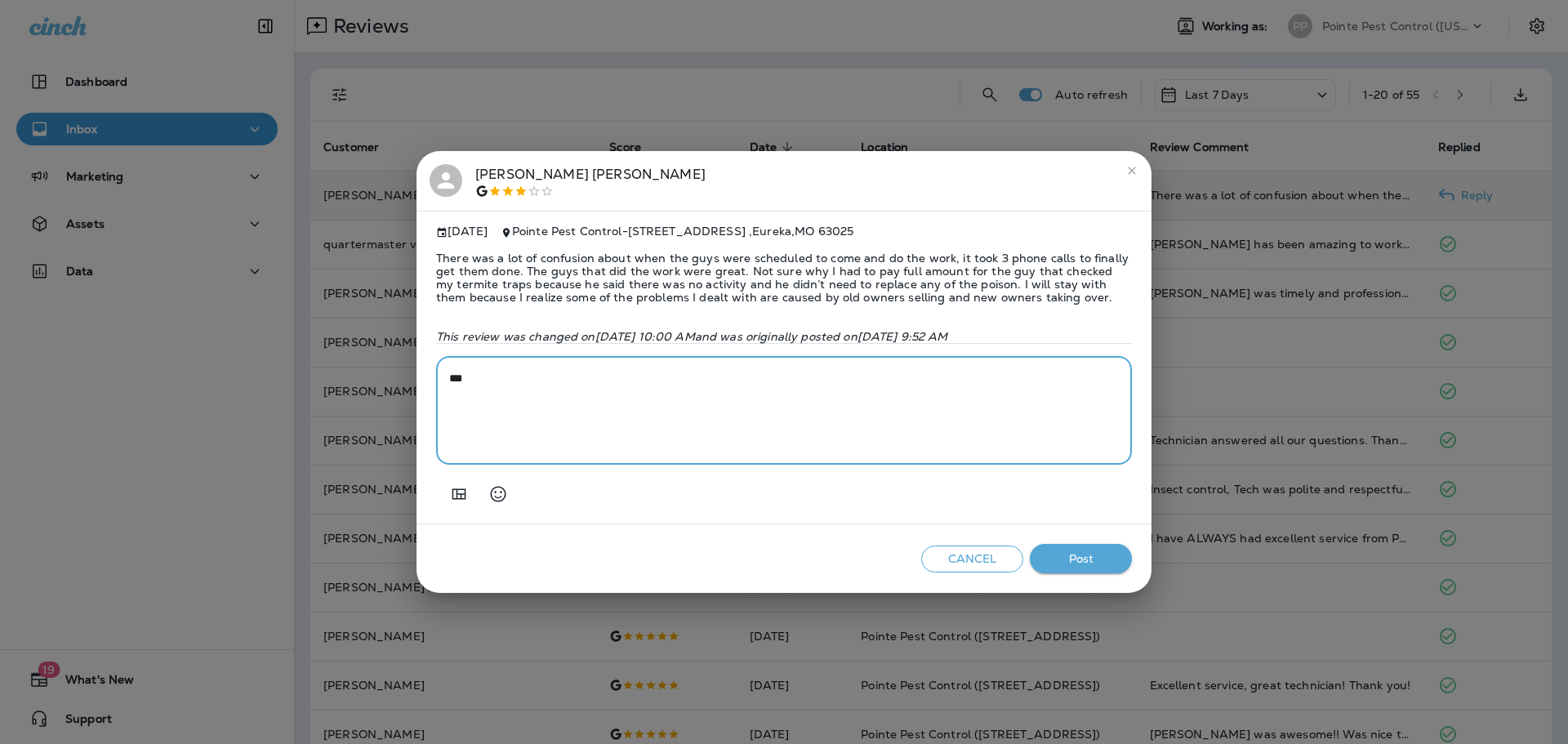
click at [0, 0] on html "Dashboard Inbox Marketing Assets Data 19 What's New Support Reviews Working as:…" at bounding box center [784, 0] width 1568 height 0
click at [632, 406] on textarea "***" at bounding box center [784, 410] width 670 height 81
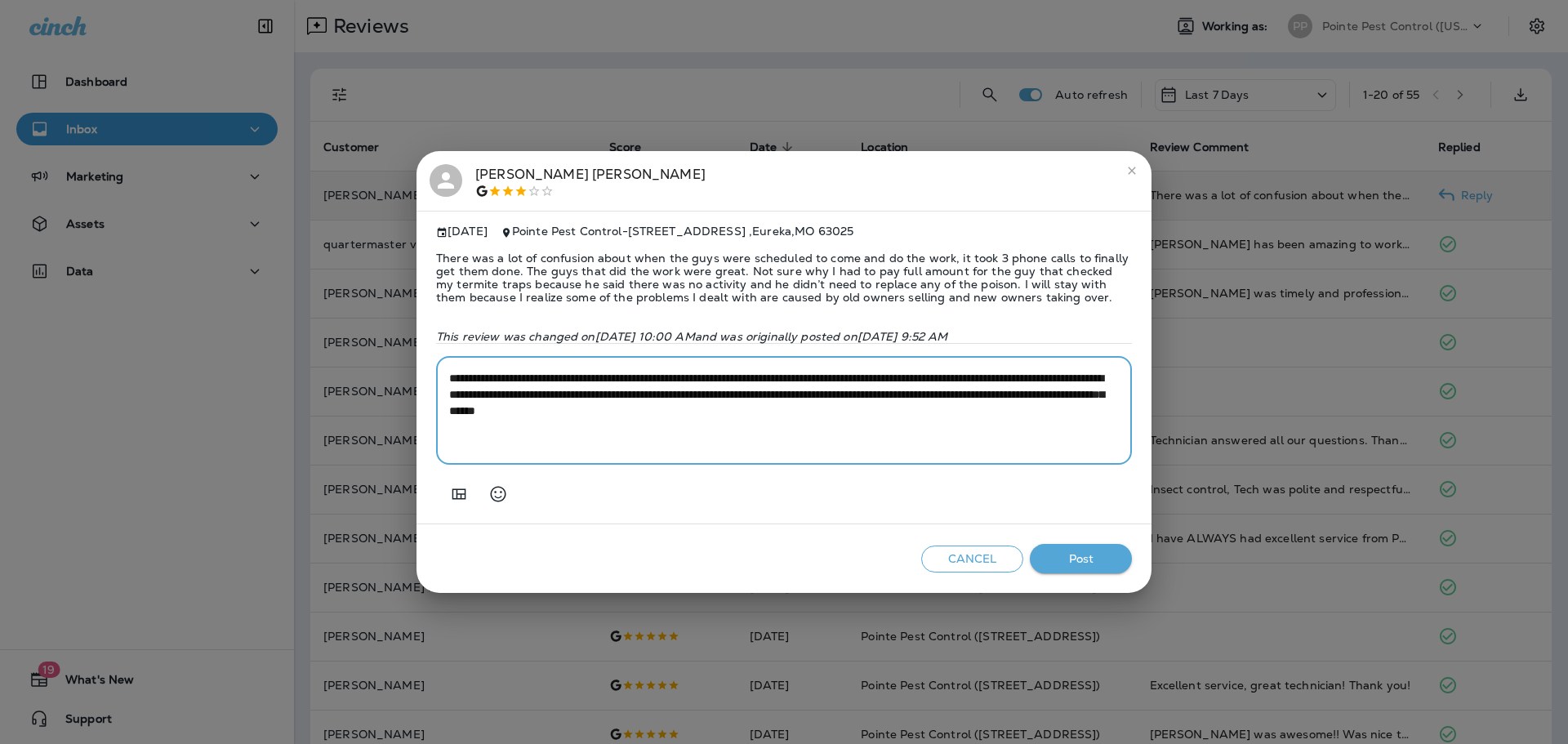
click at [1031, 426] on textarea "**********" at bounding box center [784, 410] width 670 height 81
drag, startPoint x: 1006, startPoint y: 423, endPoint x: 747, endPoint y: 425, distance: 259.0
click at [747, 425] on textarea "**********" at bounding box center [784, 410] width 670 height 81
click at [952, 399] on textarea "**********" at bounding box center [784, 410] width 670 height 81
click at [1091, 415] on textarea "**********" at bounding box center [784, 410] width 670 height 81
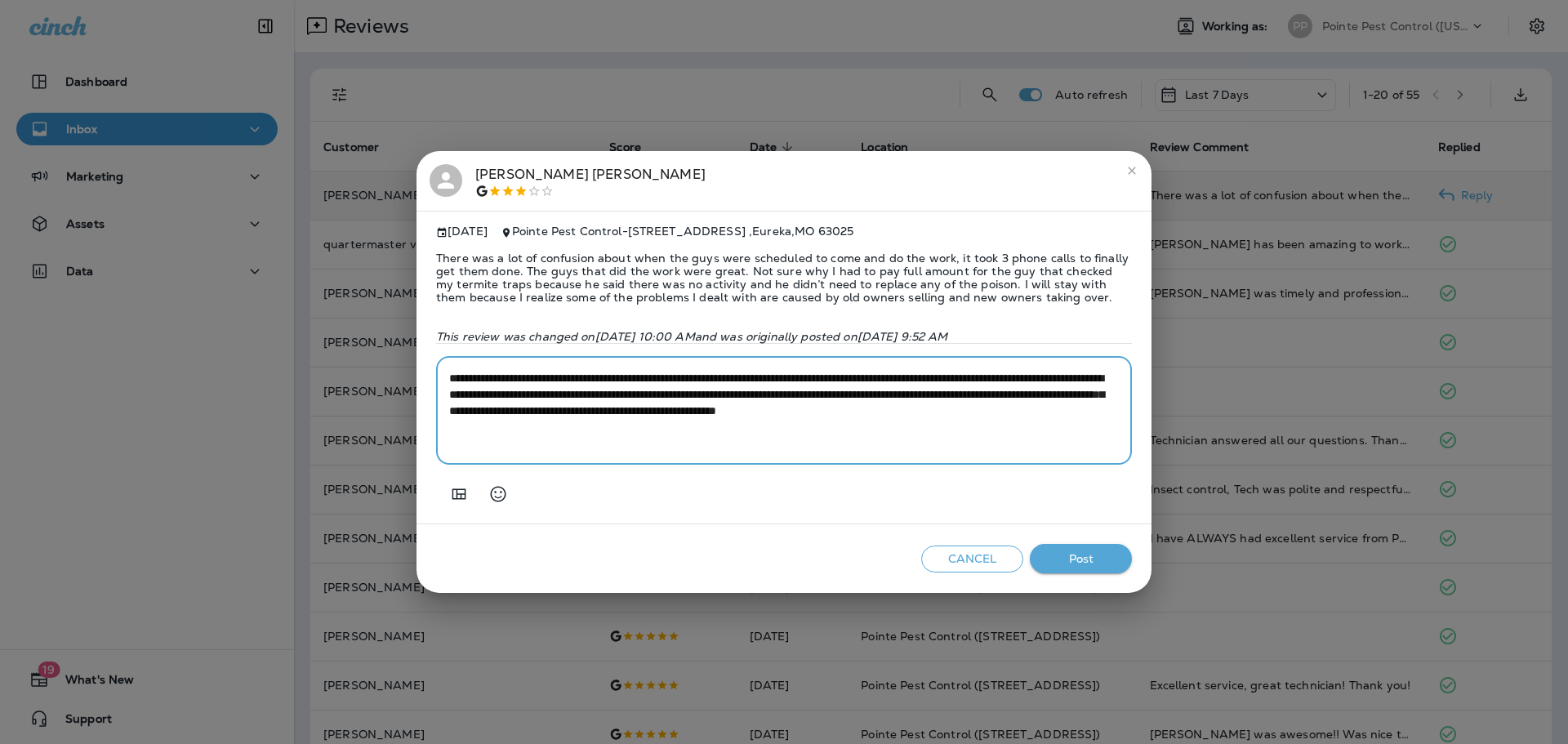
click at [1091, 418] on textarea "**********" at bounding box center [784, 410] width 670 height 81
type textarea "**********"
click at [1081, 567] on button "Post" at bounding box center [1080, 559] width 102 height 31
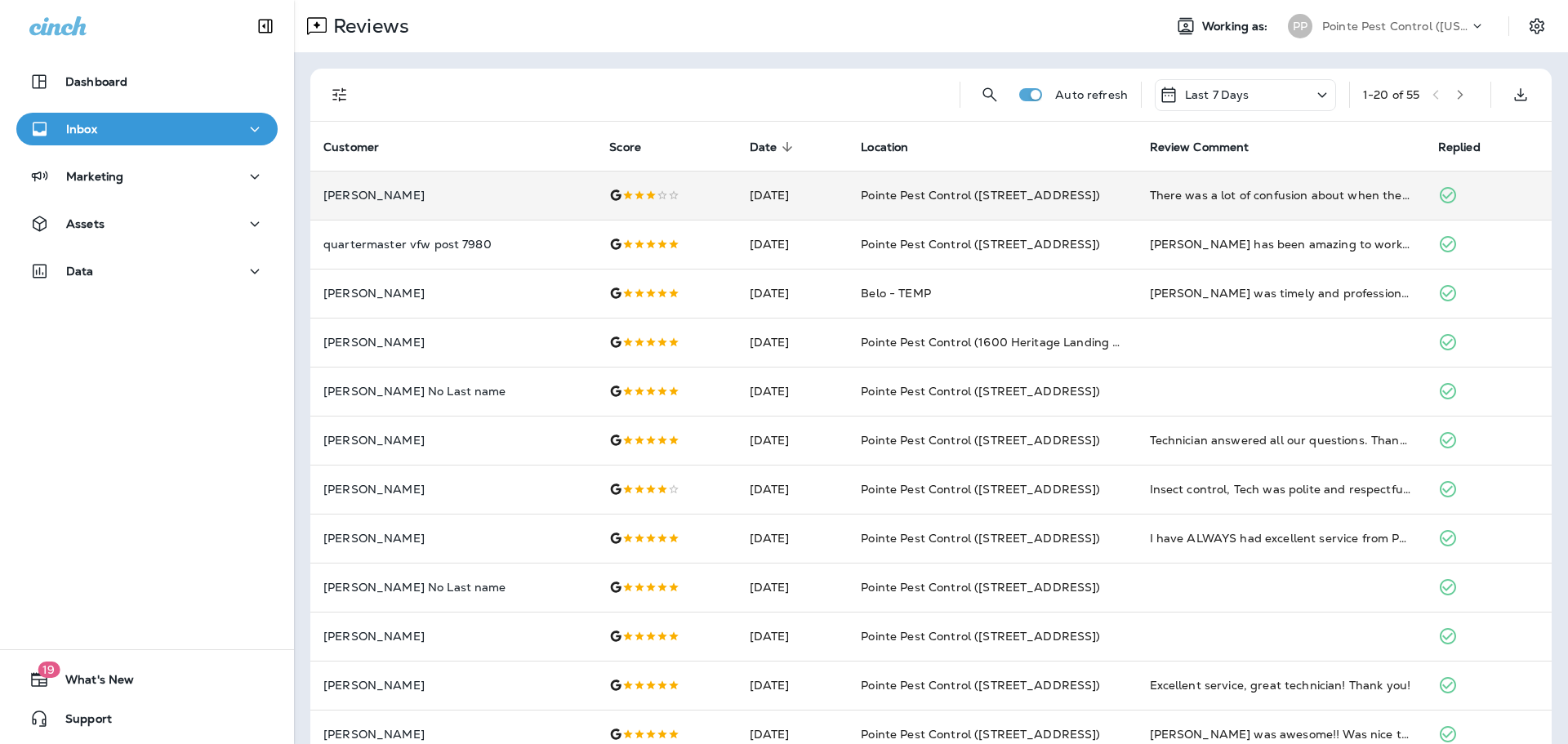
click at [1362, 33] on div "Pointe Pest Control ([US_STATE])" at bounding box center [1396, 27] width 147 height 25
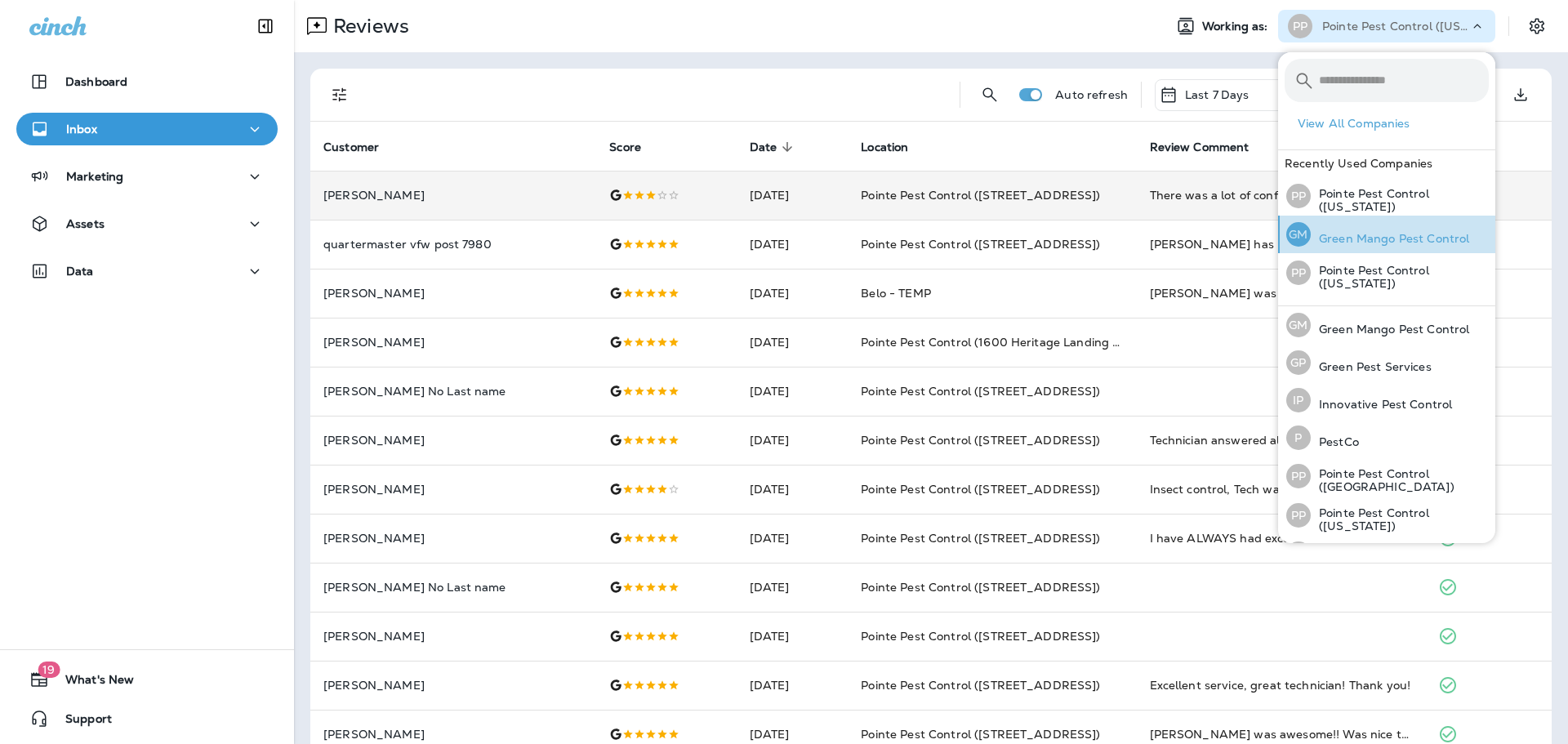
click at [1392, 228] on div "[PERSON_NAME] Mango Pest Control" at bounding box center [1378, 234] width 196 height 37
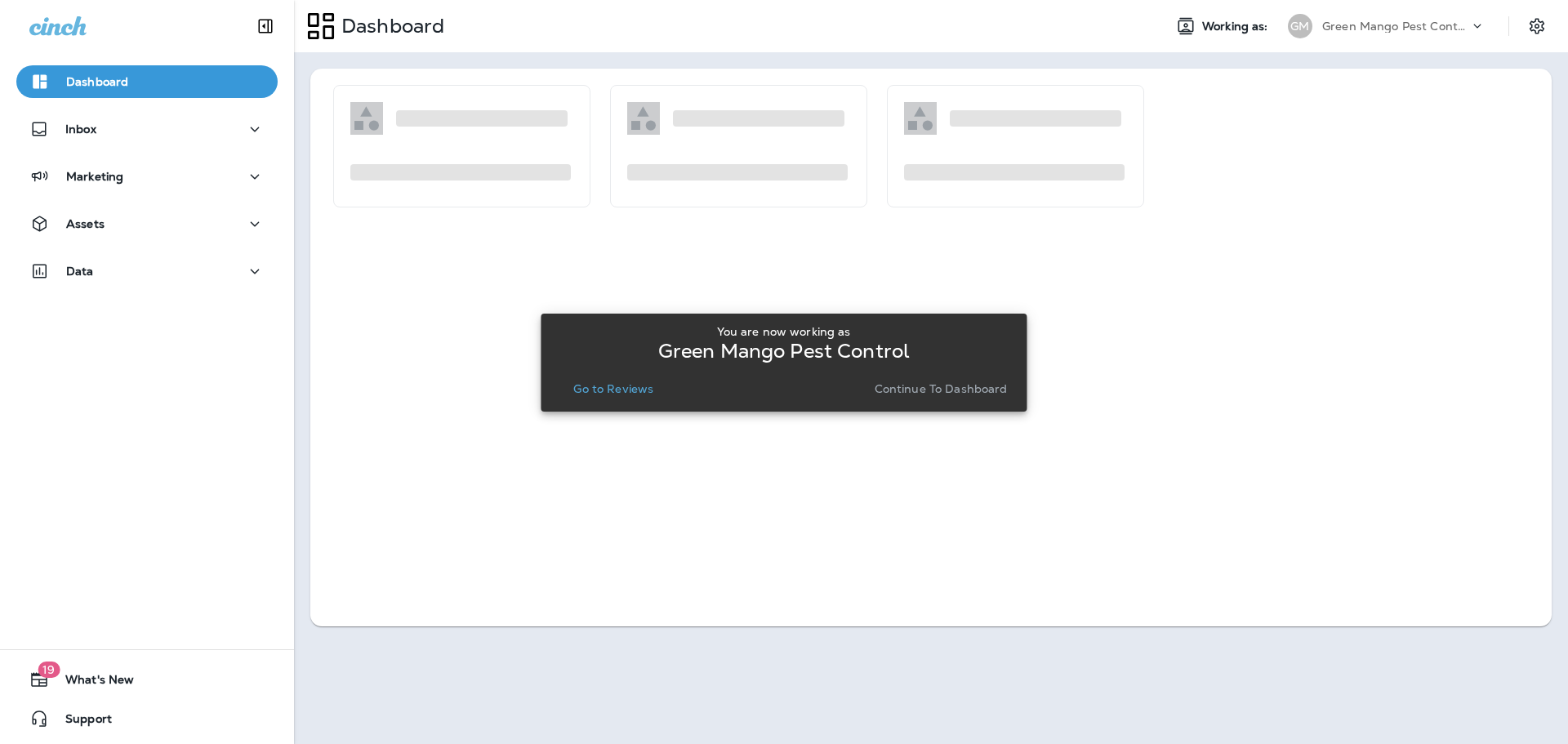
click at [615, 385] on p "Go to Reviews" at bounding box center [614, 389] width 80 height 13
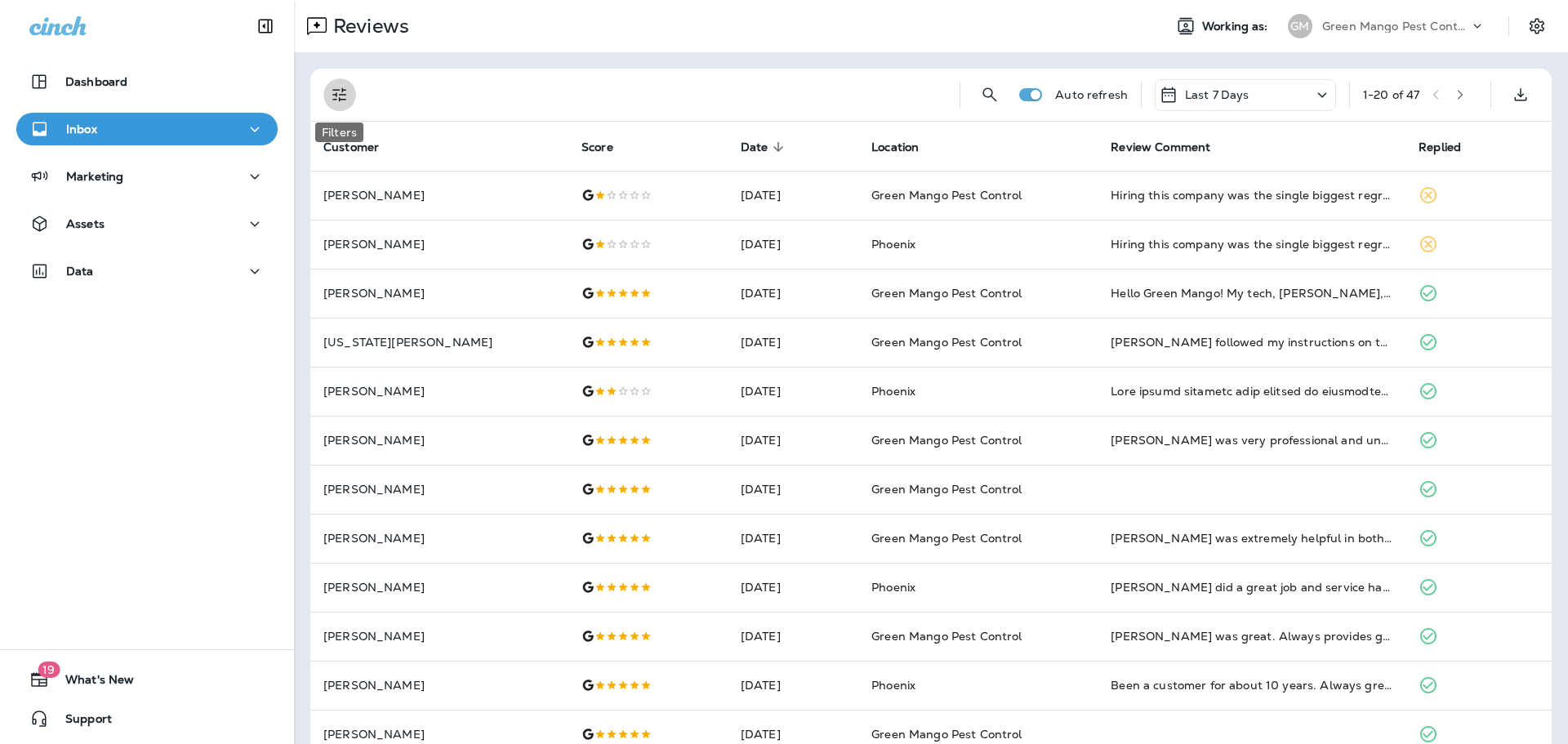
click at [339, 92] on icon "Filters" at bounding box center [339, 95] width 20 height 20
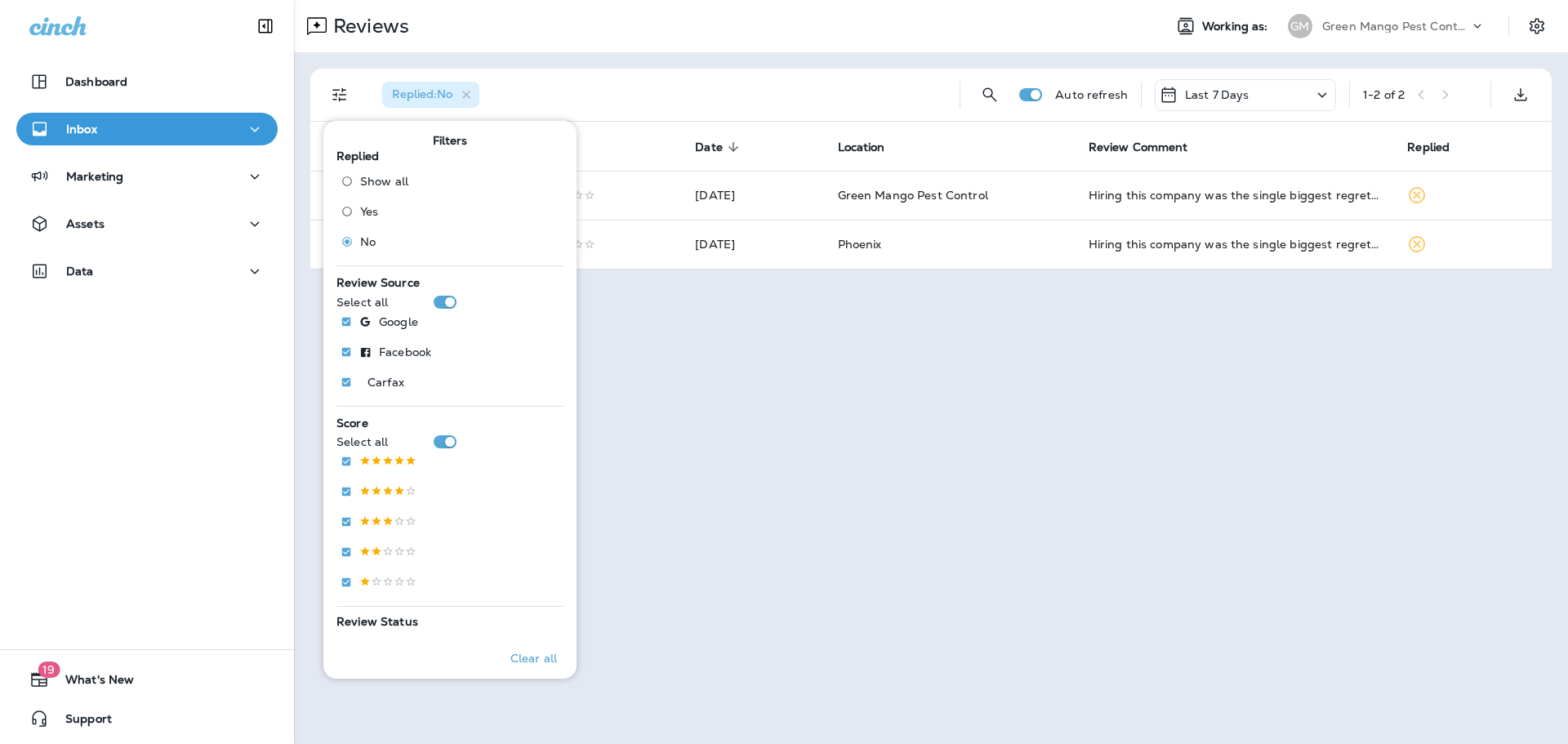
click at [724, 57] on div "Replied : No Auto refresh Last 7 Days 1 - 2 of 2 Customer Score Date sorted des…" at bounding box center [931, 169] width 1274 height 233
